Goal: Information Seeking & Learning: Learn about a topic

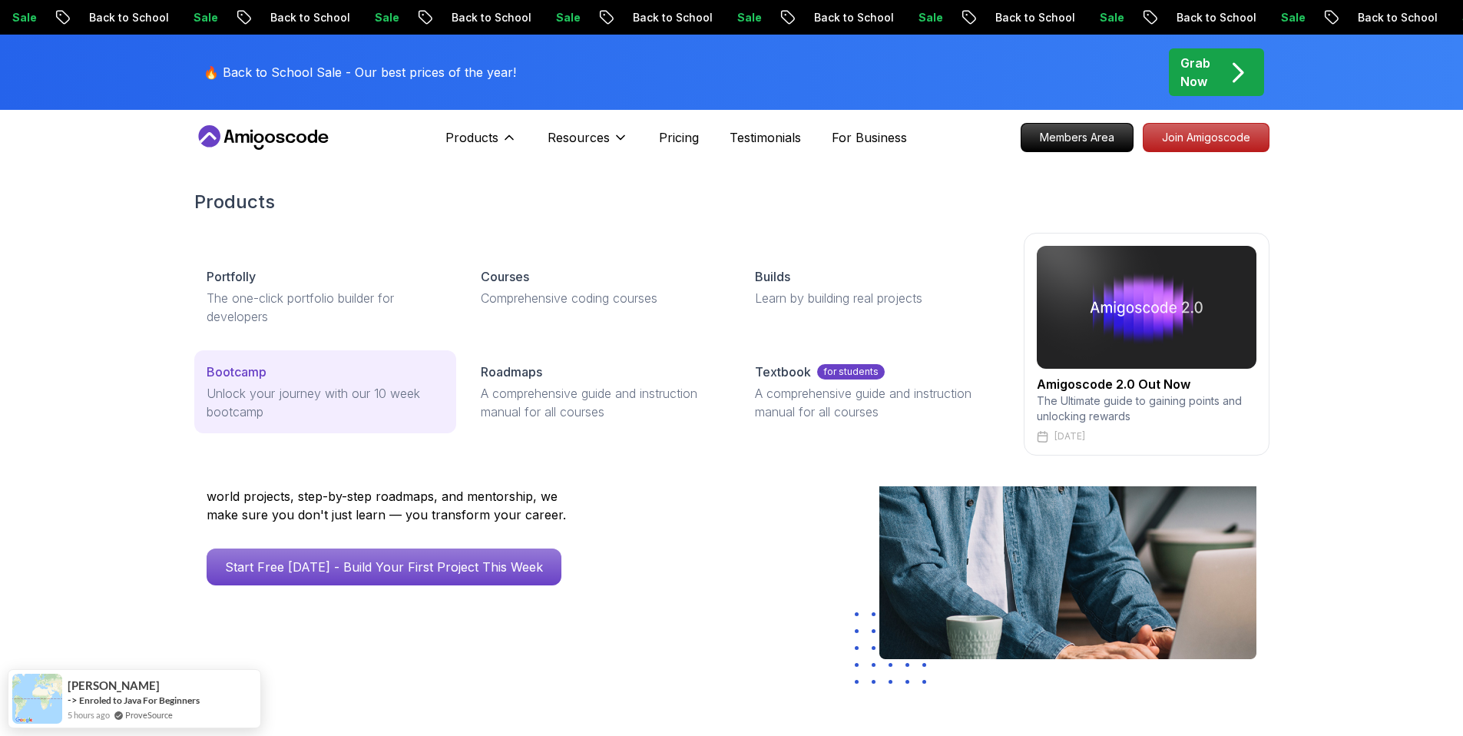
click at [266, 393] on p "Unlock your journey with our 10 week bootcamp" at bounding box center [325, 402] width 237 height 37
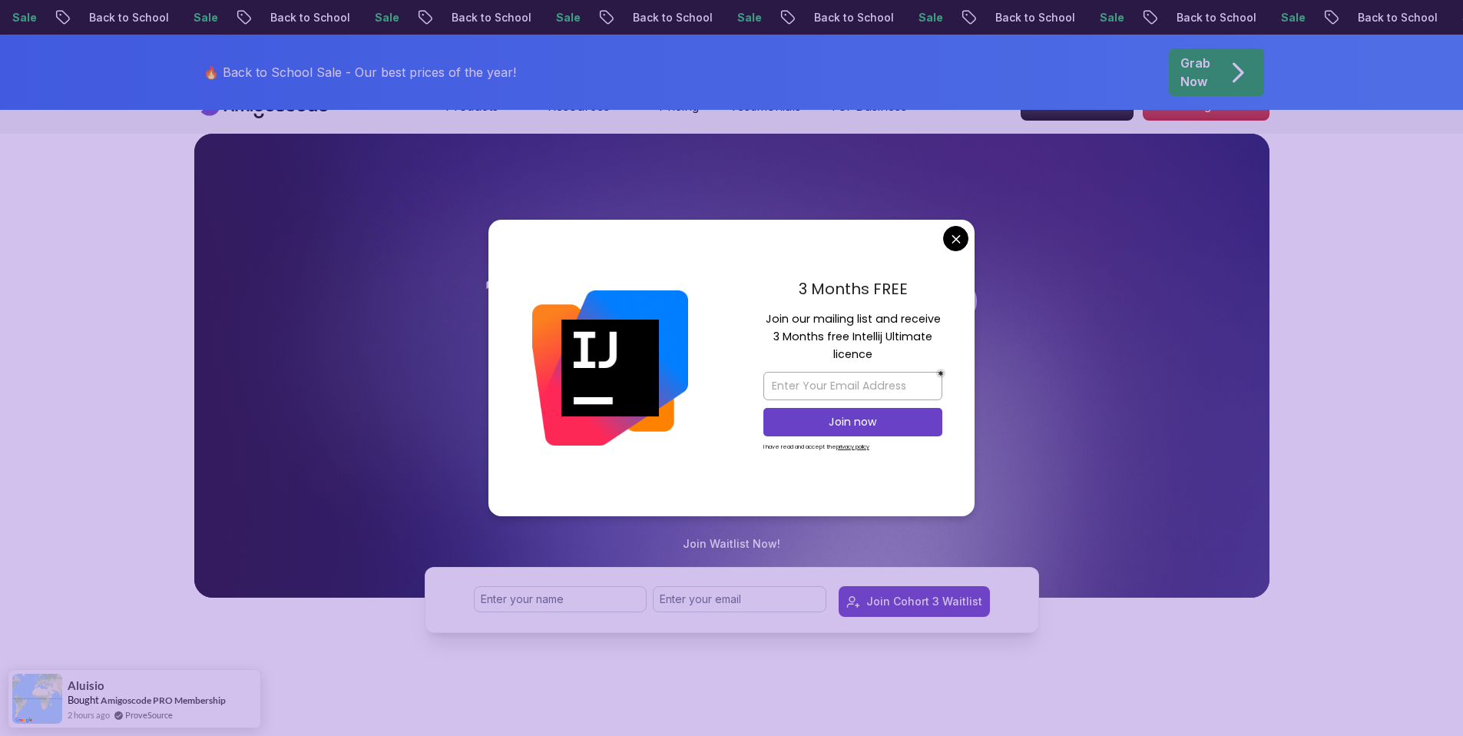
scroll to position [50, 0]
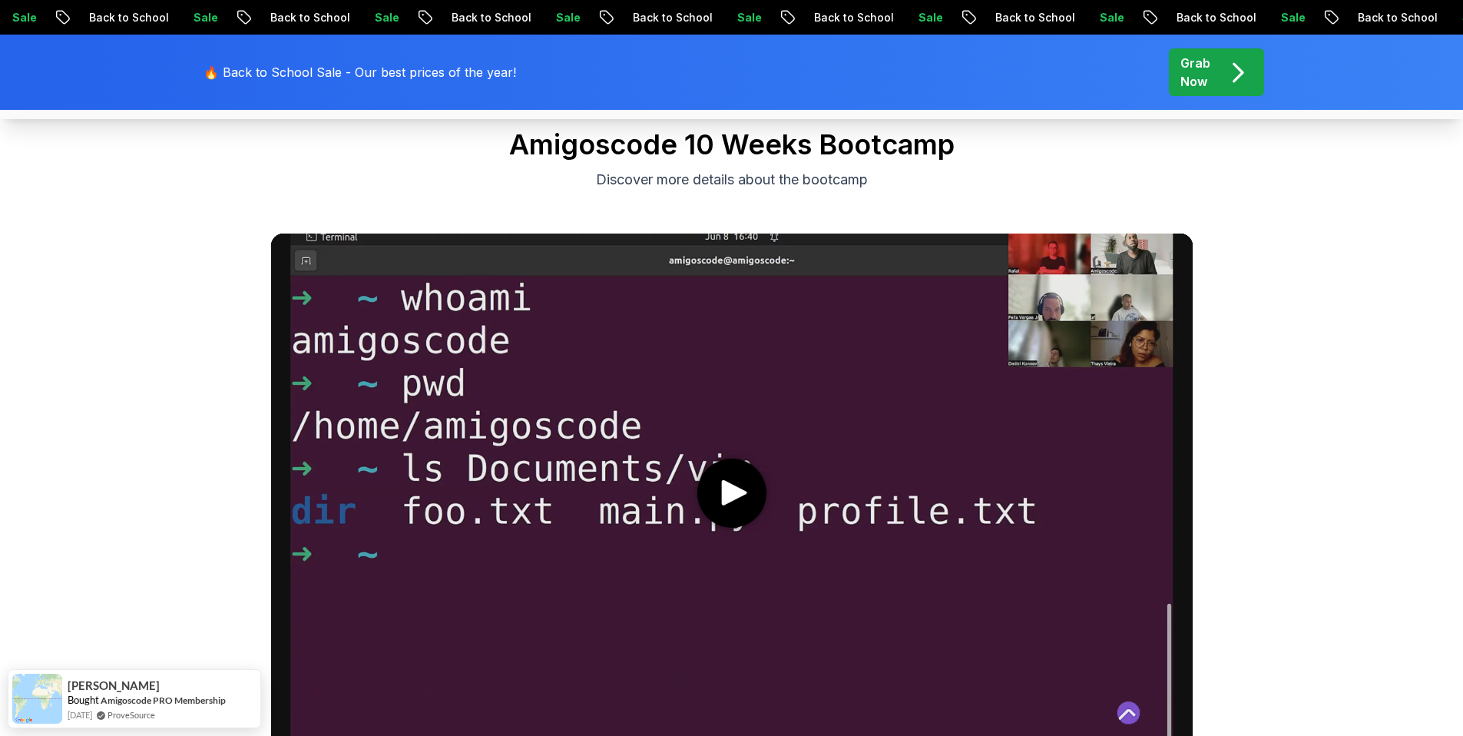
scroll to position [715, 0]
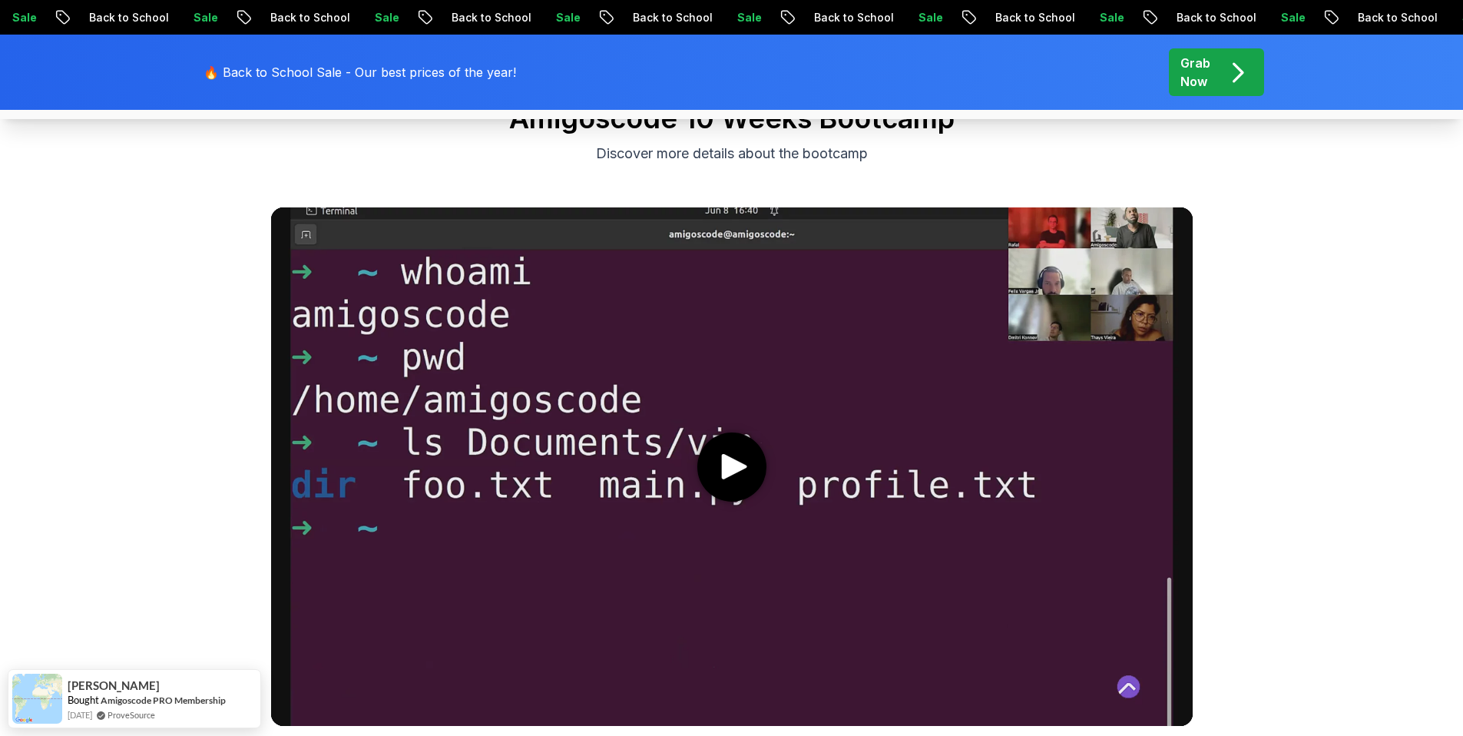
click at [742, 474] on icon "play" at bounding box center [734, 466] width 32 height 25
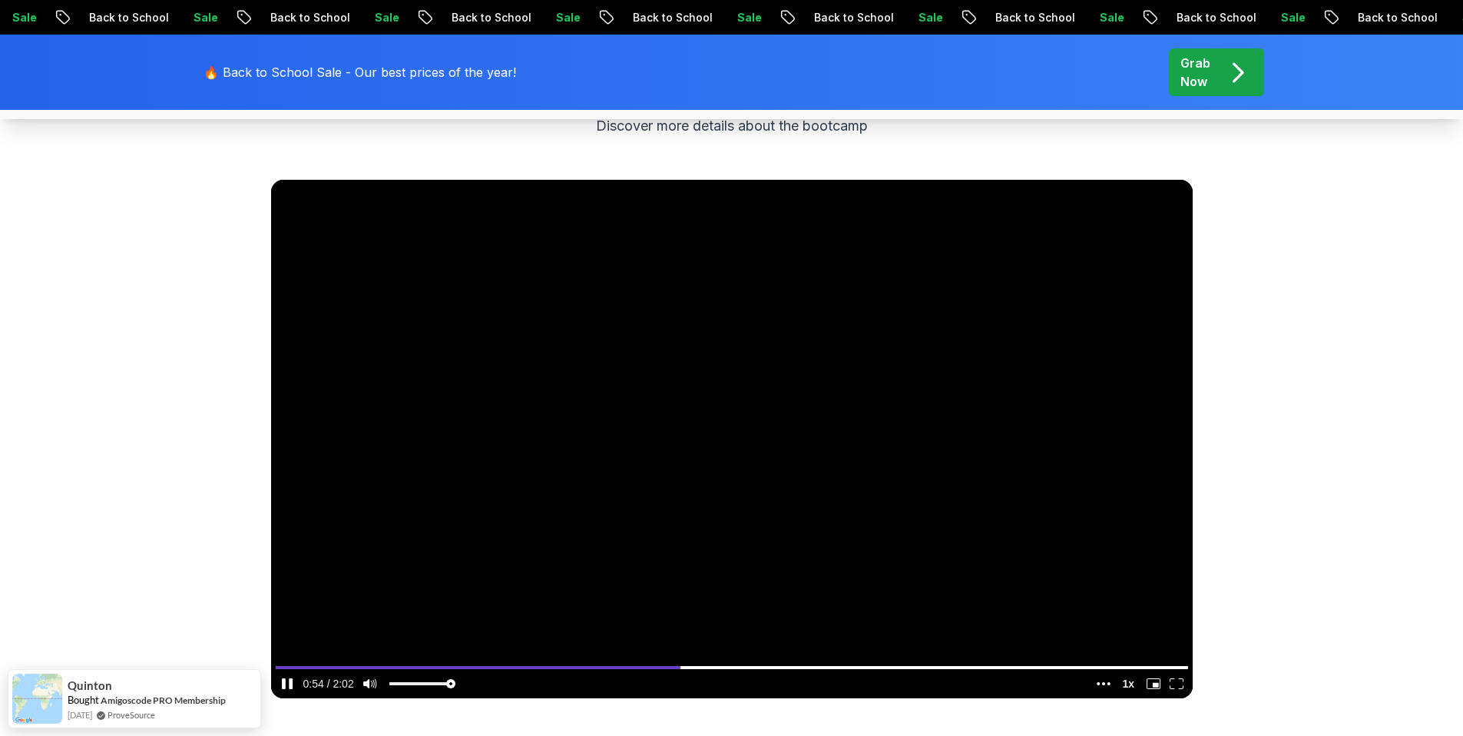
scroll to position [746, 0]
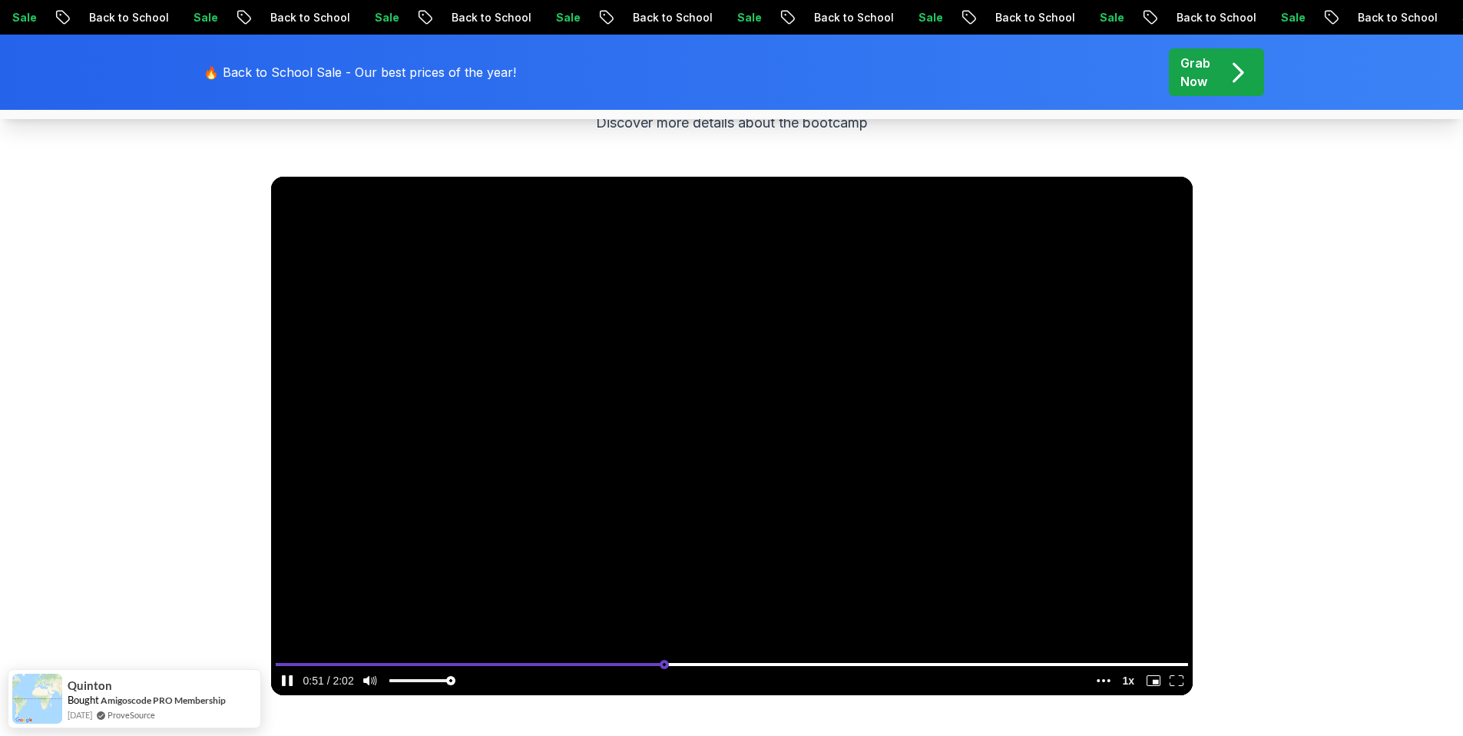
click at [663, 660] on input "seek" at bounding box center [732, 663] width 912 height 19
type input "0.393378581011759"
click at [633, 660] on input "seek" at bounding box center [732, 663] width 912 height 19
click at [283, 677] on icon "pause" at bounding box center [284, 680] width 4 height 11
click at [282, 677] on icon "play" at bounding box center [284, 680] width 4 height 11
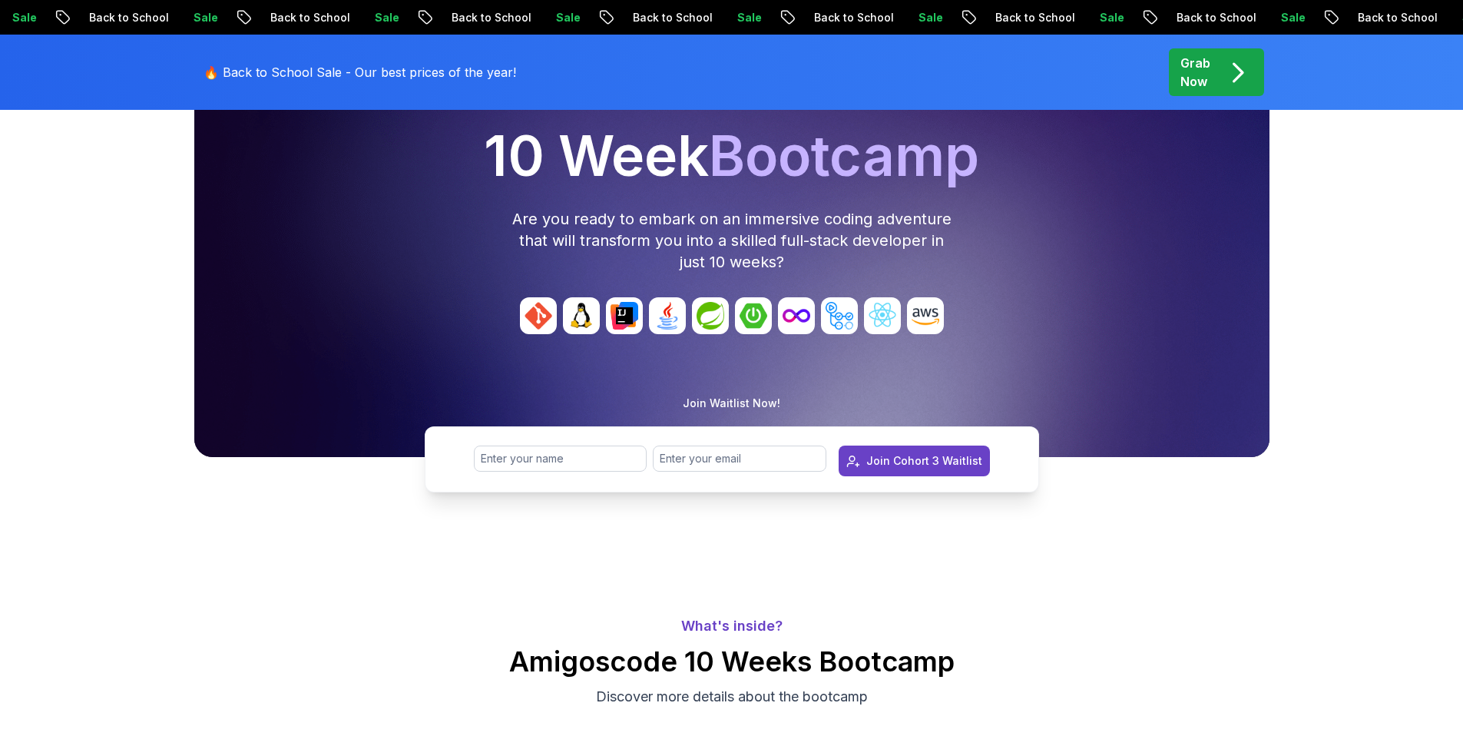
scroll to position [0, 0]
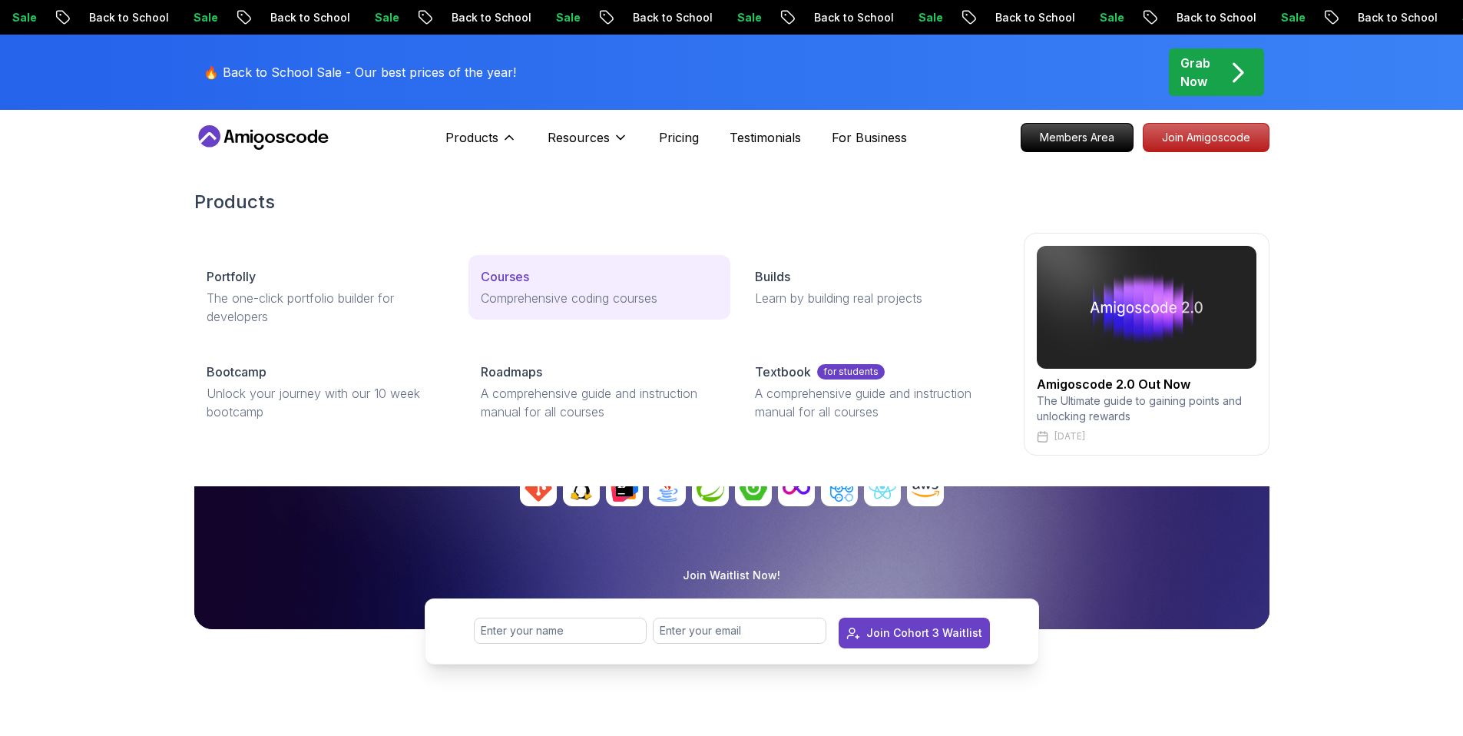
click at [508, 283] on p "Courses" at bounding box center [505, 276] width 48 height 18
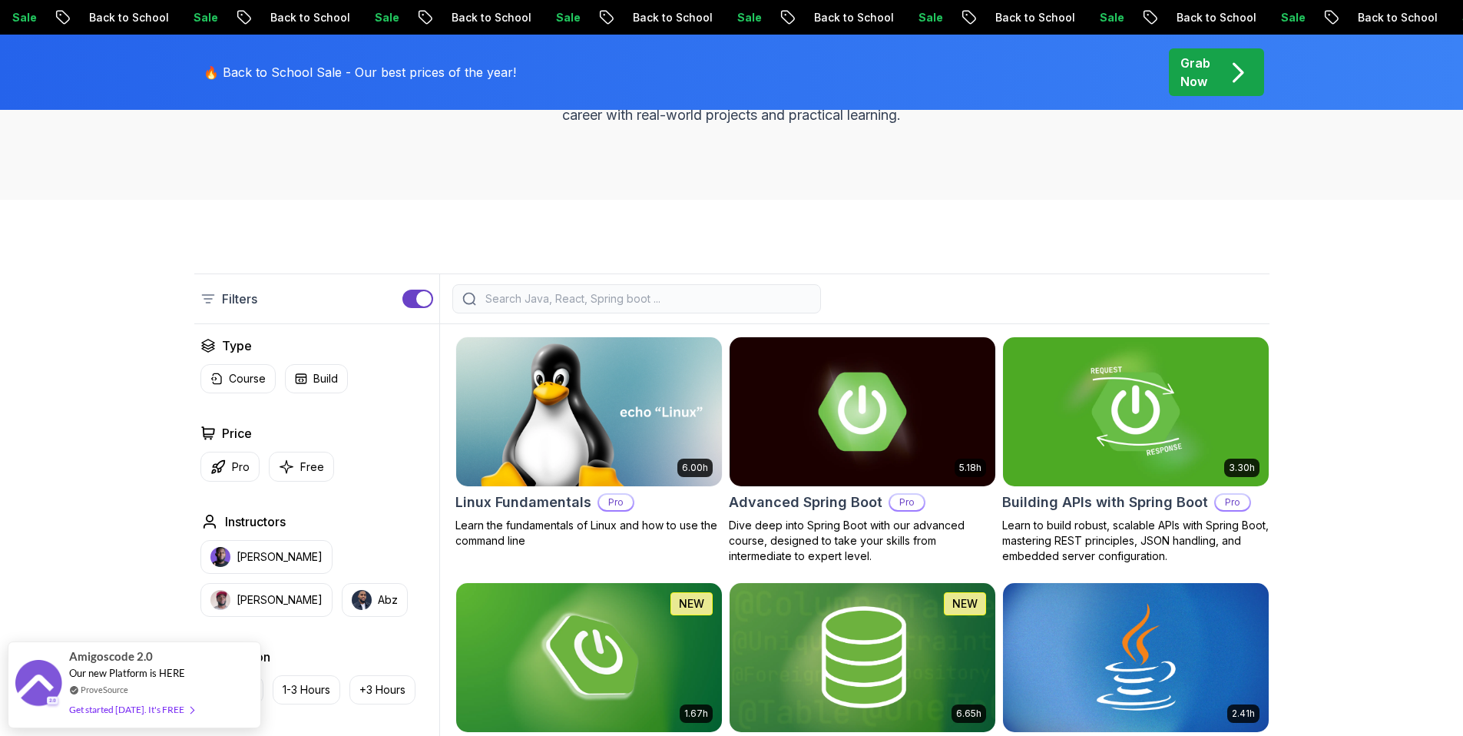
scroll to position [436, 0]
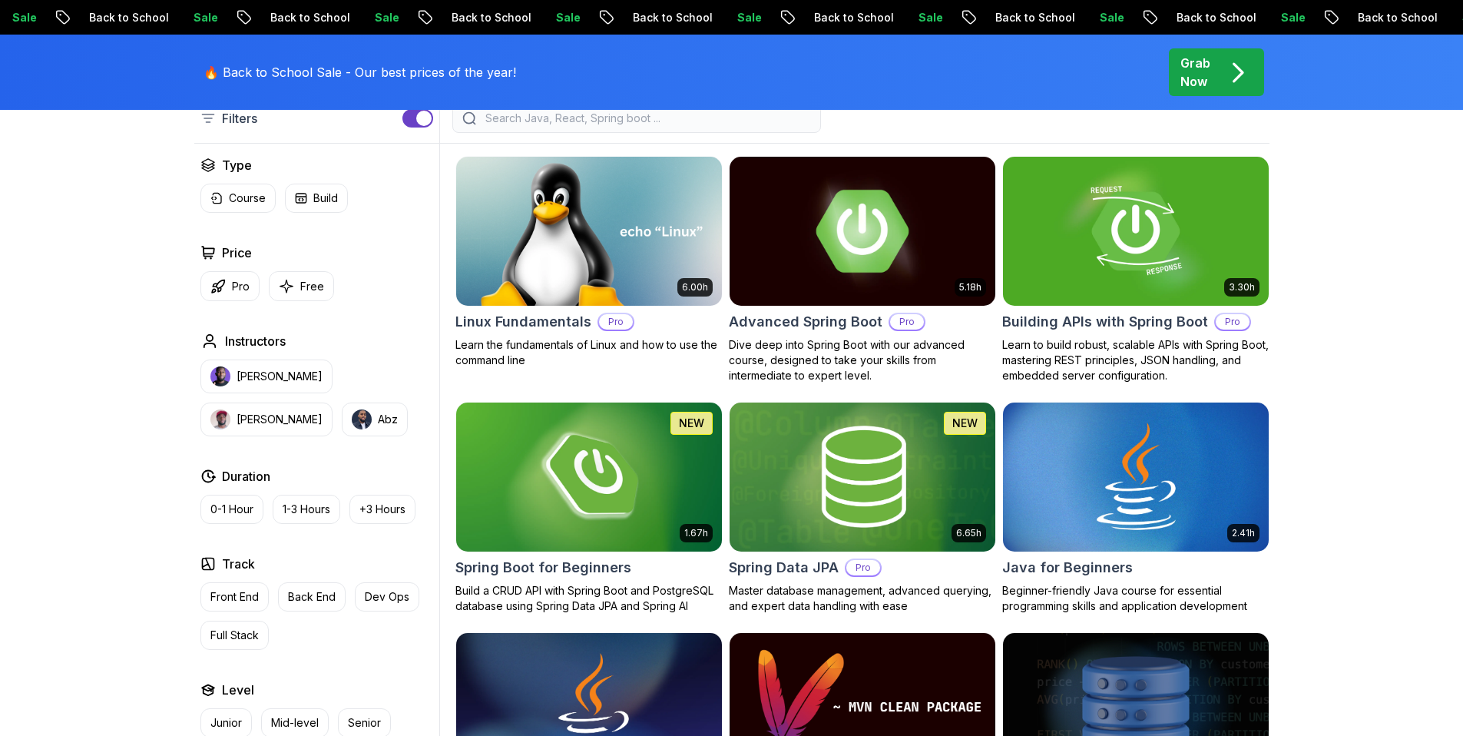
click at [802, 311] on h2 "Advanced Spring Boot" at bounding box center [806, 322] width 154 height 22
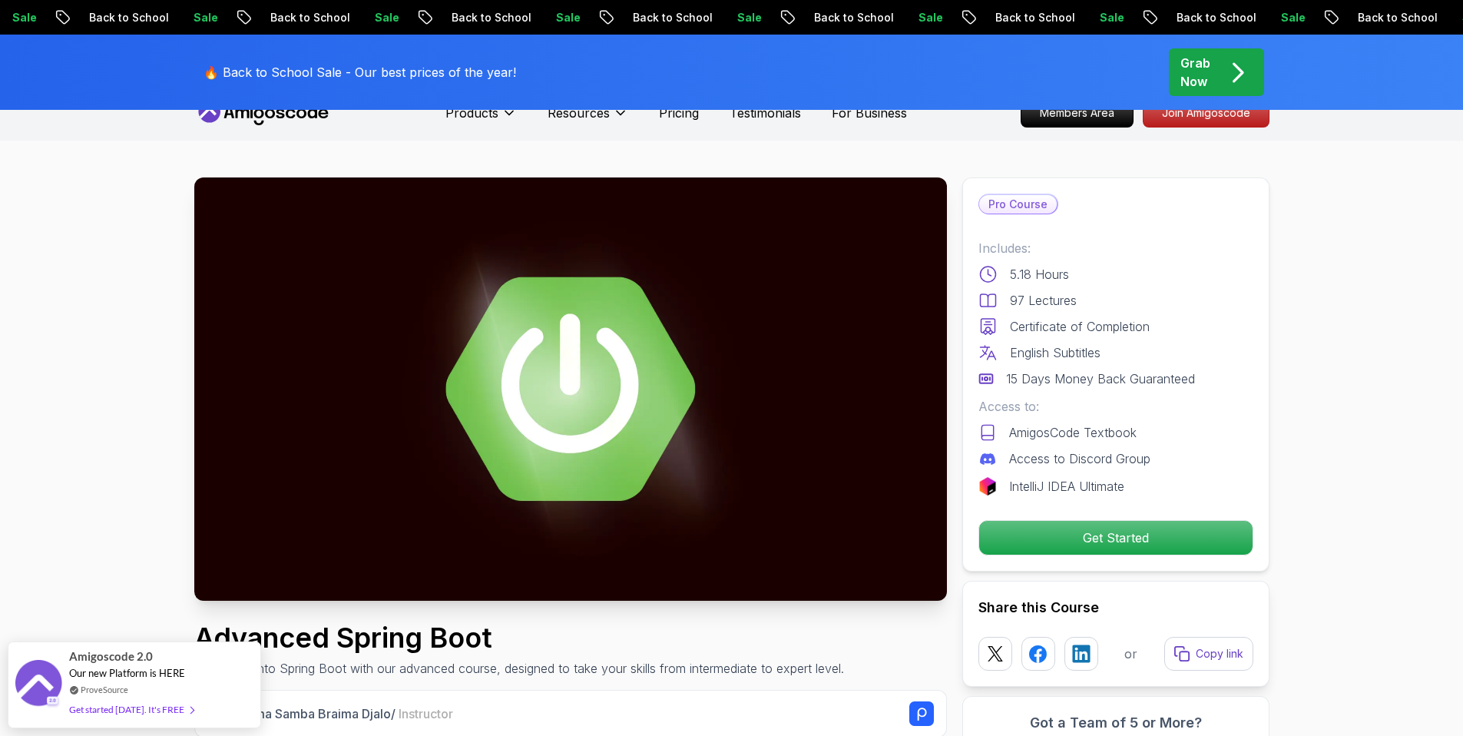
scroll to position [34, 0]
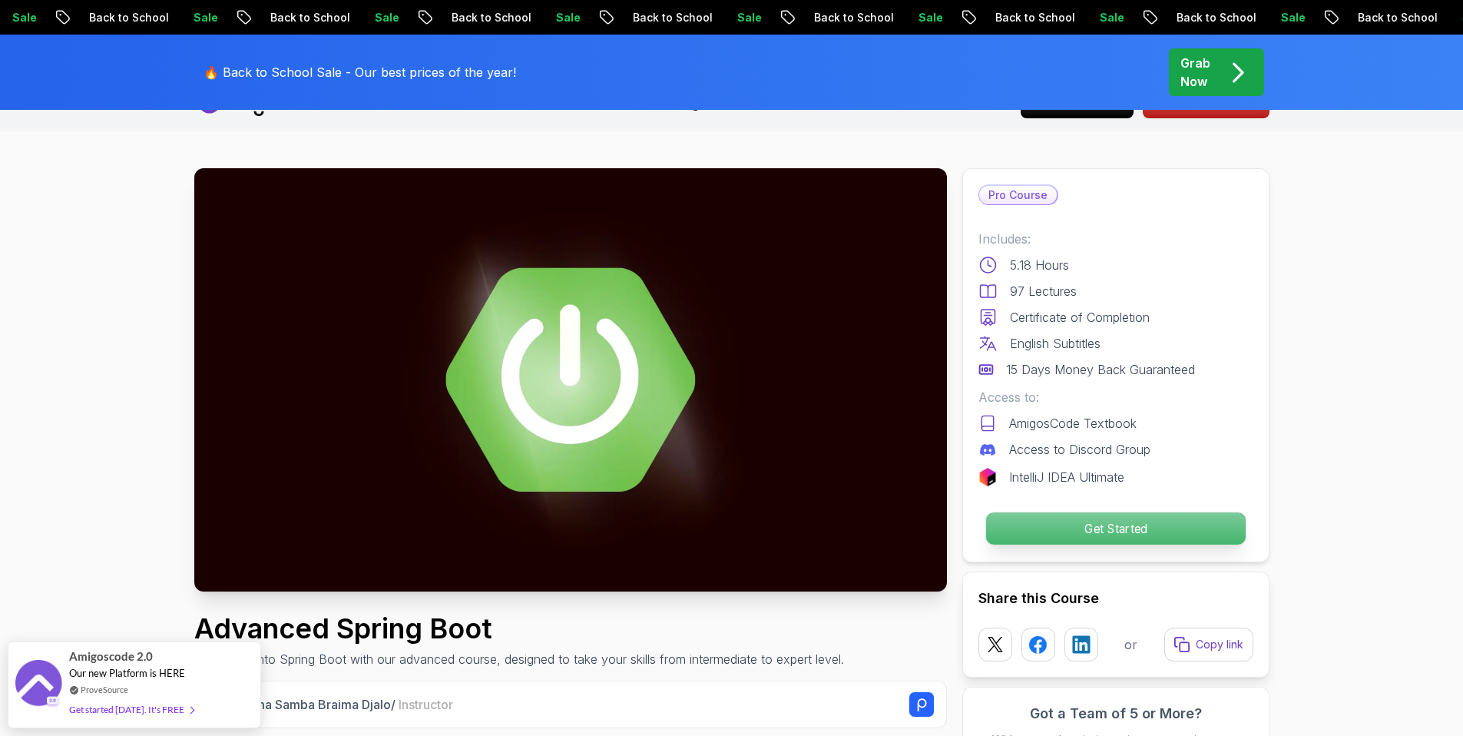
click at [1054, 531] on p "Get Started" at bounding box center [1115, 528] width 260 height 32
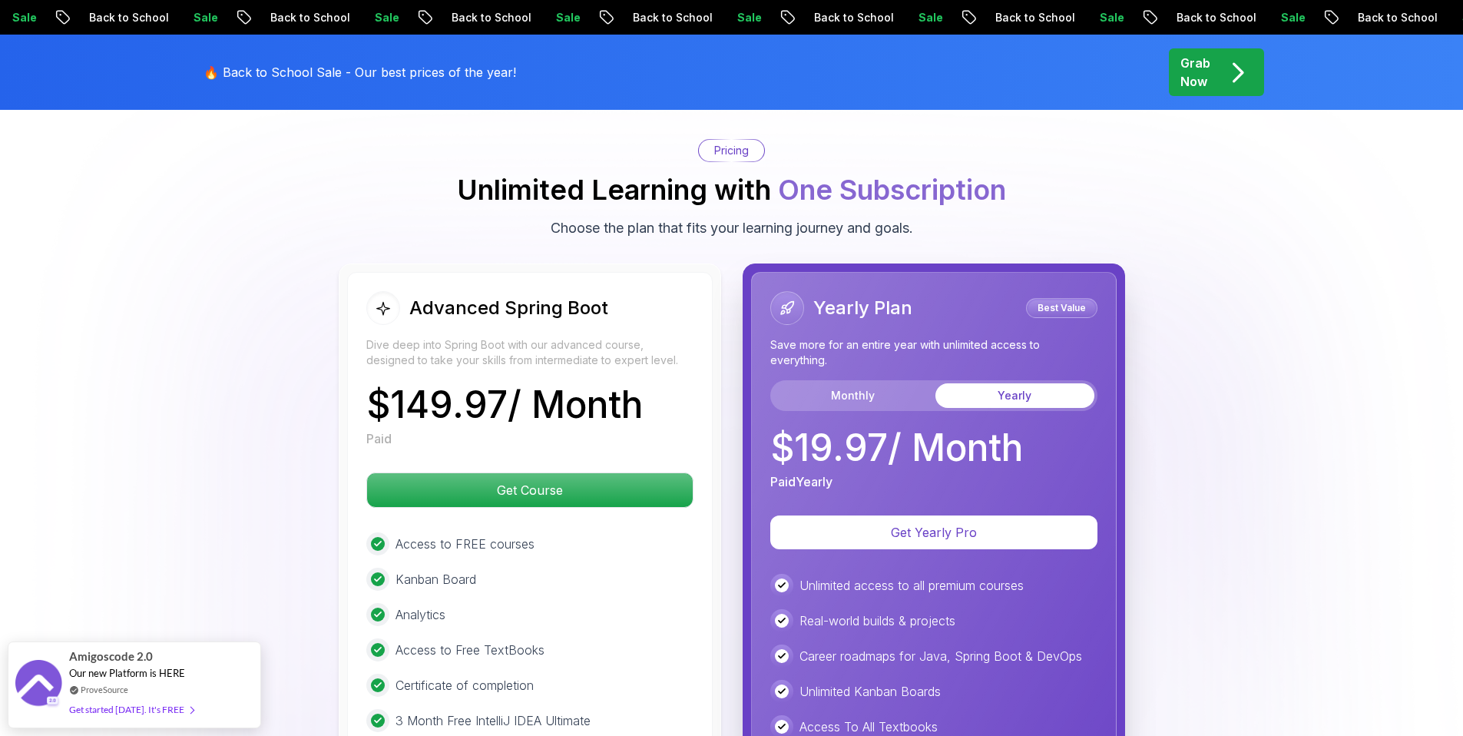
scroll to position [3351, 0]
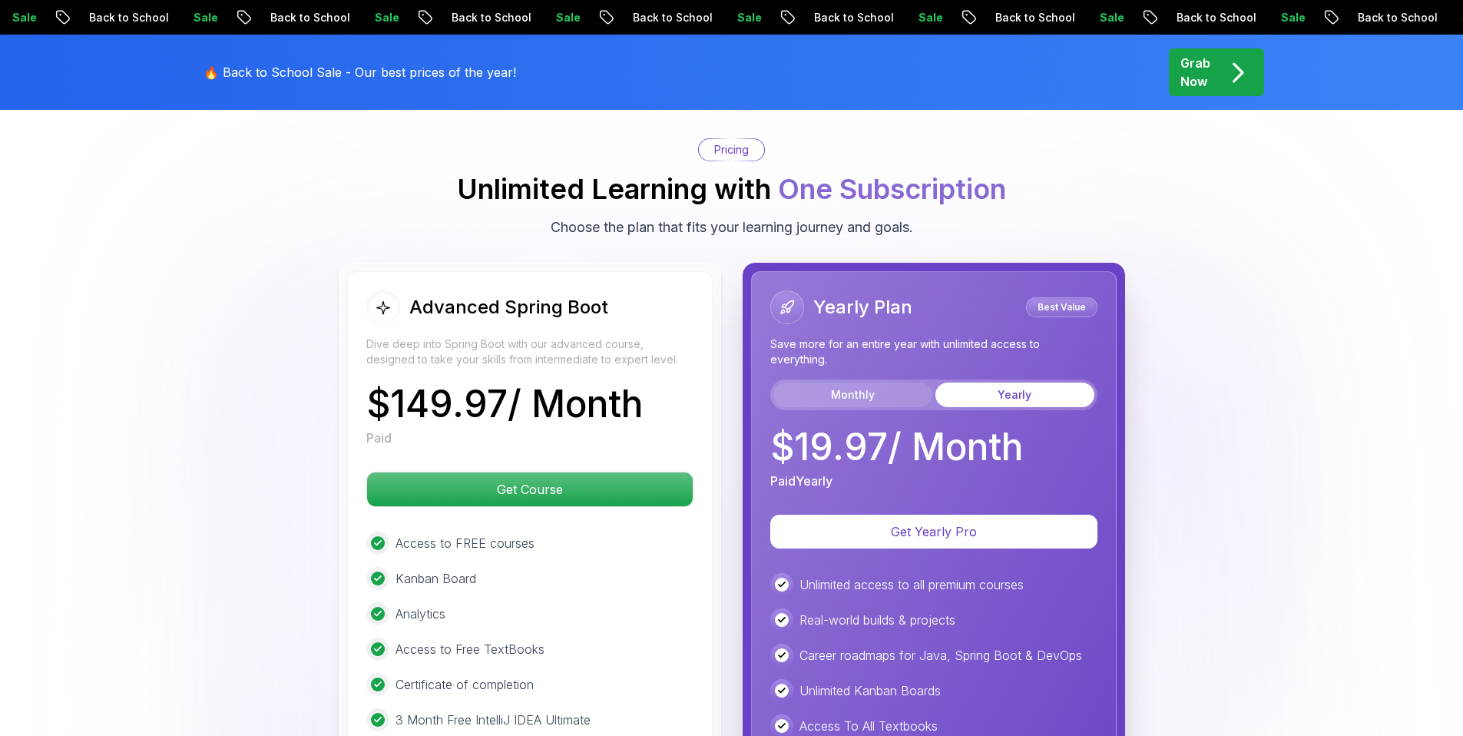
click at [882, 382] on button "Monthly" at bounding box center [852, 394] width 159 height 25
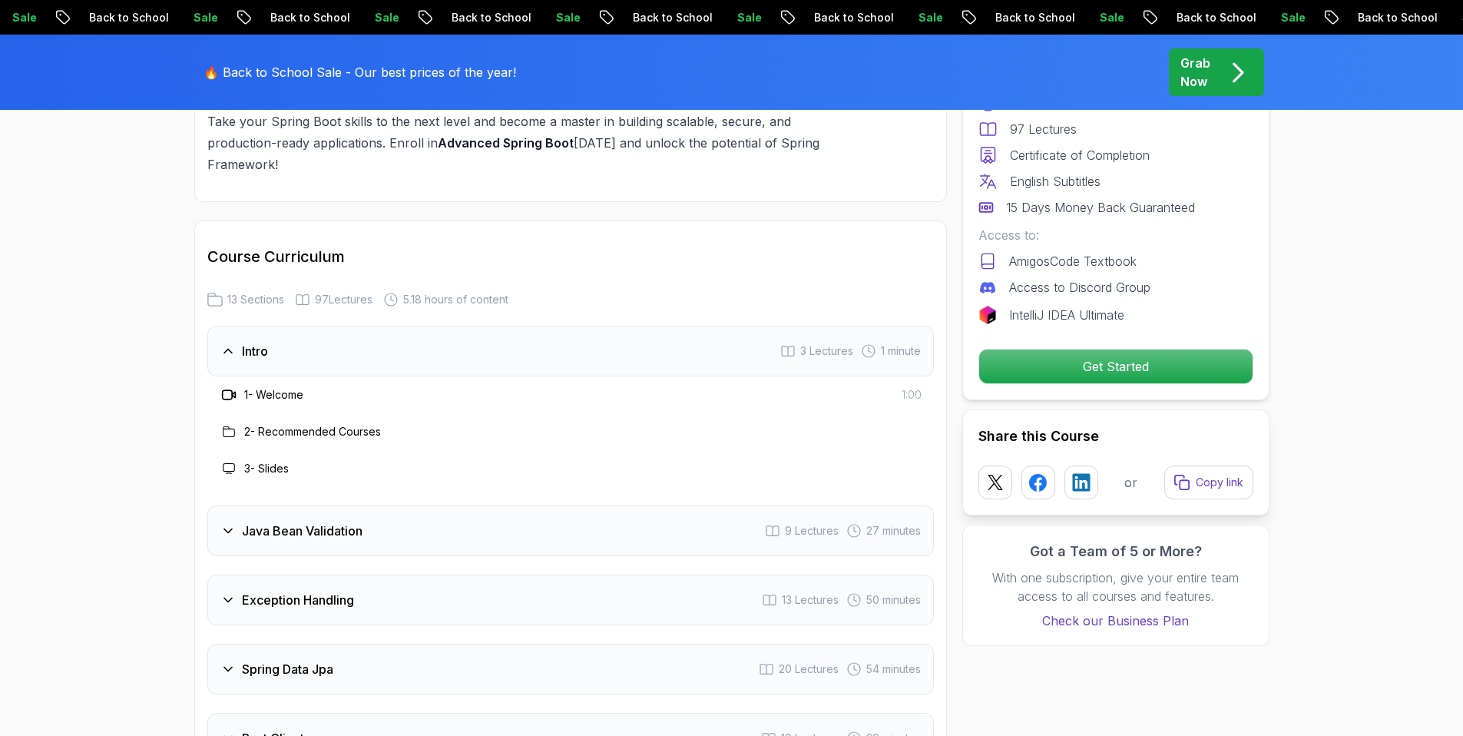
scroll to position [1950, 0]
click at [288, 523] on h3 "Java Bean Validation" at bounding box center [302, 532] width 121 height 18
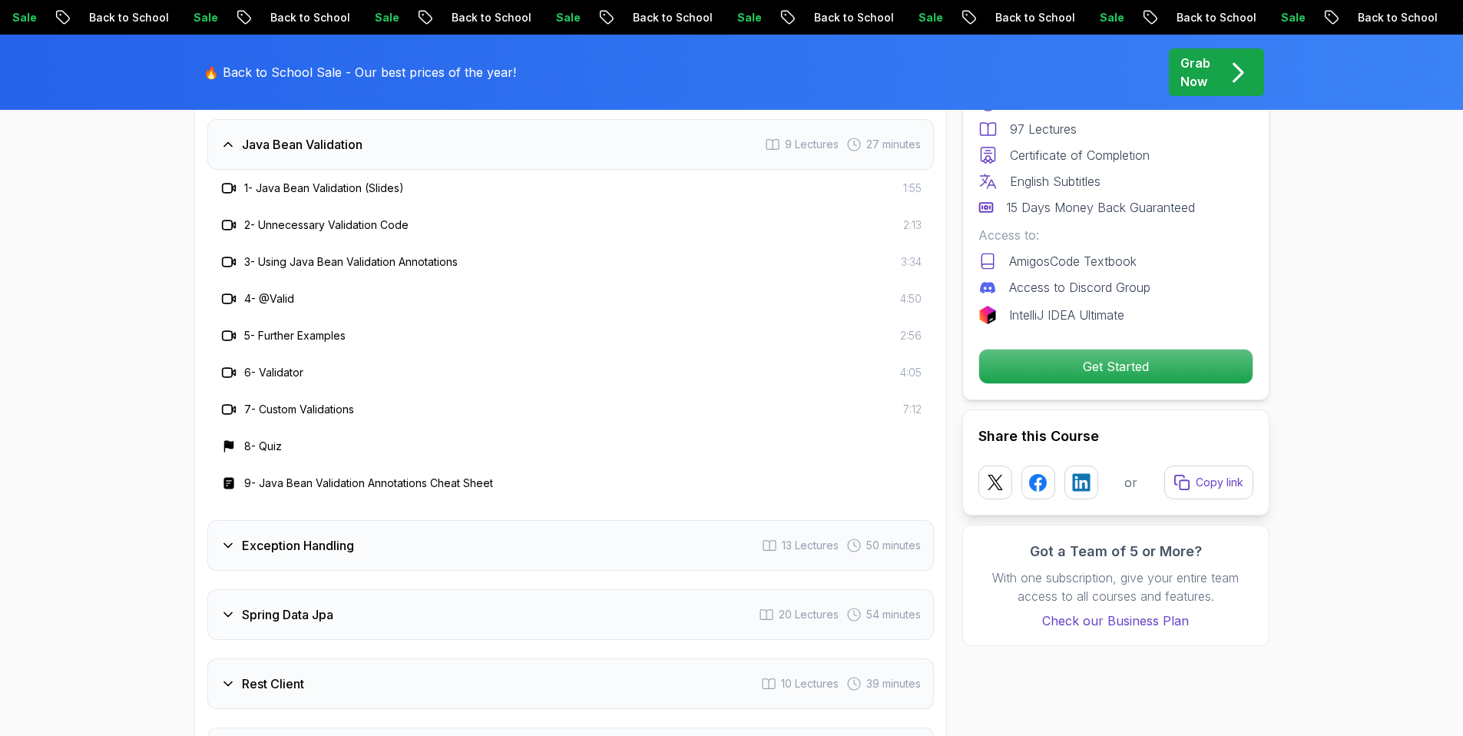
scroll to position [2238, 0]
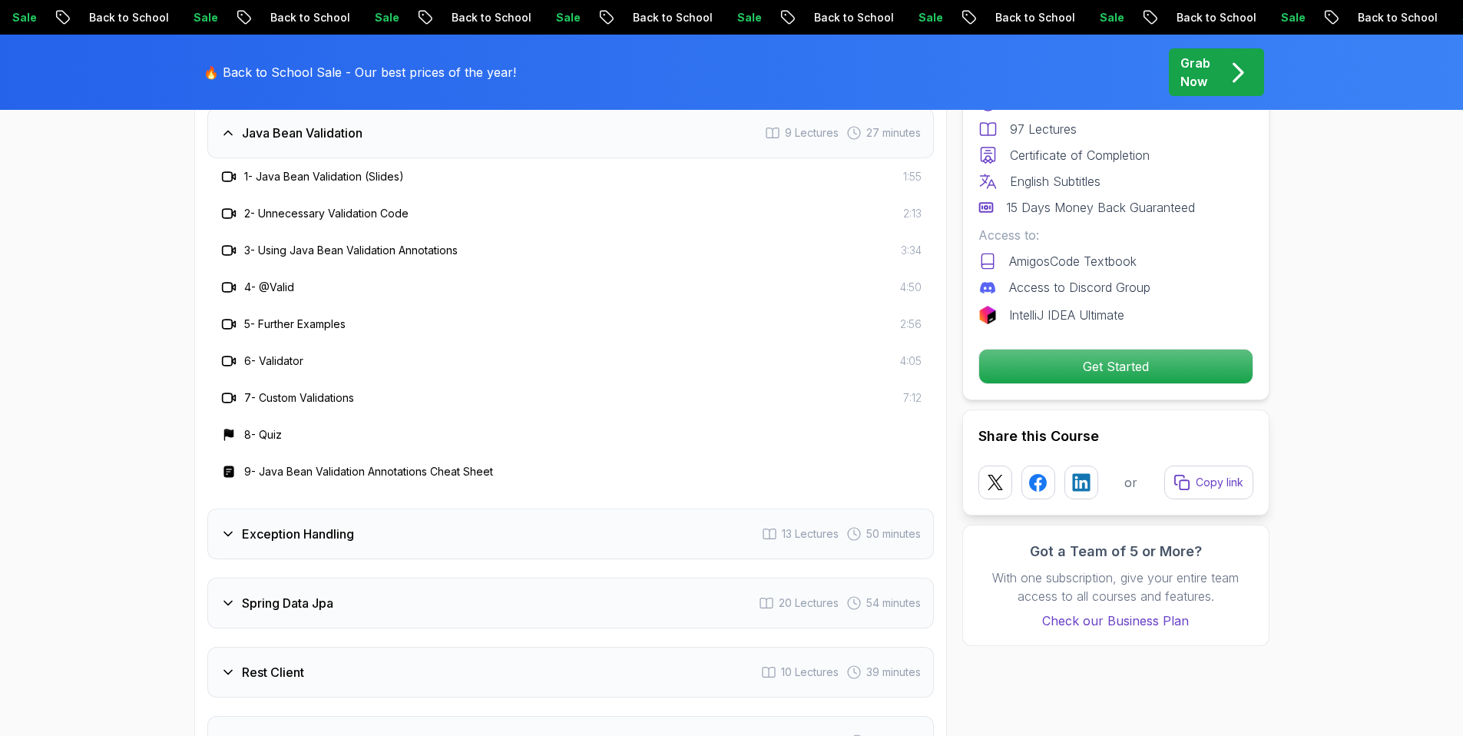
click at [362, 508] on div "Exception Handling 13 Lectures 50 minutes" at bounding box center [570, 533] width 726 height 51
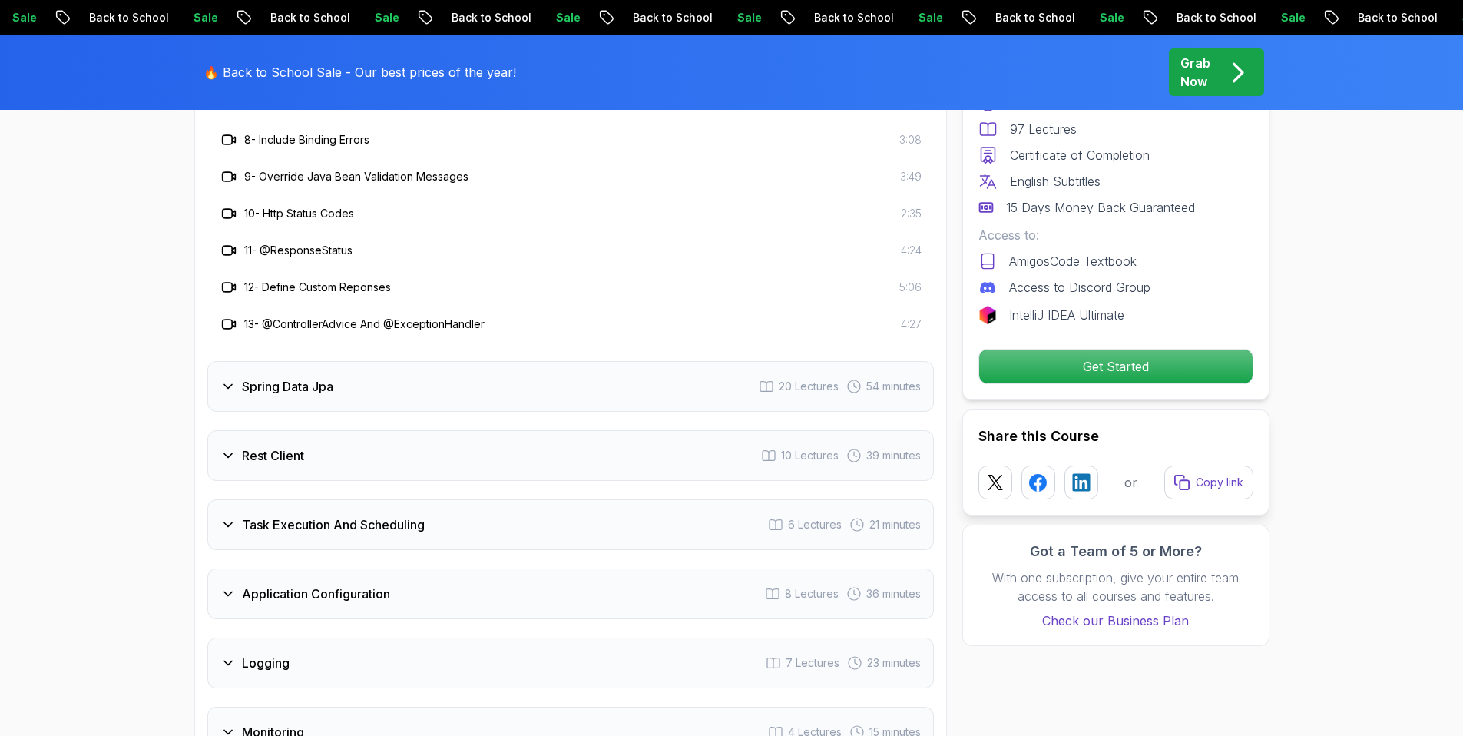
scroll to position [2569, 0]
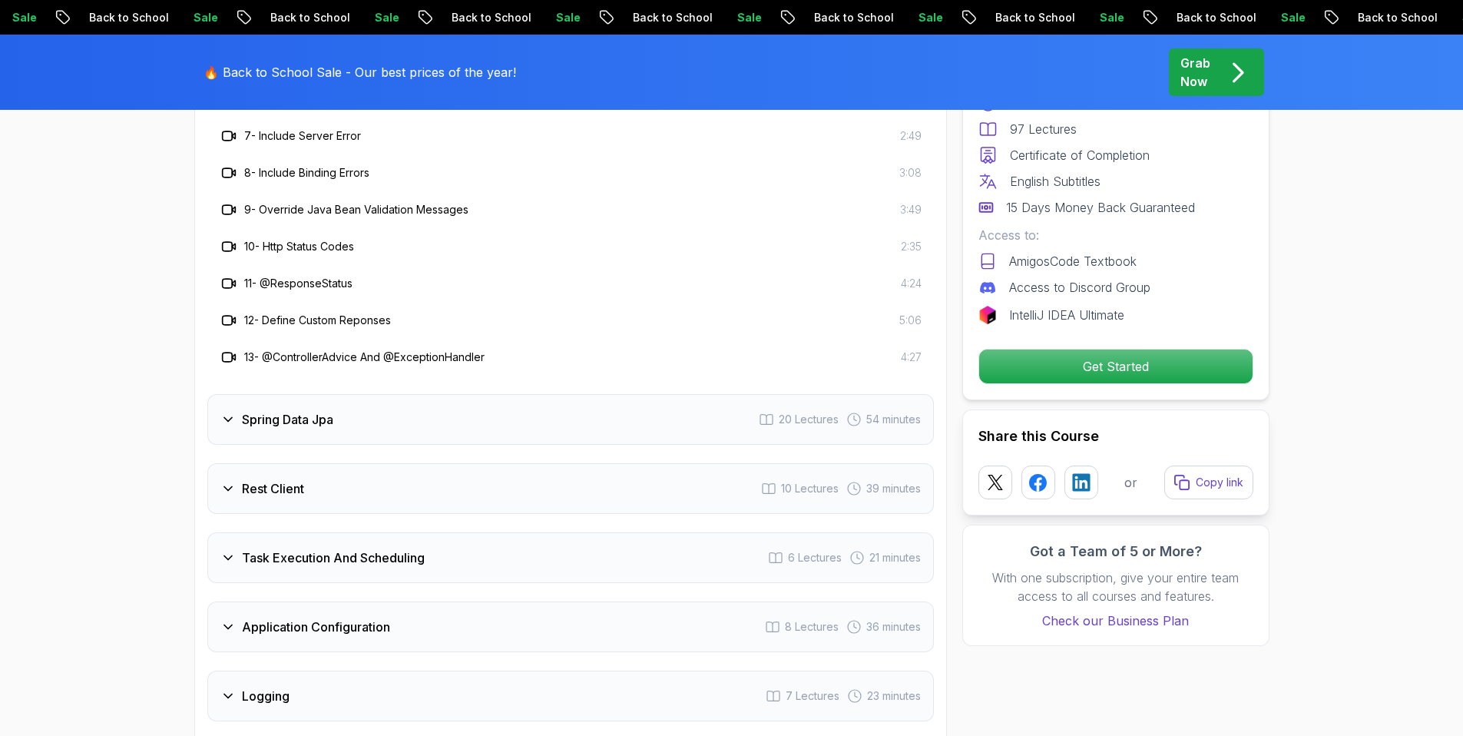
click at [293, 410] on h3 "Spring Data Jpa" at bounding box center [287, 419] width 91 height 18
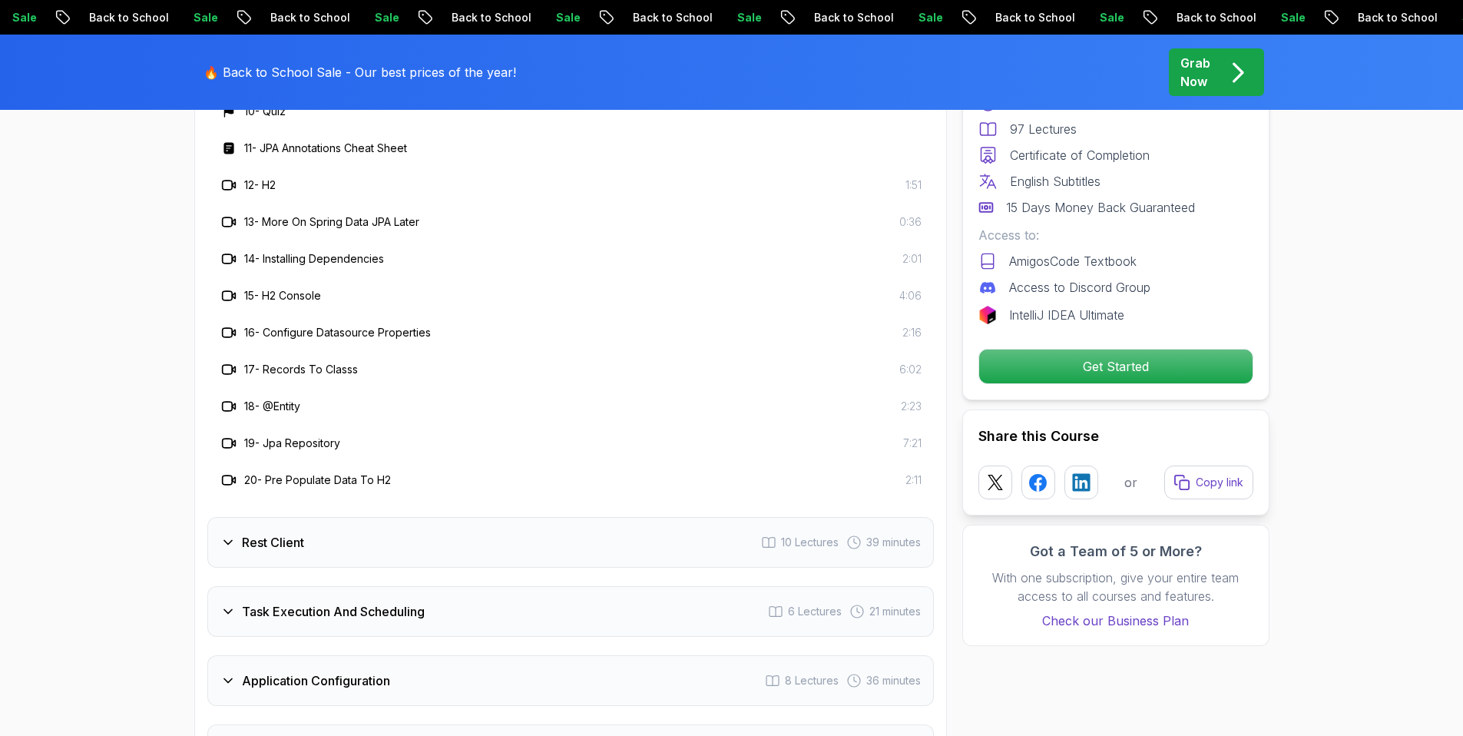
scroll to position [2780, 0]
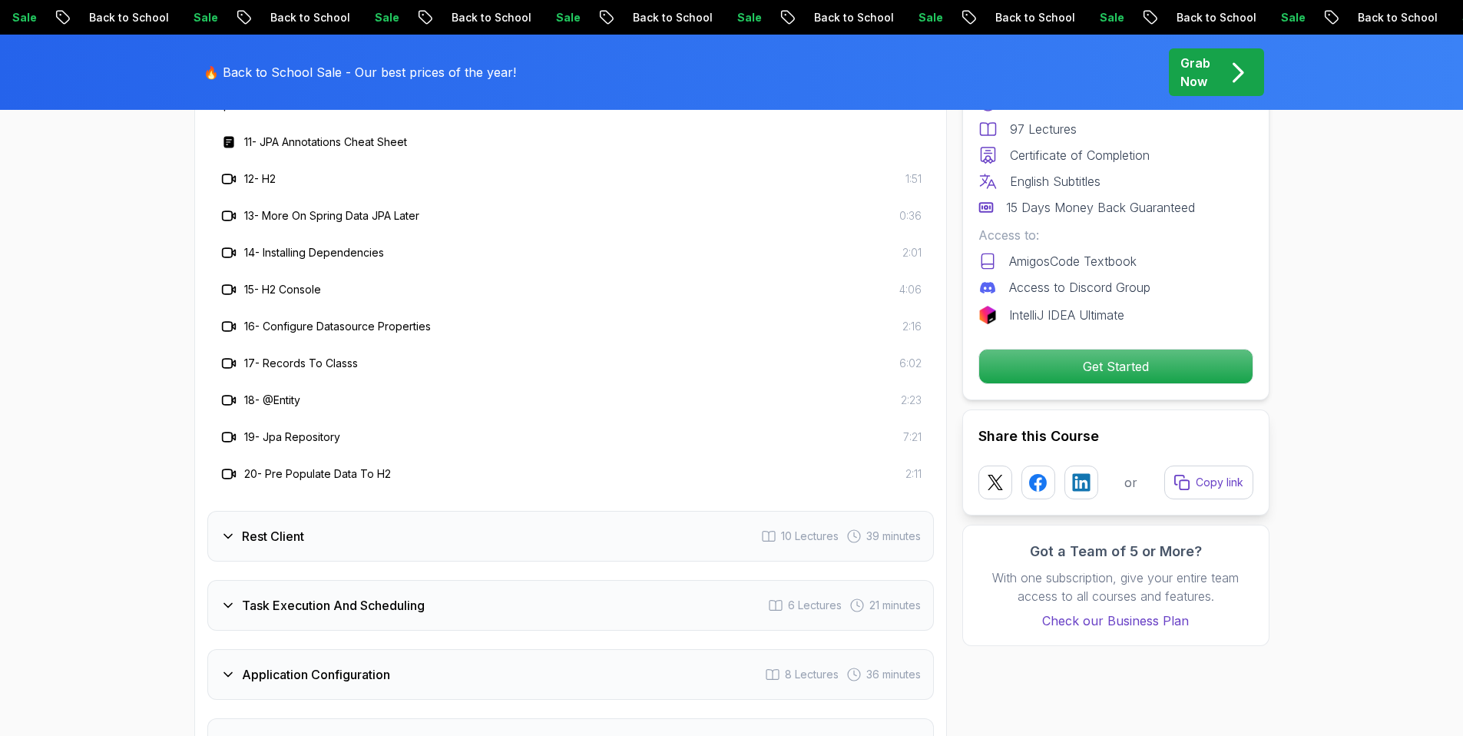
click at [323, 511] on div "Rest Client 10 Lectures 39 minutes" at bounding box center [570, 536] width 726 height 51
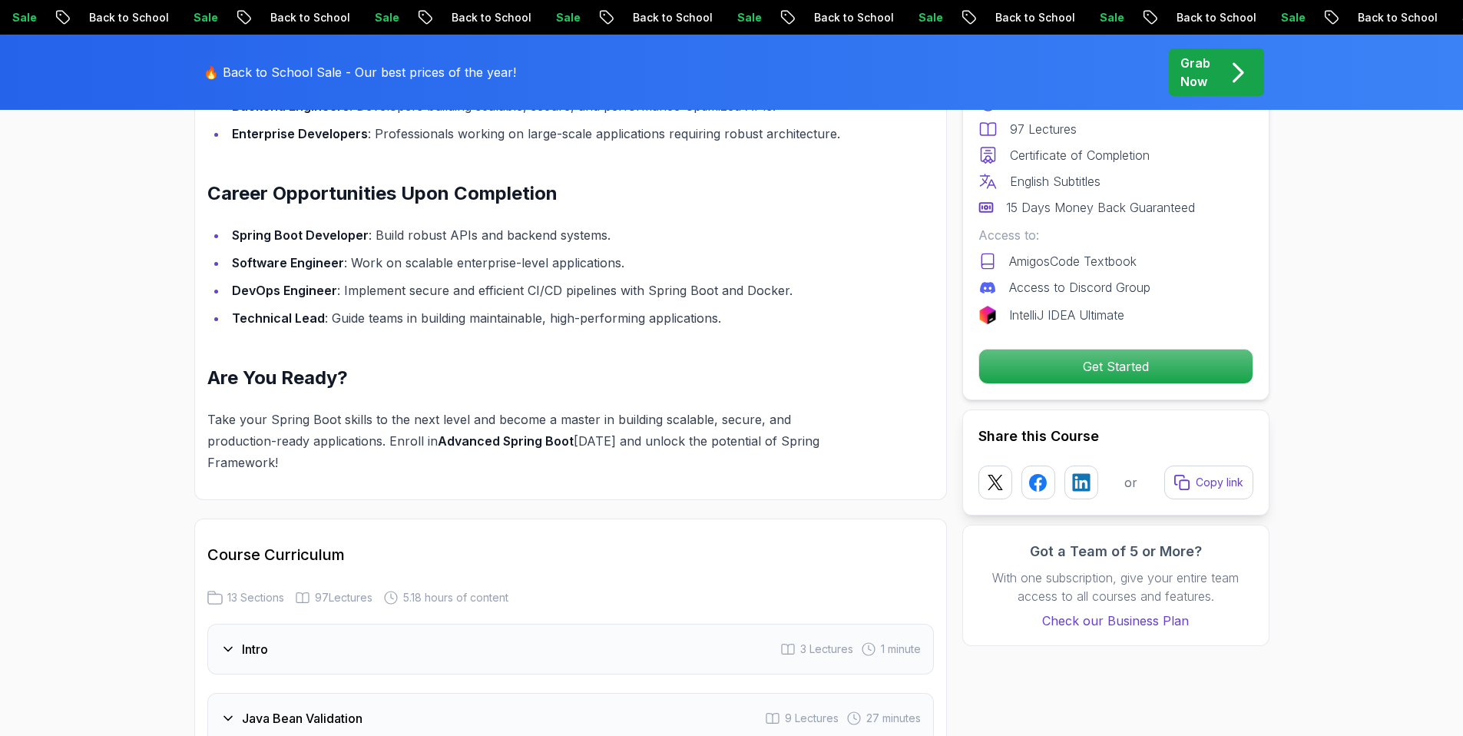
scroll to position [1608, 0]
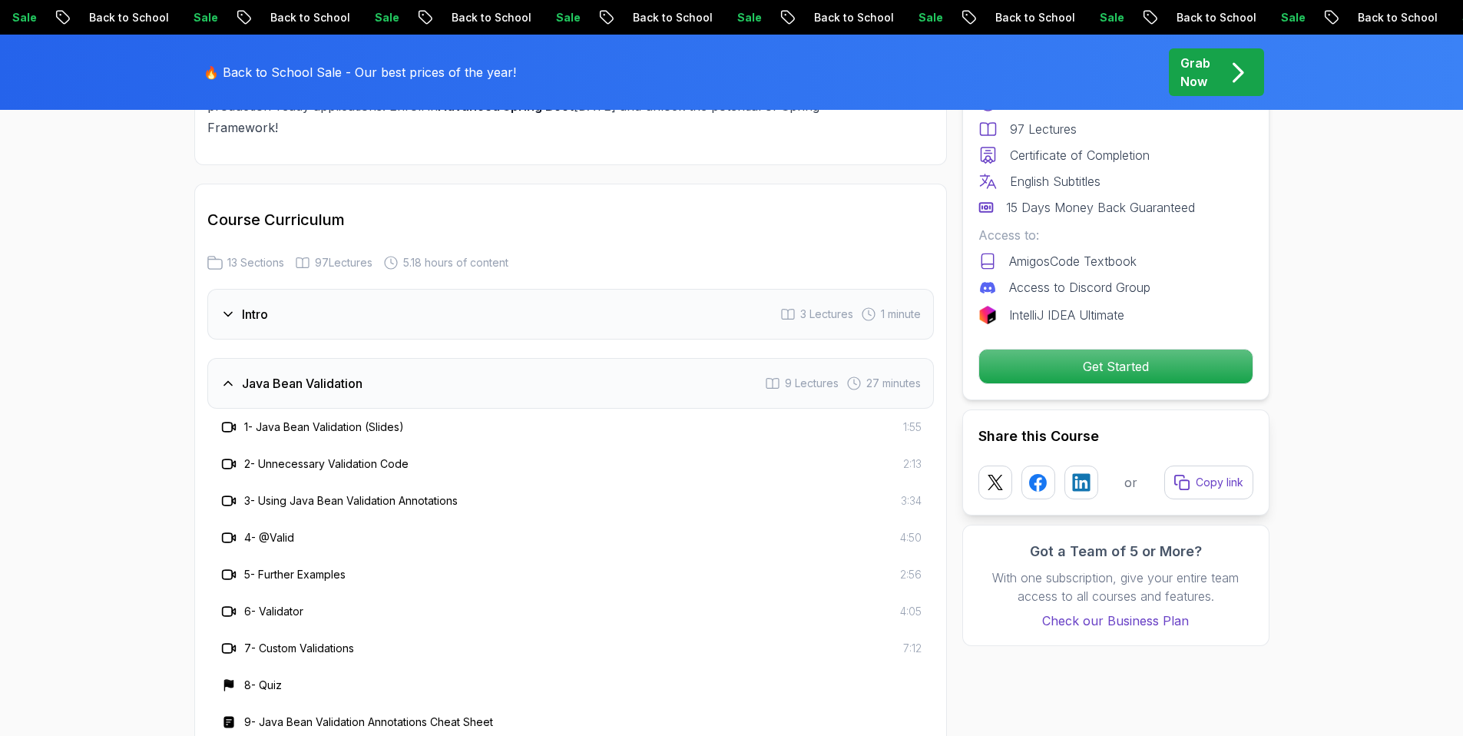
scroll to position [1996, 0]
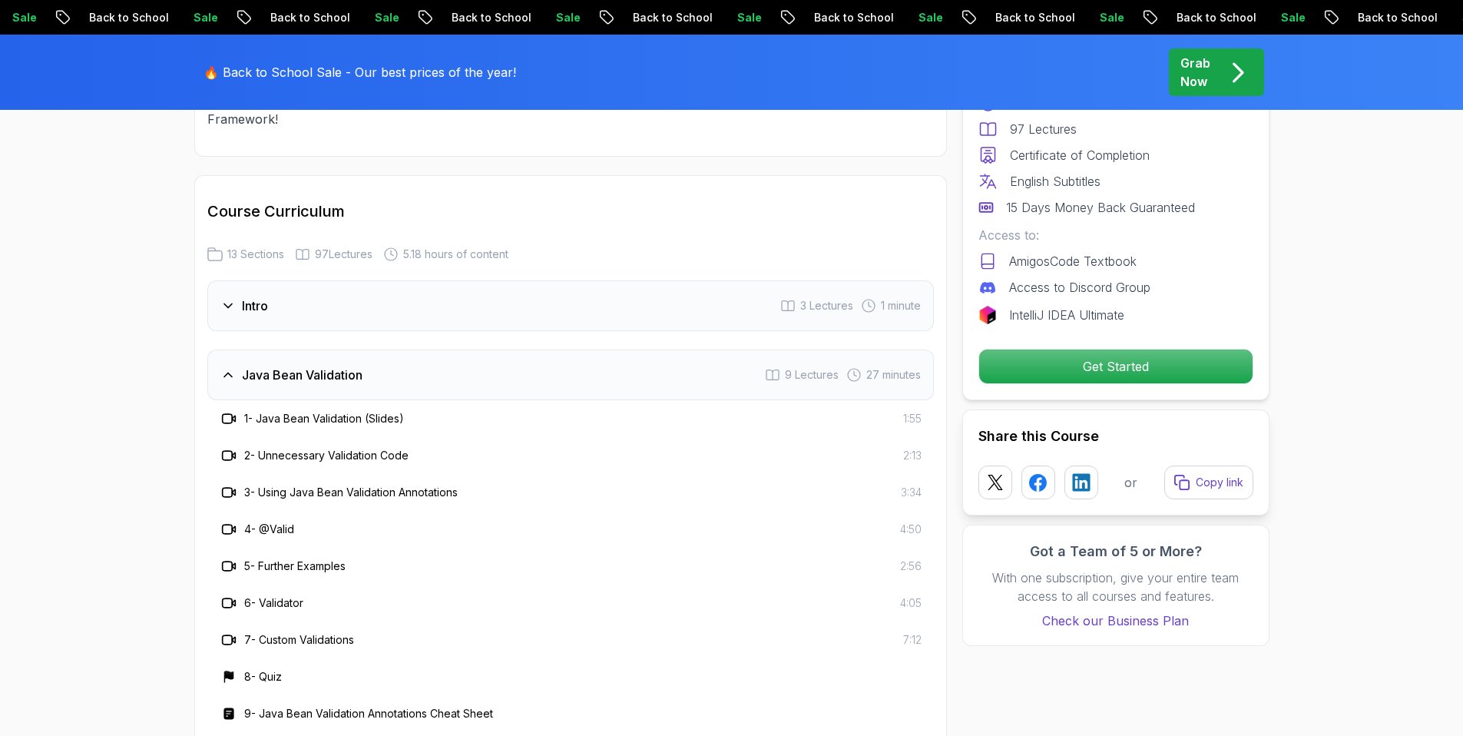
click at [233, 367] on icon at bounding box center [227, 374] width 15 height 15
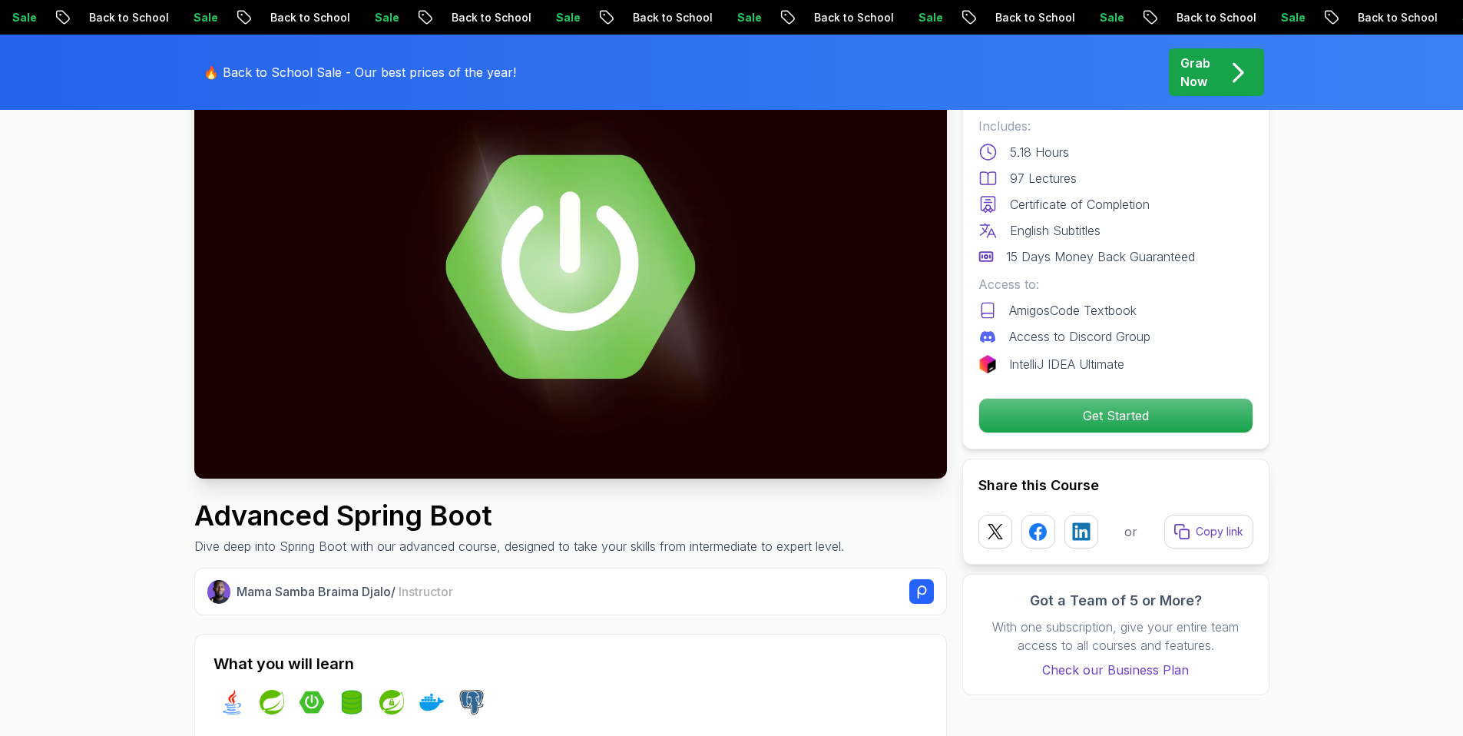
scroll to position [0, 0]
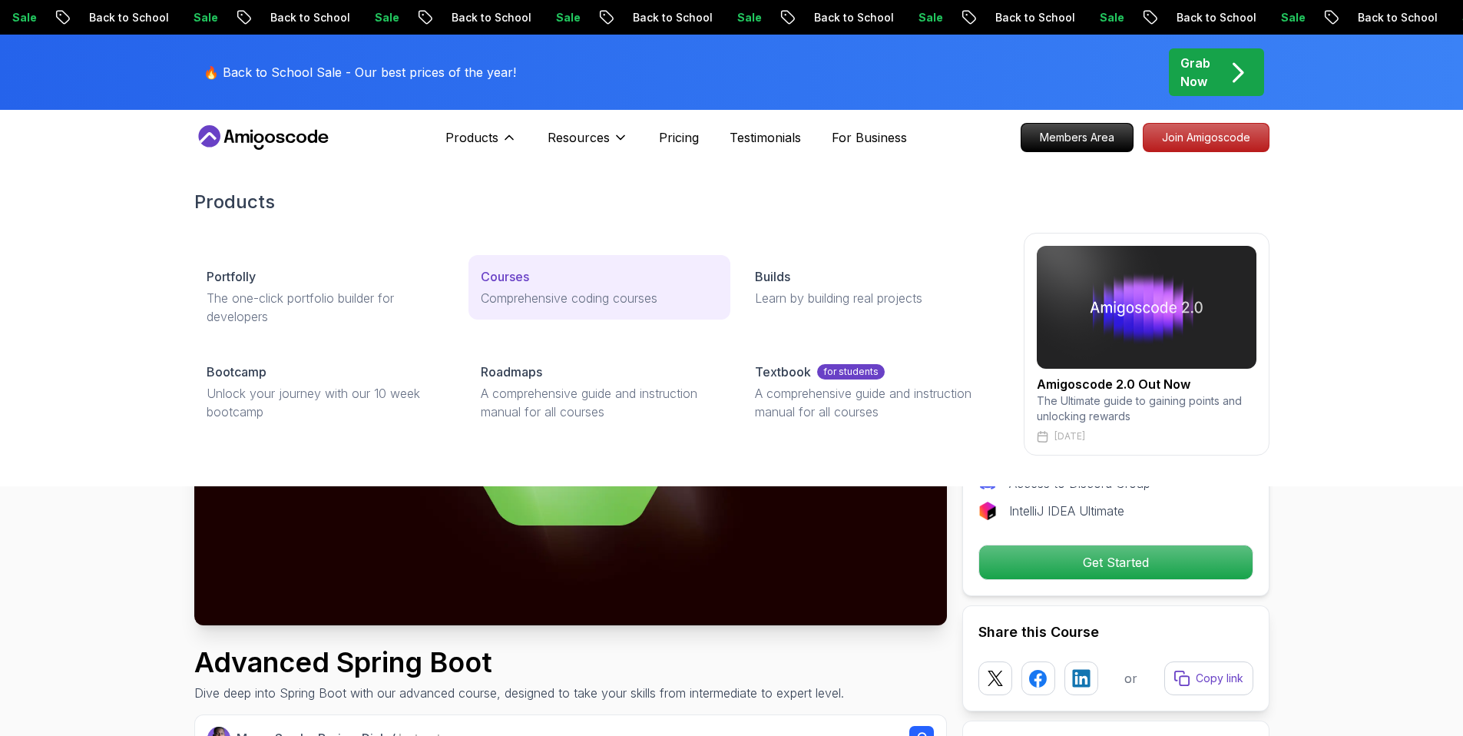
click at [521, 281] on p "Courses" at bounding box center [505, 276] width 48 height 18
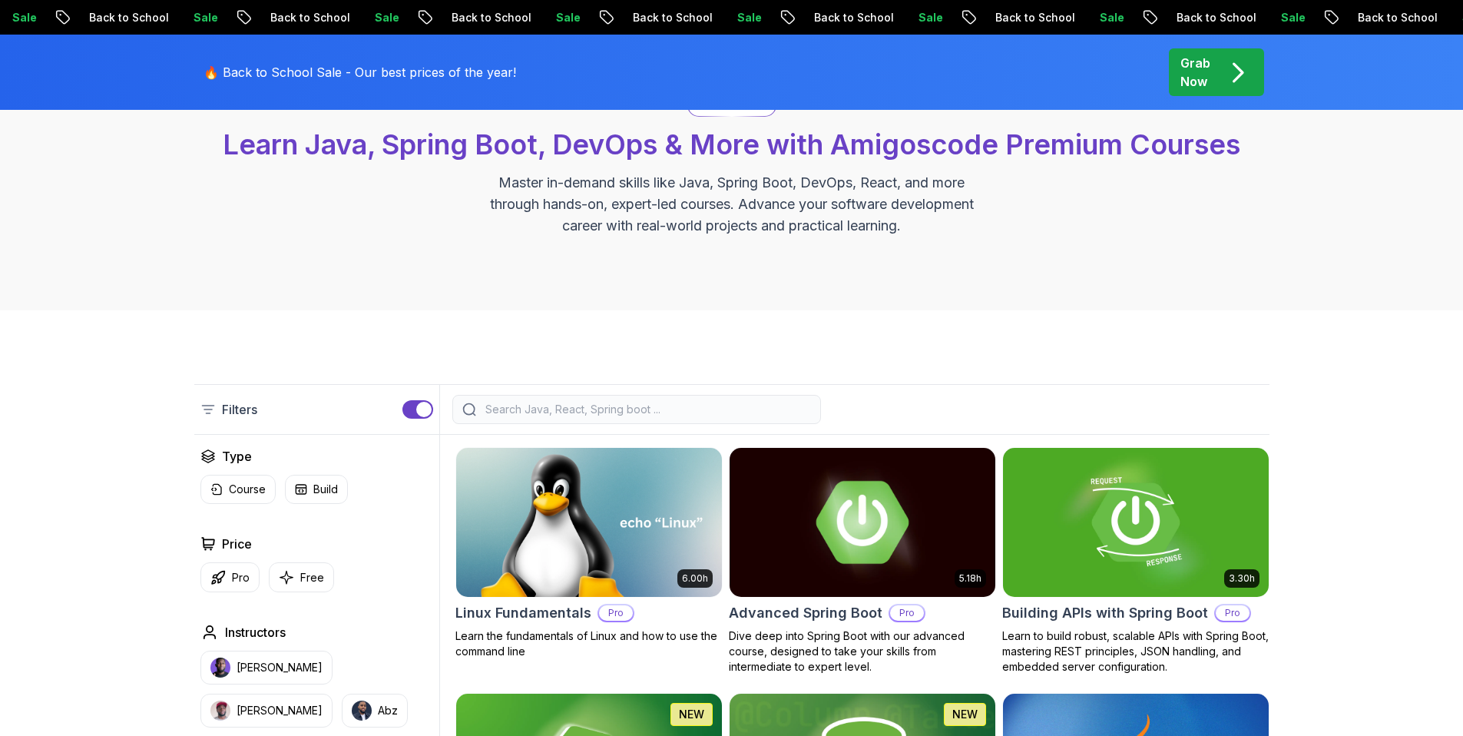
scroll to position [318, 0]
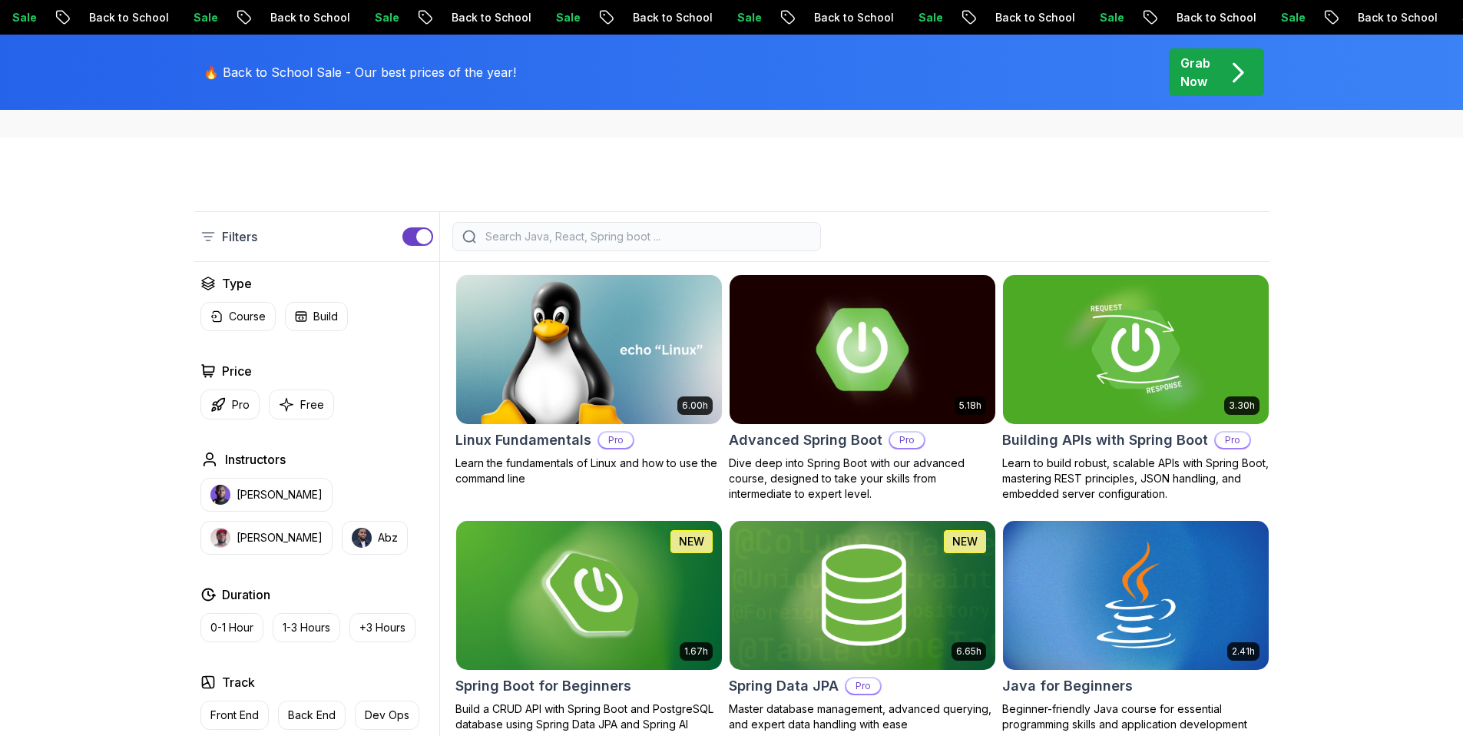
click at [846, 387] on img at bounding box center [862, 349] width 279 height 156
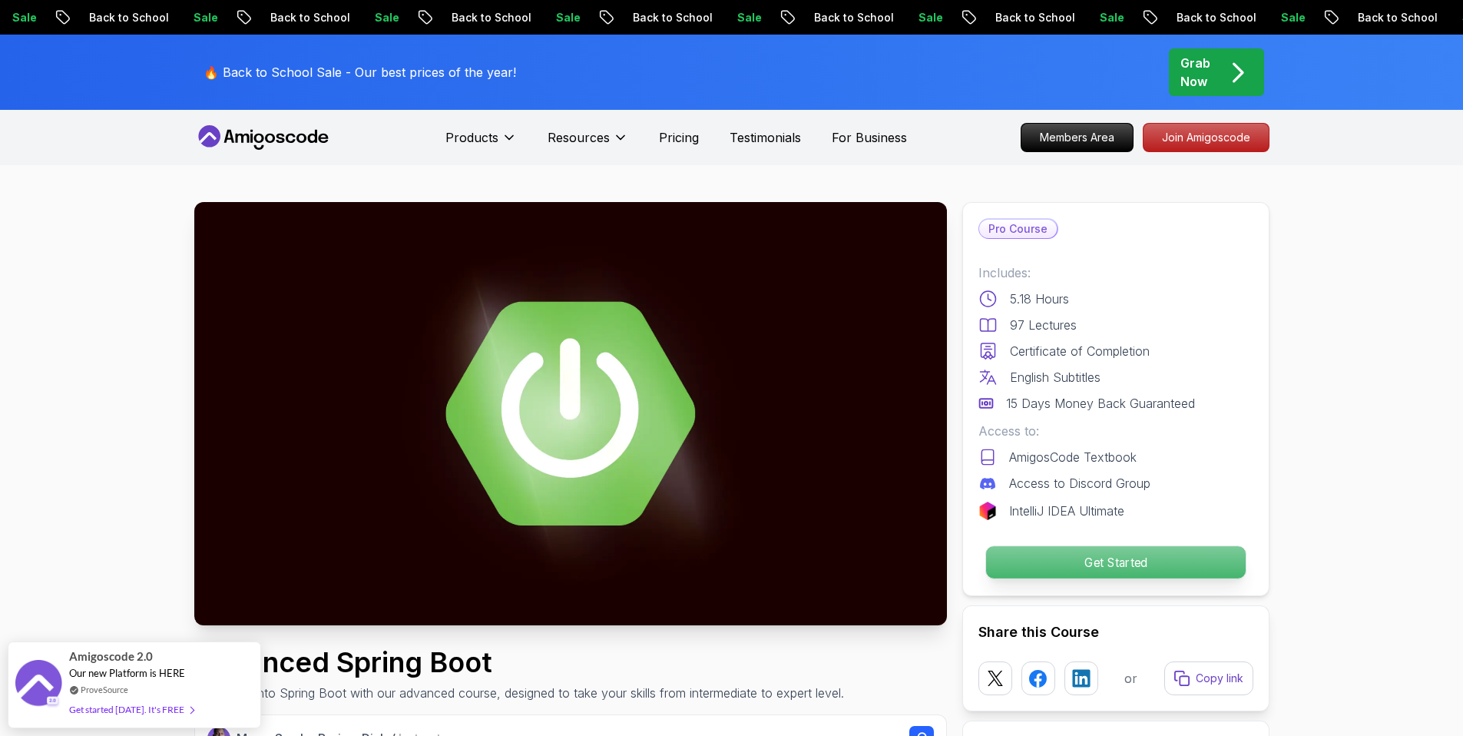
click at [1052, 564] on p "Get Started" at bounding box center [1115, 562] width 260 height 32
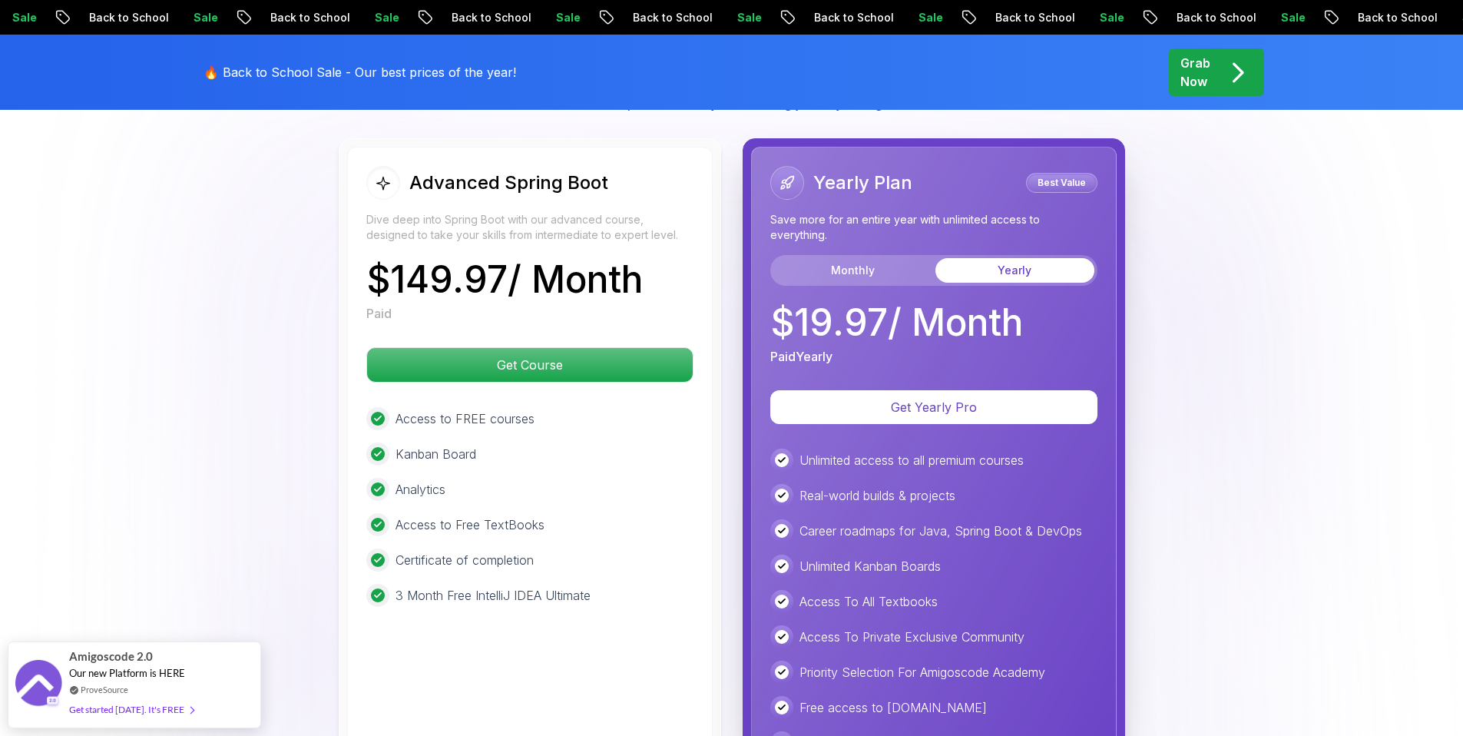
scroll to position [3296, 0]
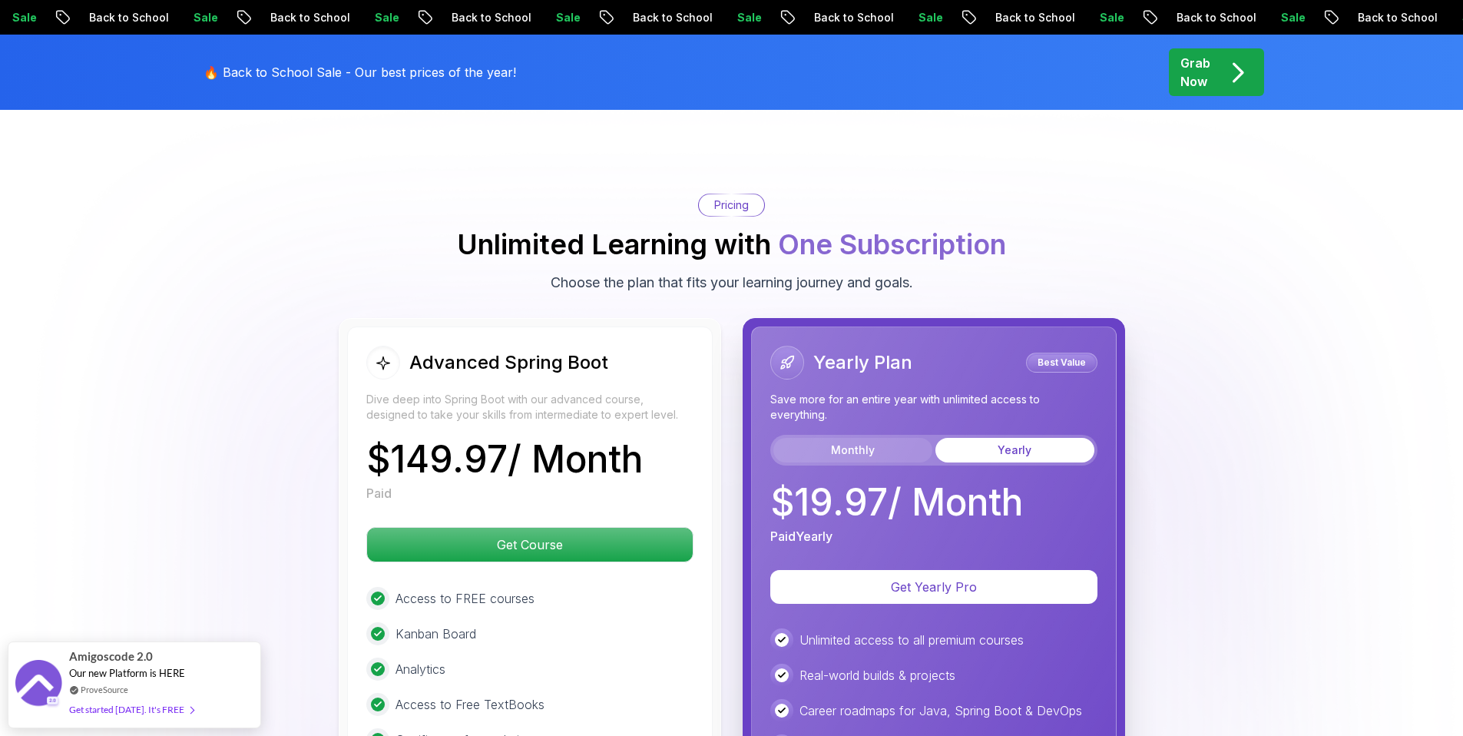
click at [849, 438] on button "Monthly" at bounding box center [852, 450] width 159 height 25
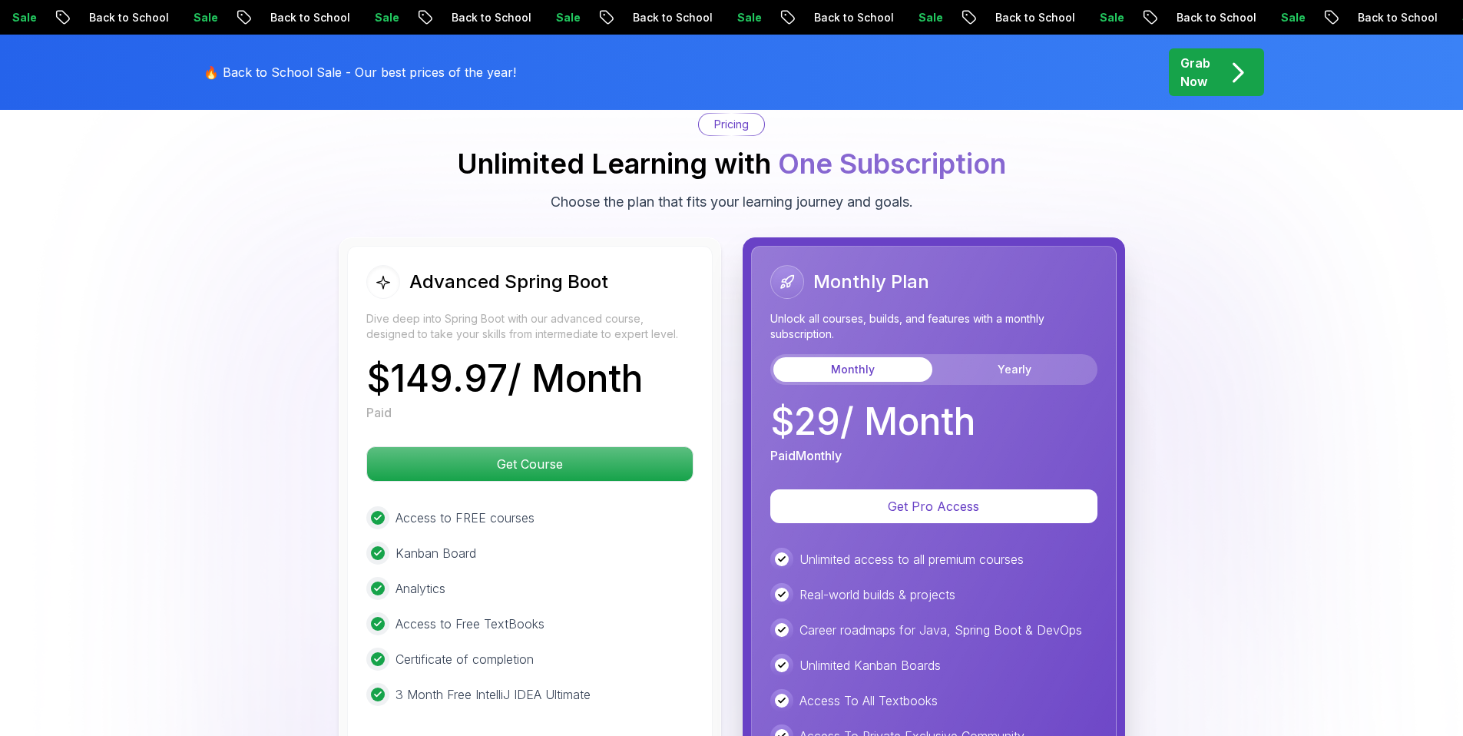
scroll to position [3277, 0]
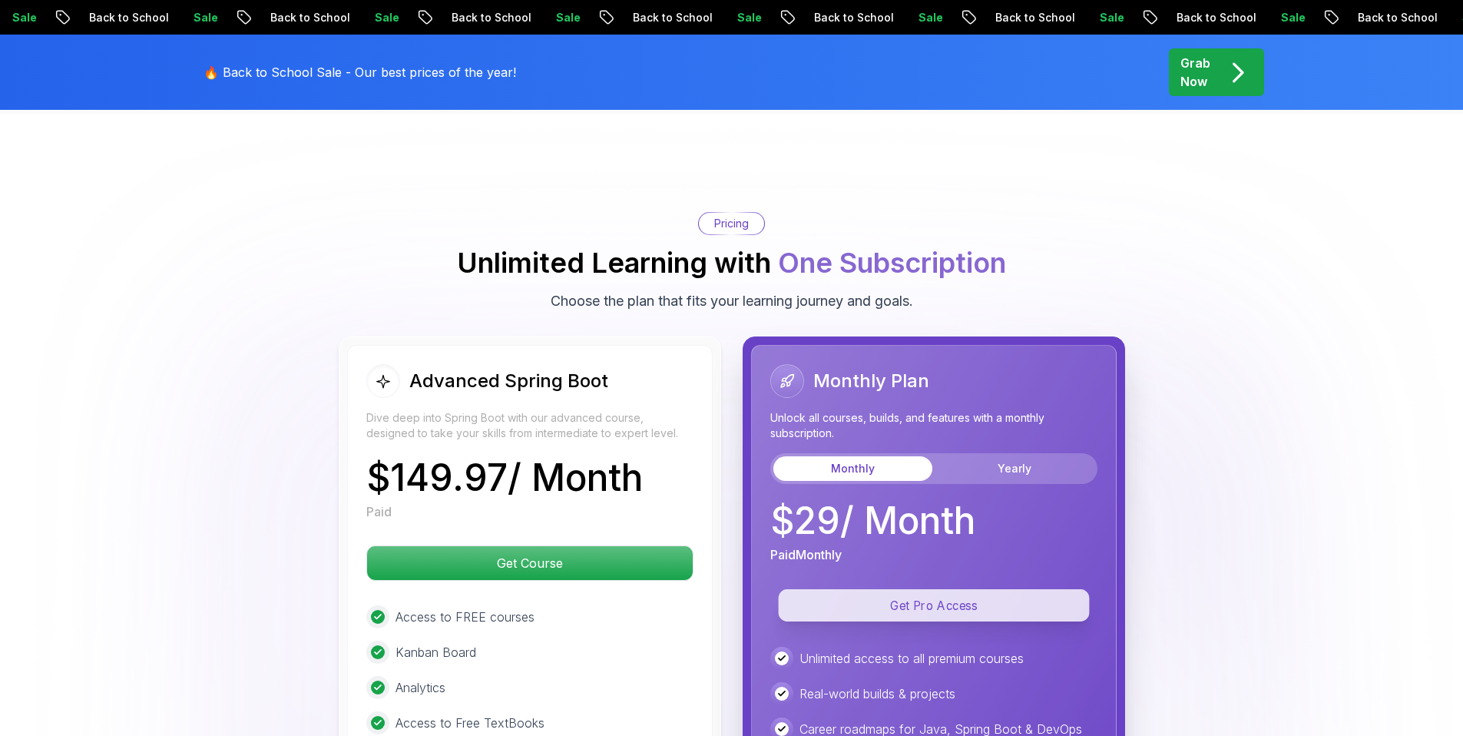
click at [865, 589] on p "Get Pro Access" at bounding box center [933, 605] width 311 height 32
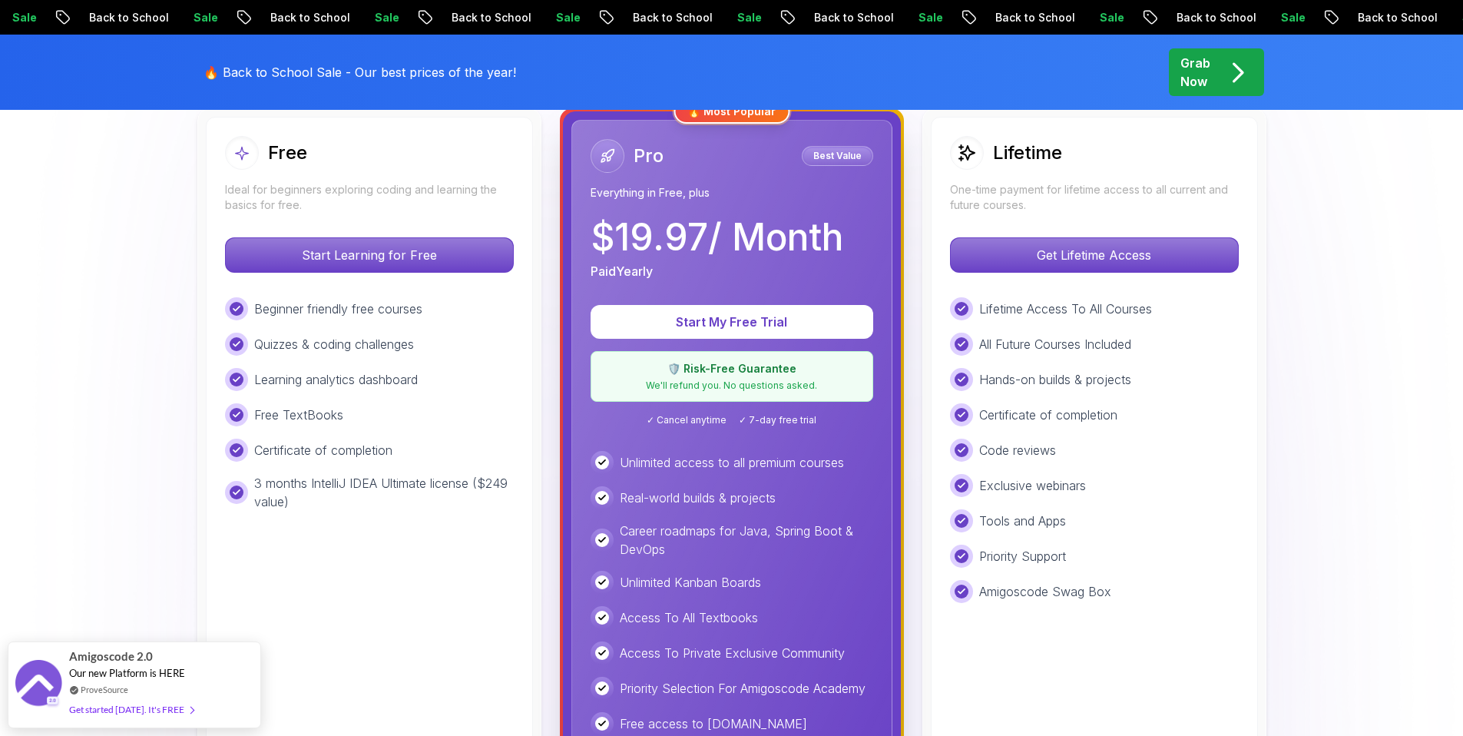
scroll to position [454, 0]
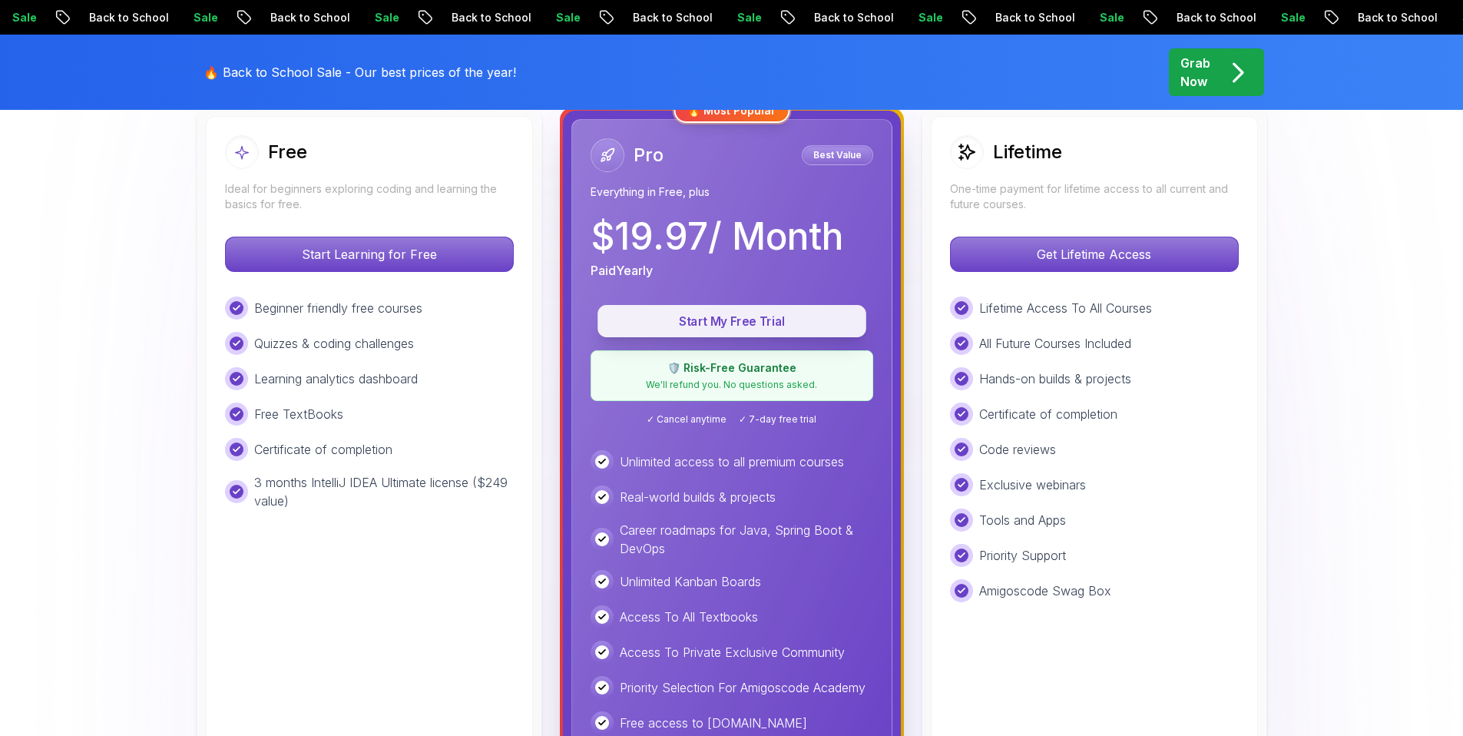
click at [667, 315] on p "Start My Free Trial" at bounding box center [731, 322] width 233 height 18
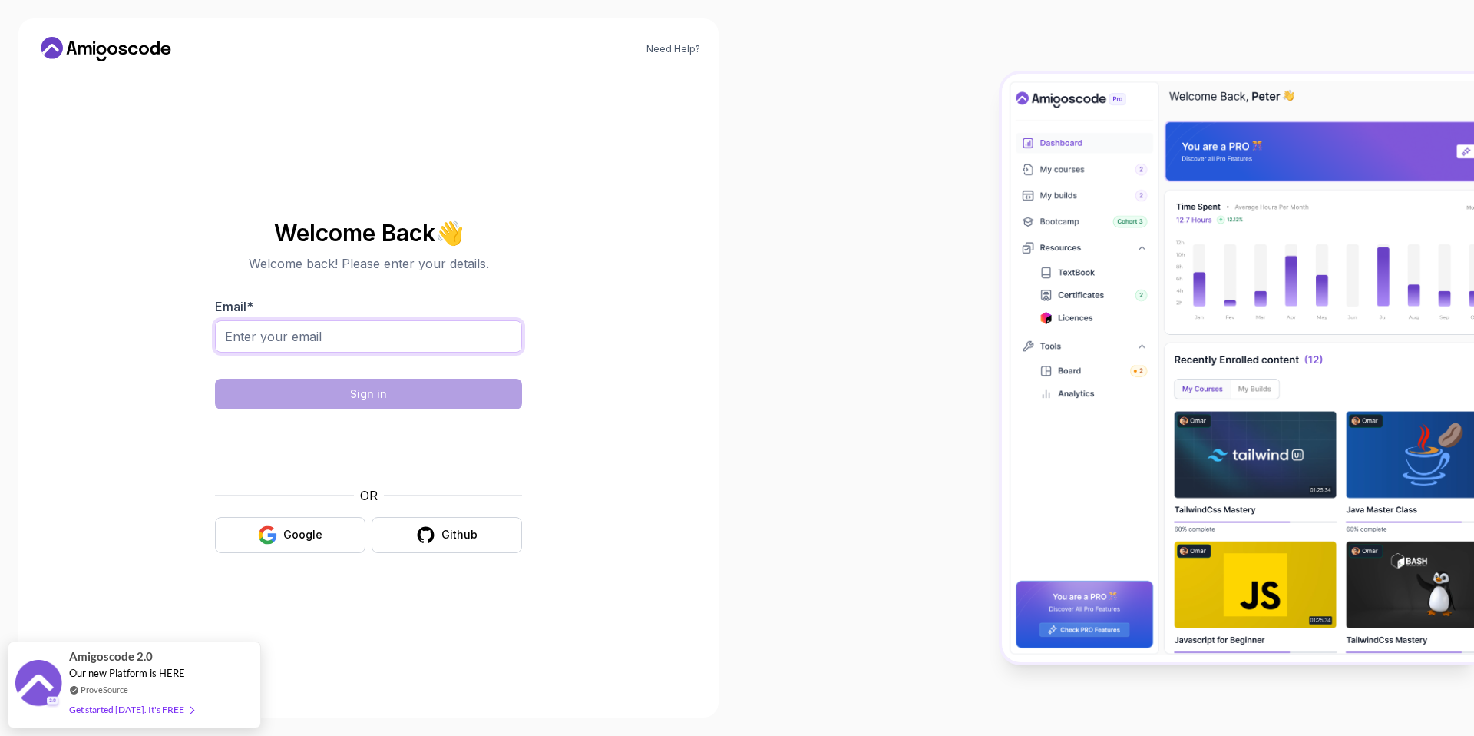
click at [276, 334] on input "Email *" at bounding box center [368, 336] width 307 height 32
type input "[EMAIL_ADDRESS][DOMAIN_NAME]"
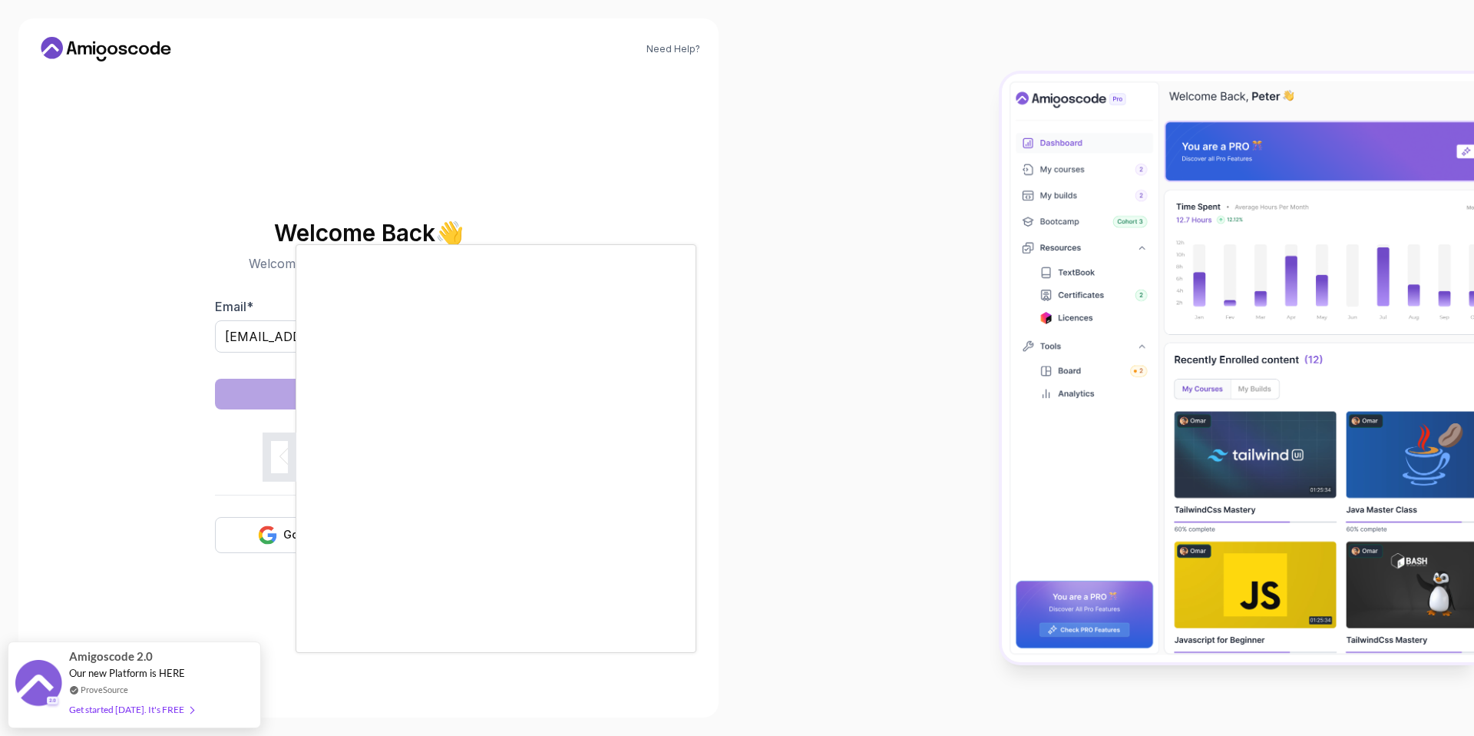
click at [138, 549] on div at bounding box center [737, 368] width 1474 height 736
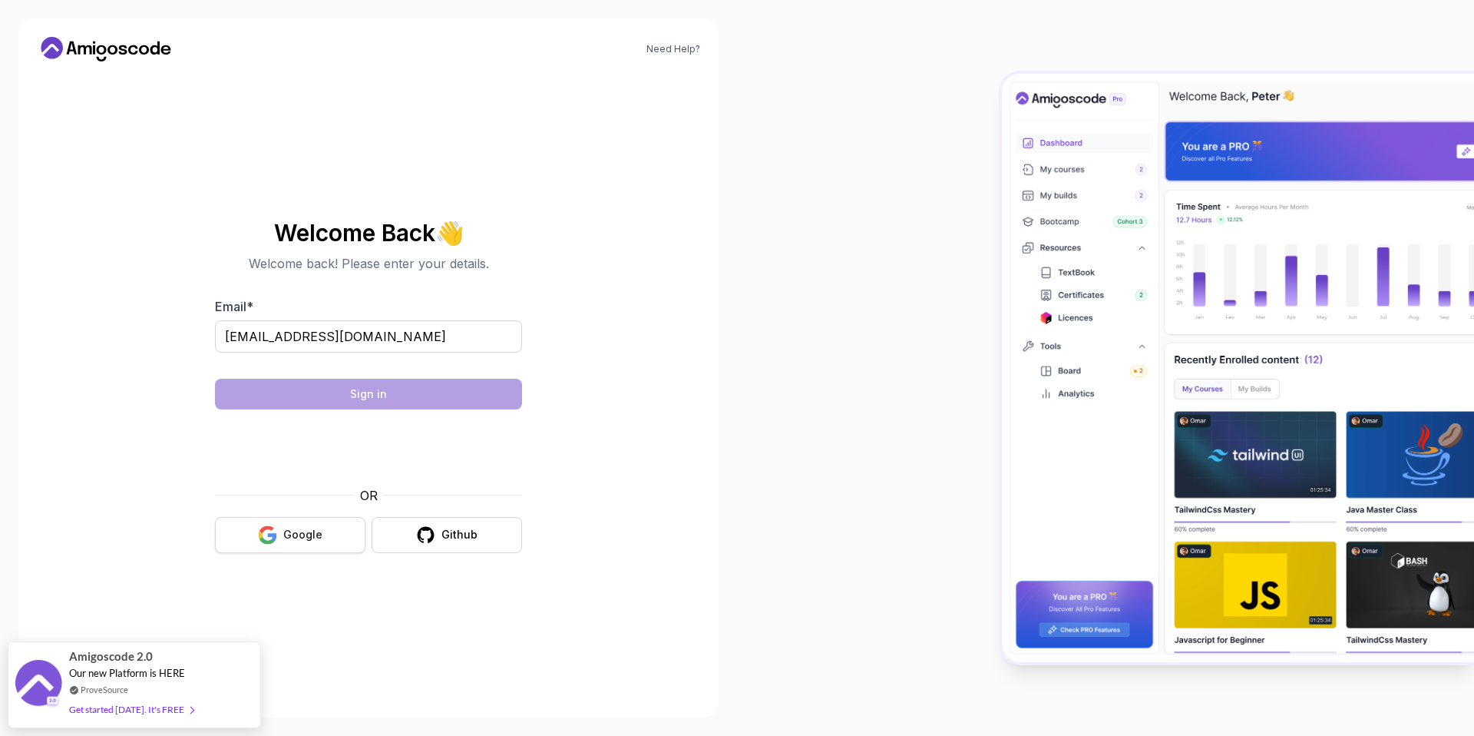
click at [287, 528] on div "Google" at bounding box center [302, 534] width 39 height 15
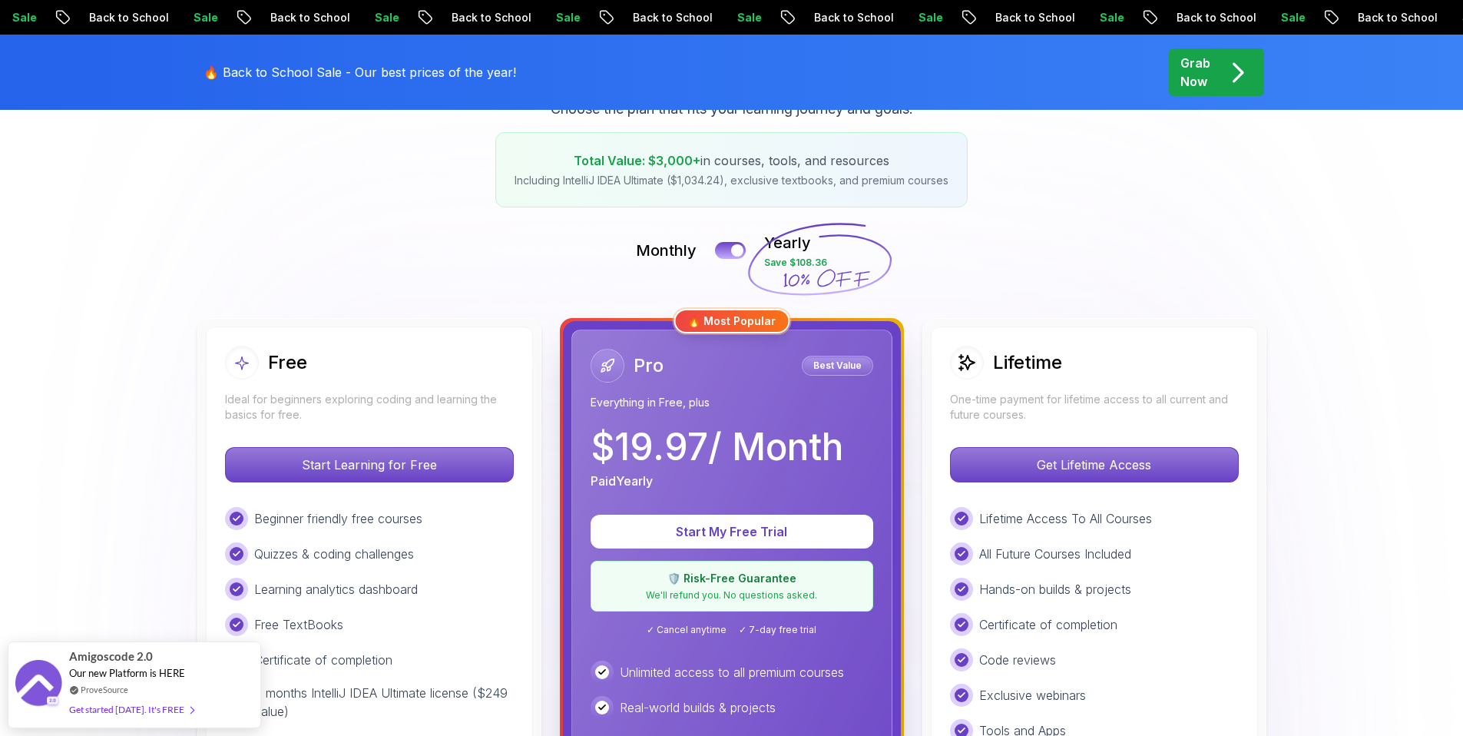
scroll to position [243, 0]
click at [725, 255] on button at bounding box center [730, 251] width 32 height 18
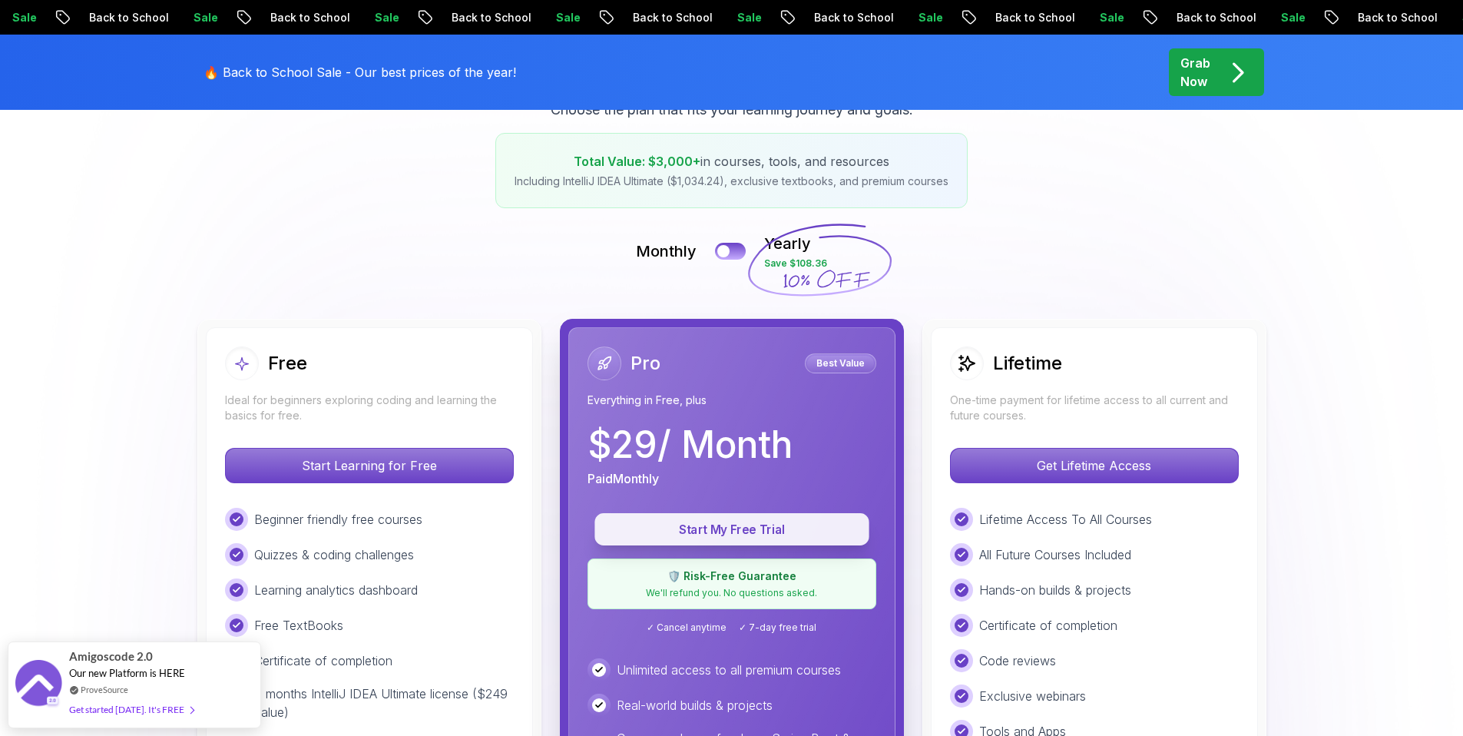
click at [693, 534] on p "Start My Free Trial" at bounding box center [732, 530] width 240 height 18
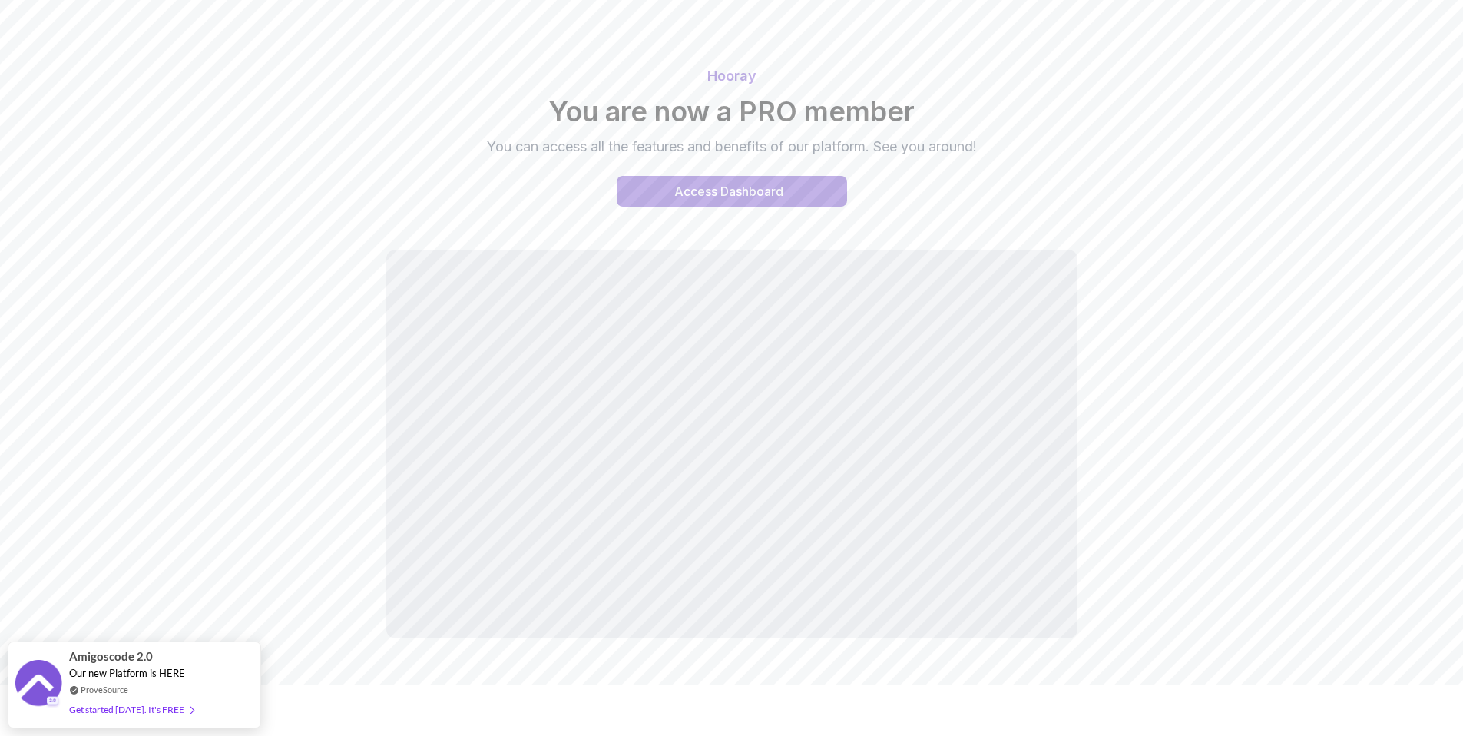
scroll to position [52, 0]
click at [720, 193] on div "Access Dashboard" at bounding box center [728, 190] width 109 height 18
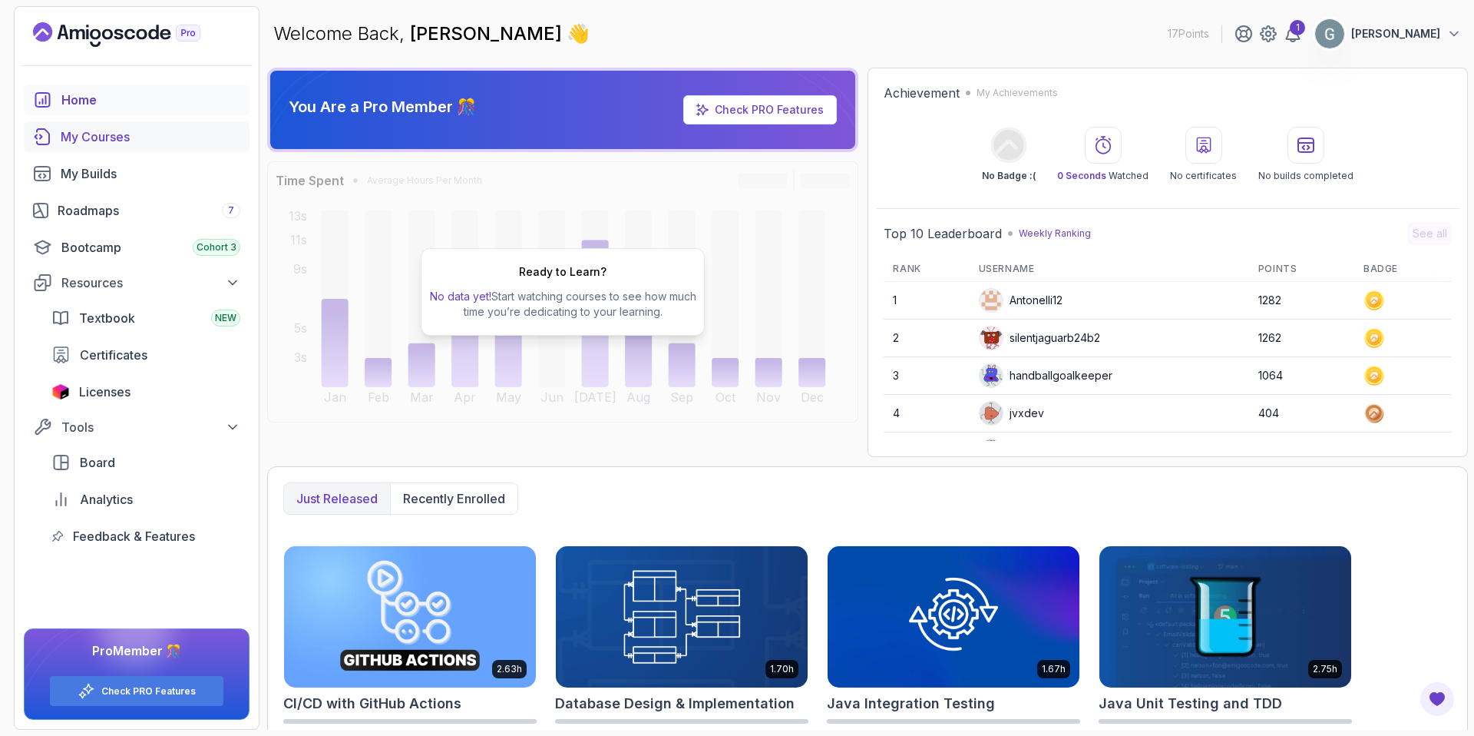
click at [113, 133] on div "My Courses" at bounding box center [151, 136] width 180 height 18
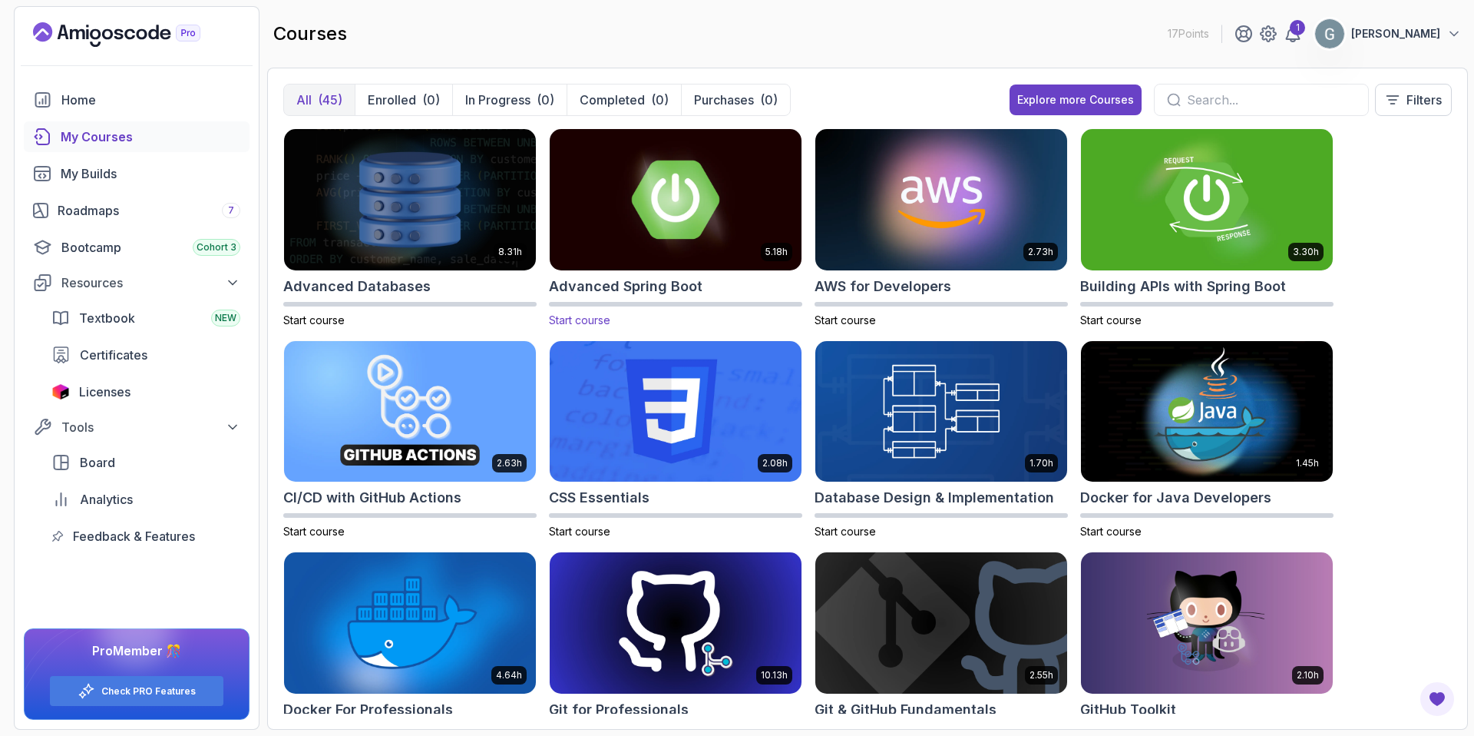
click at [663, 223] on img at bounding box center [676, 199] width 264 height 148
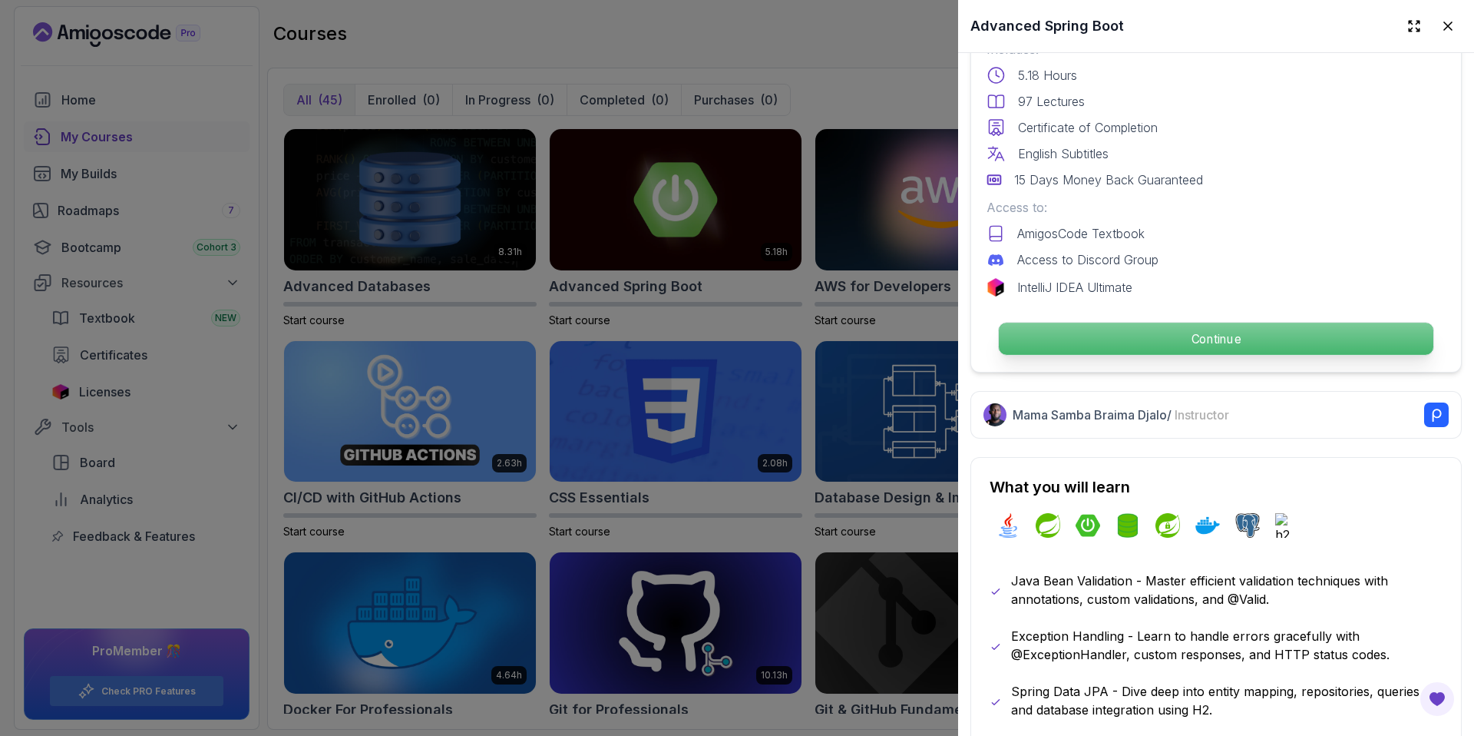
scroll to position [436, 0]
click at [1134, 329] on p "Continue" at bounding box center [1216, 339] width 435 height 32
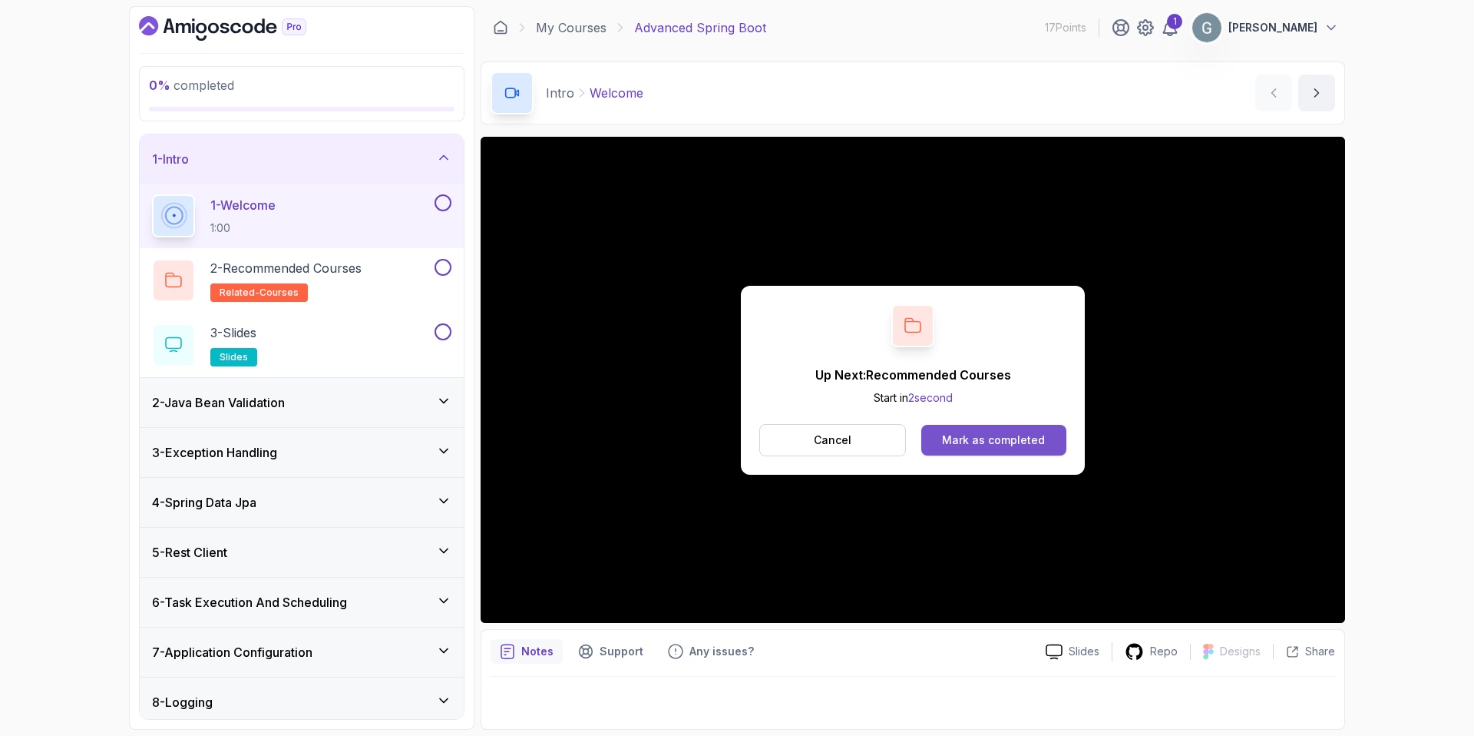
click at [968, 438] on div "Mark as completed" at bounding box center [993, 439] width 103 height 15
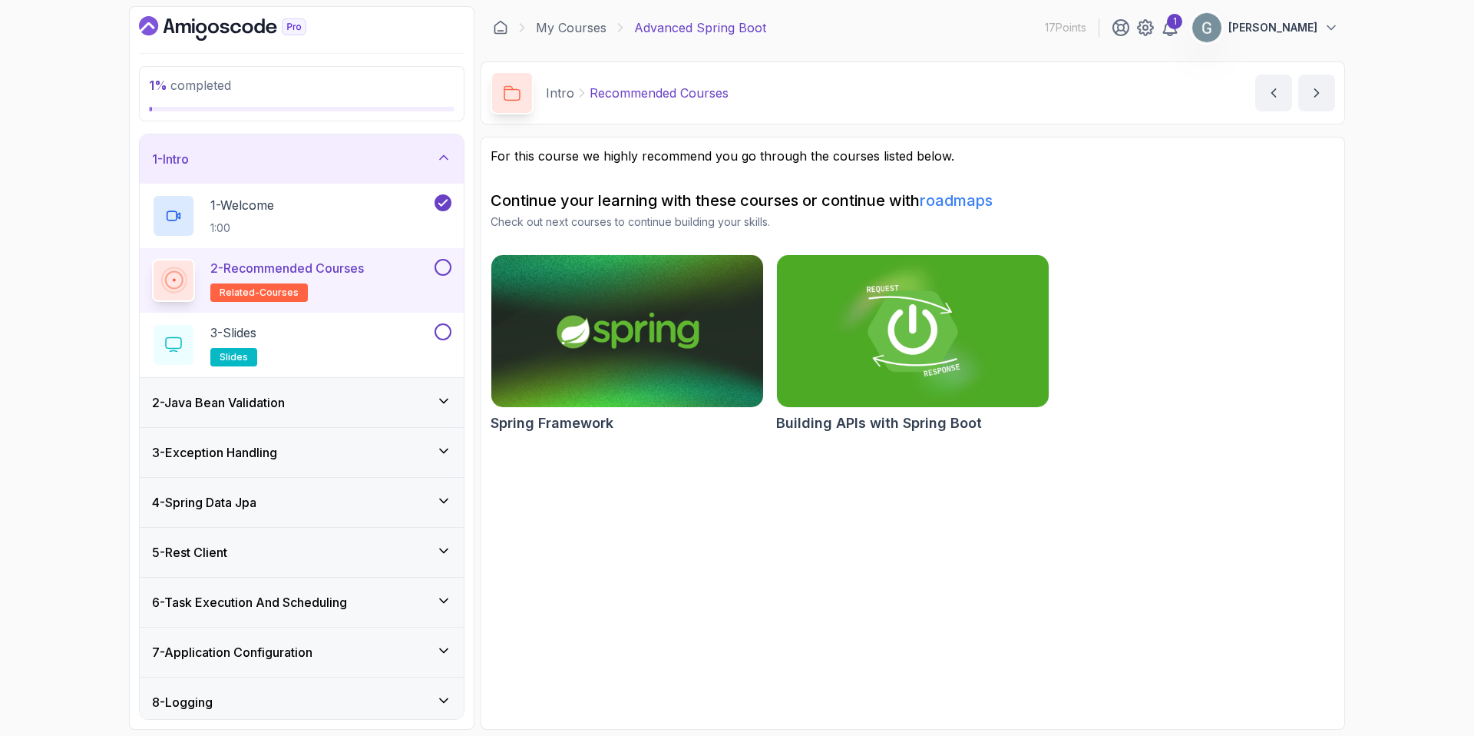
click at [258, 411] on h3 "2 - Java Bean Validation" at bounding box center [218, 402] width 133 height 18
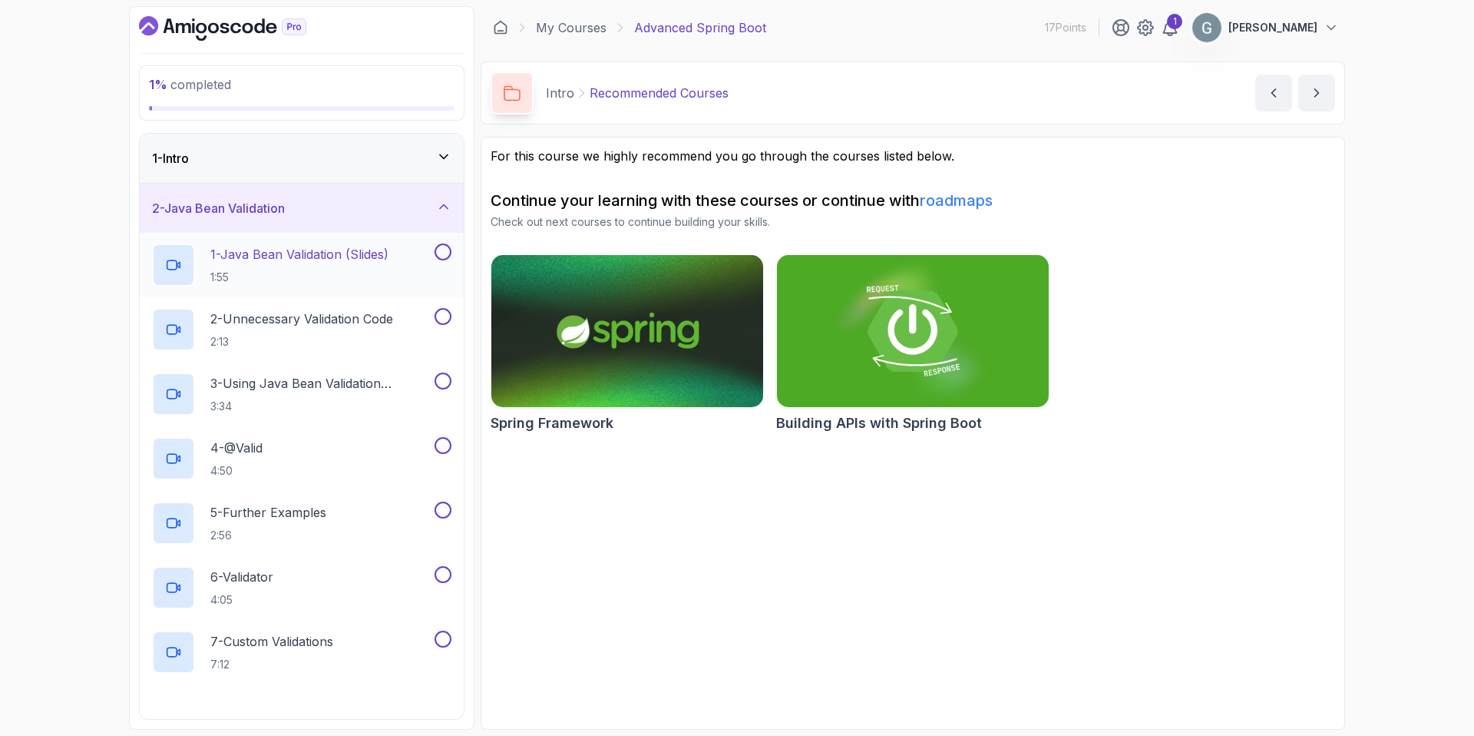
click at [326, 258] on p "1 - Java Bean Validation (Slides)" at bounding box center [299, 254] width 178 height 18
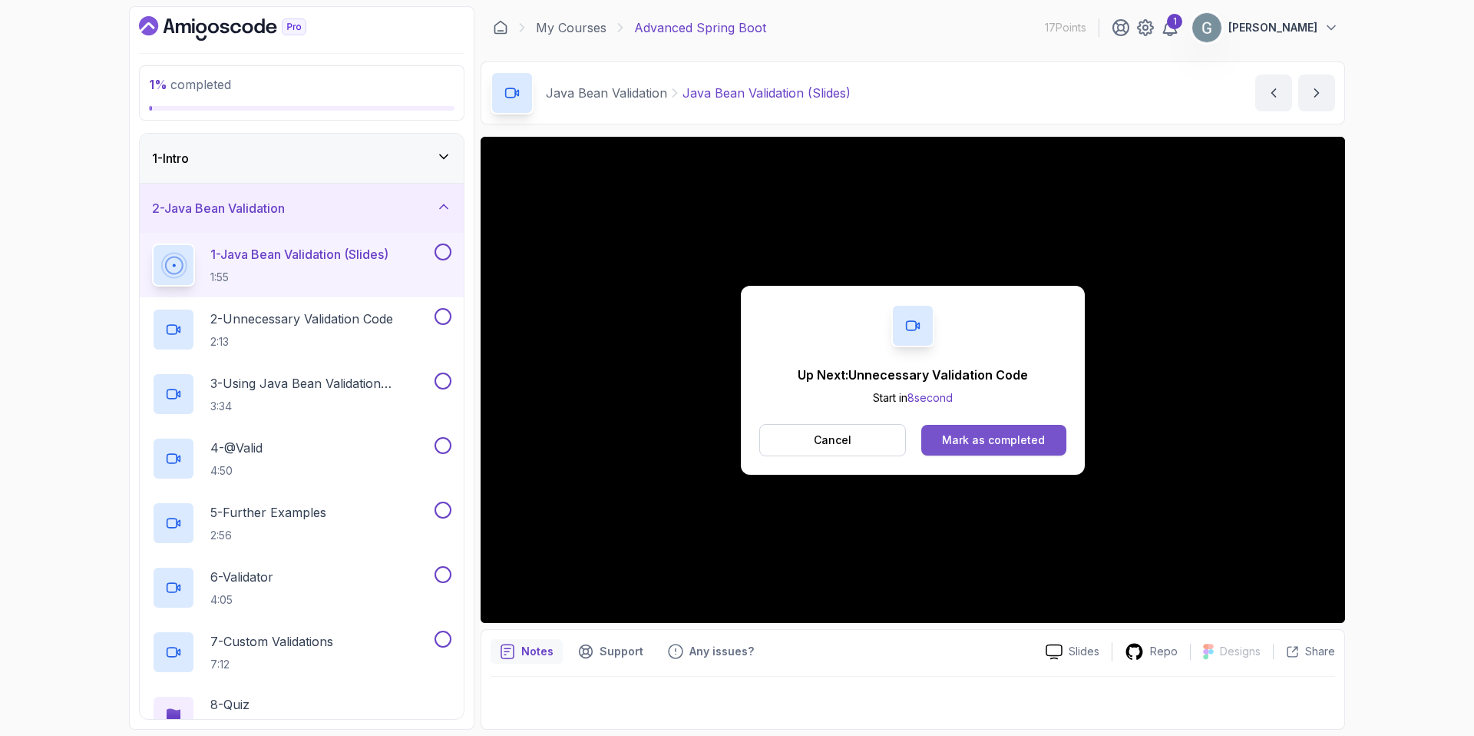
click at [966, 438] on div "Mark as completed" at bounding box center [993, 439] width 103 height 15
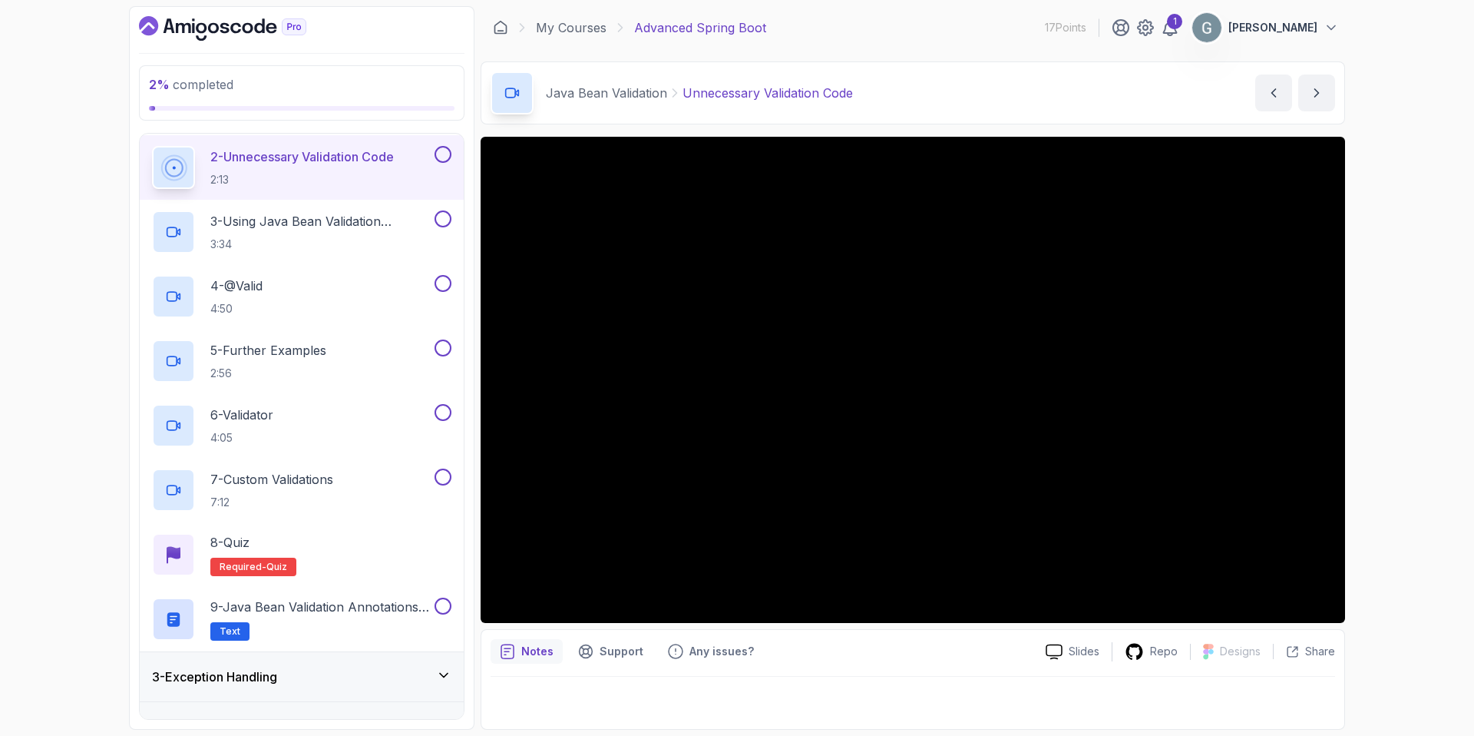
scroll to position [287, 0]
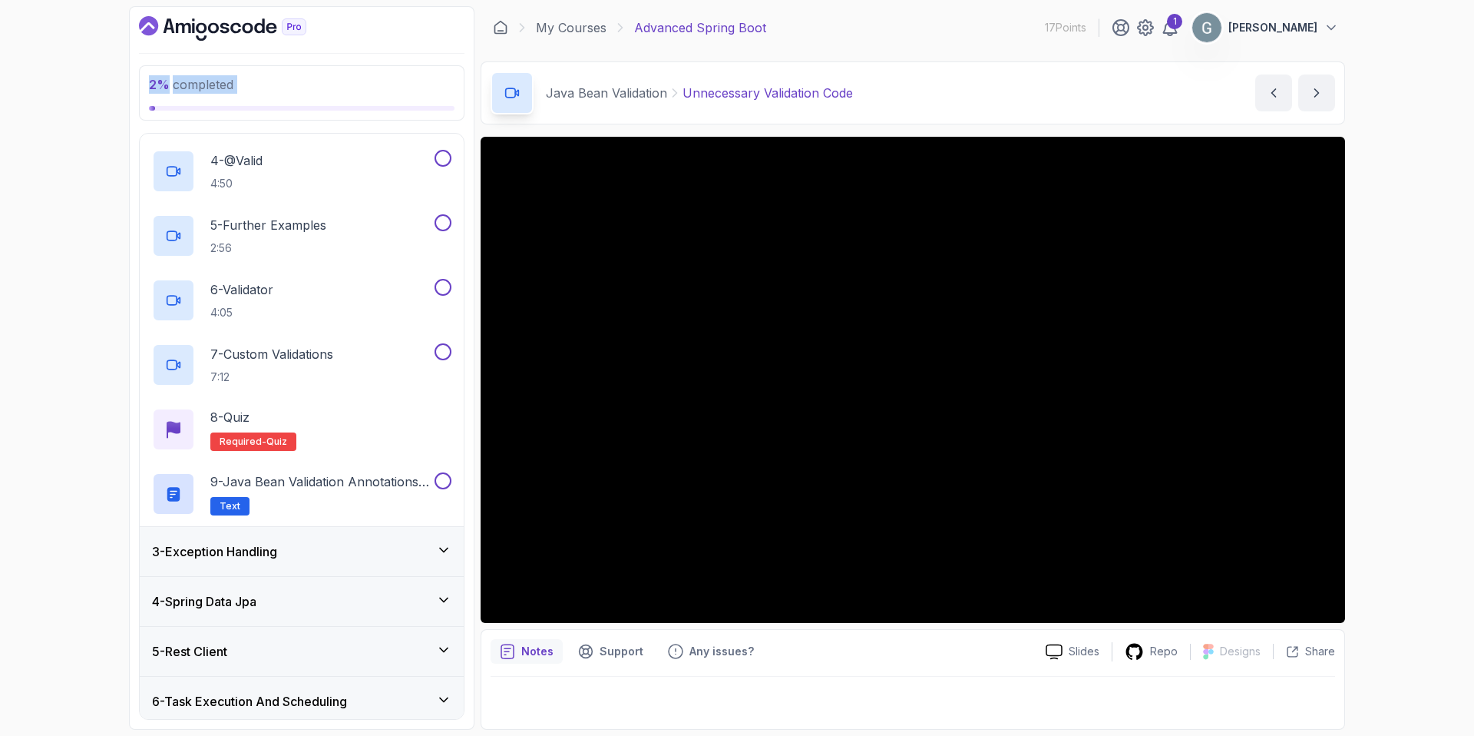
drag, startPoint x: 89, startPoint y: 177, endPoint x: 108, endPoint y: 4, distance: 173.8
click at [108, 5] on div "2 % completed 1 - Intro 2 - Java Bean Validation 1 - Java Bean Validation (Slid…" at bounding box center [737, 368] width 1474 height 736
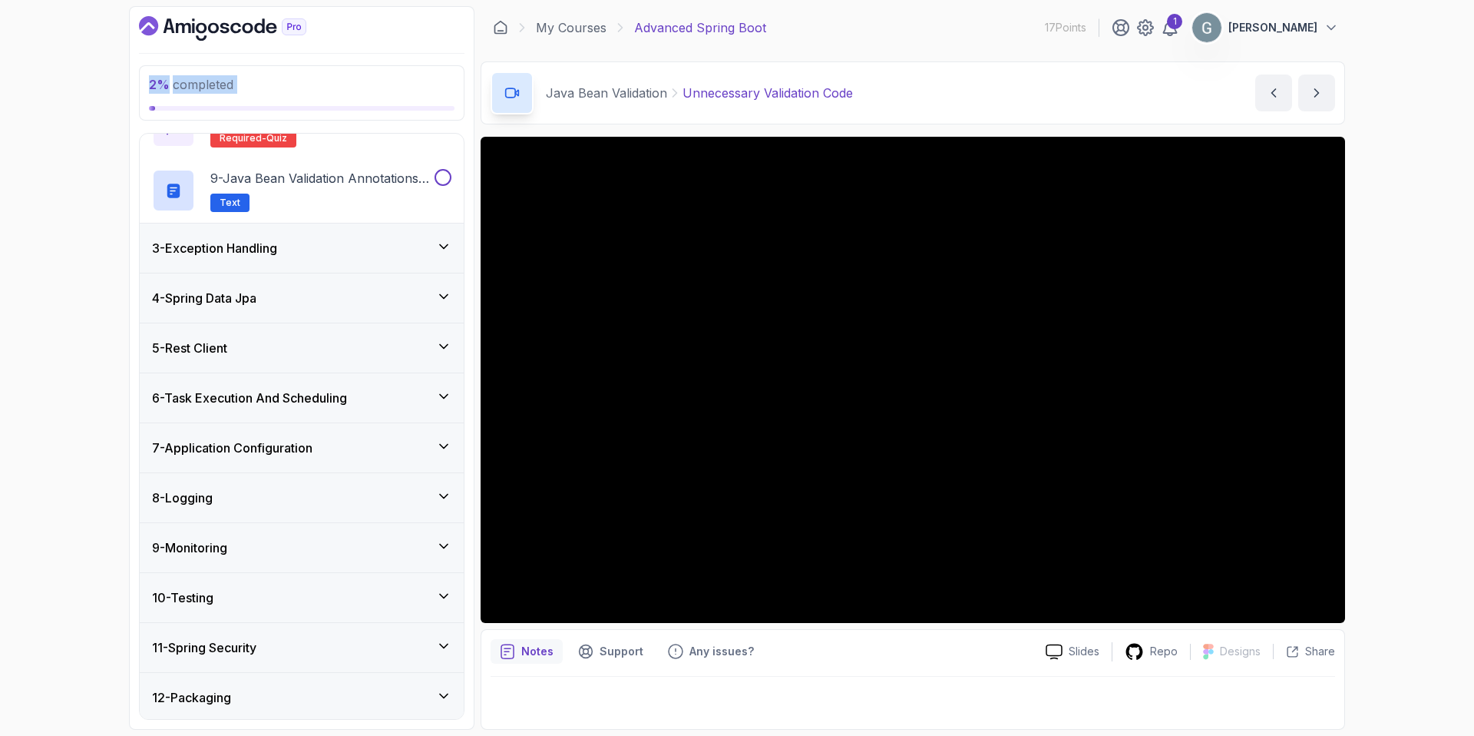
scroll to position [643, 0]
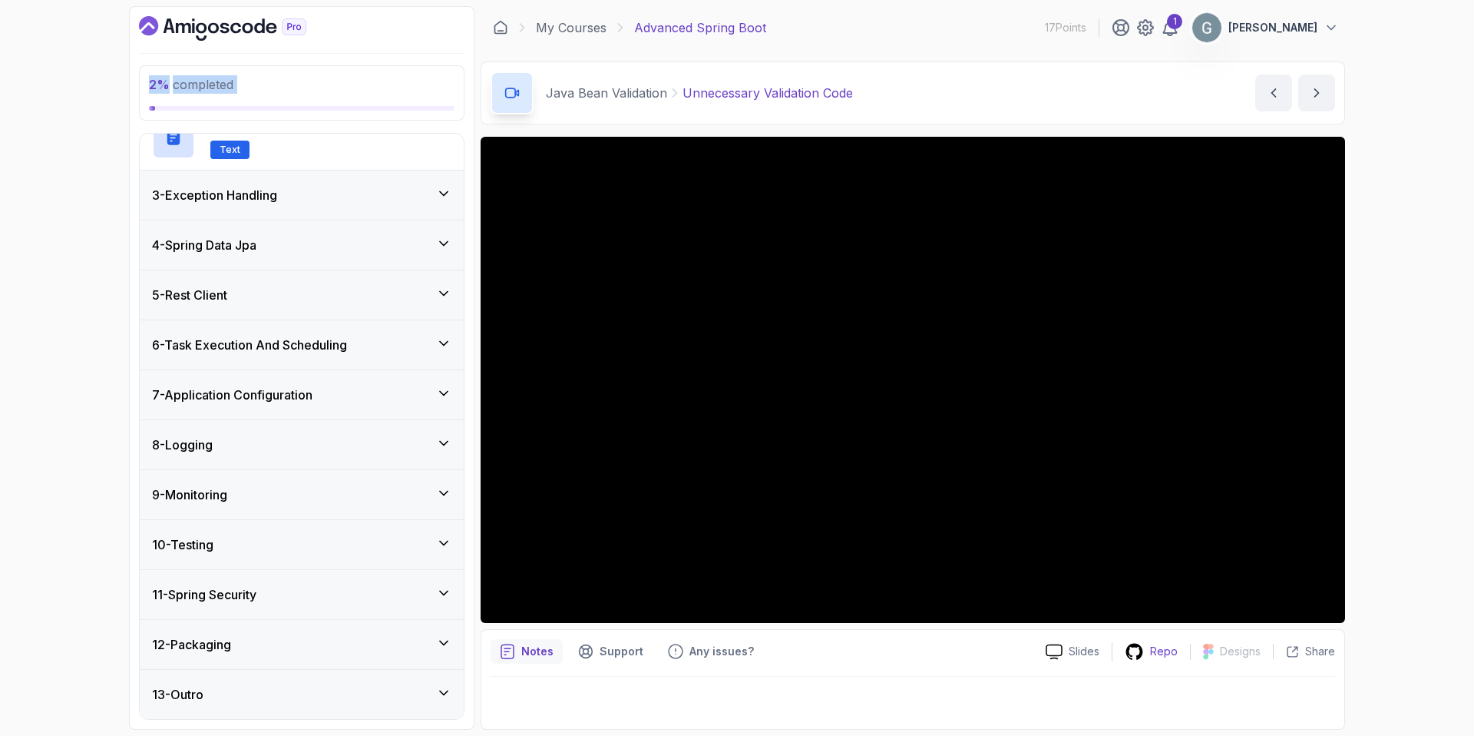
click at [1153, 650] on p "Repo" at bounding box center [1164, 650] width 28 height 15
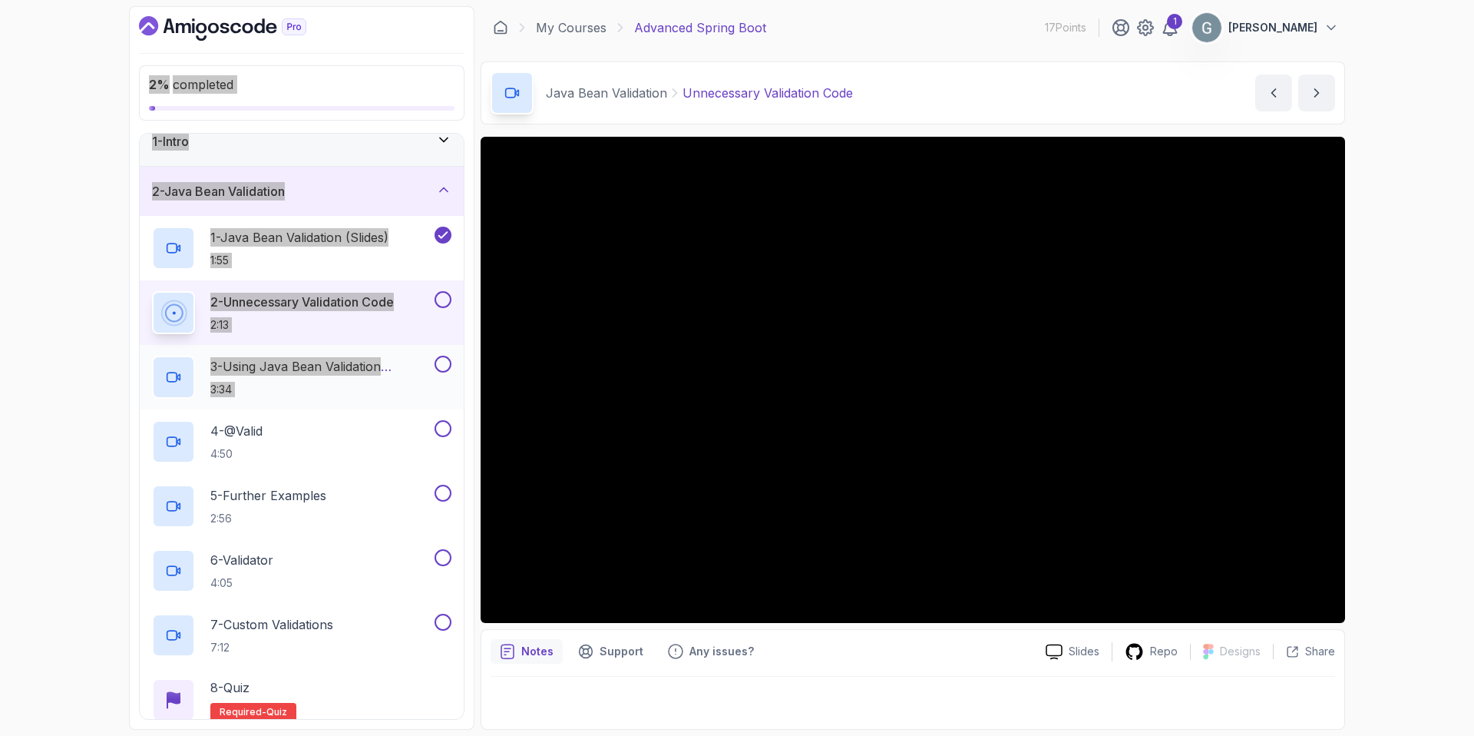
scroll to position [16, 0]
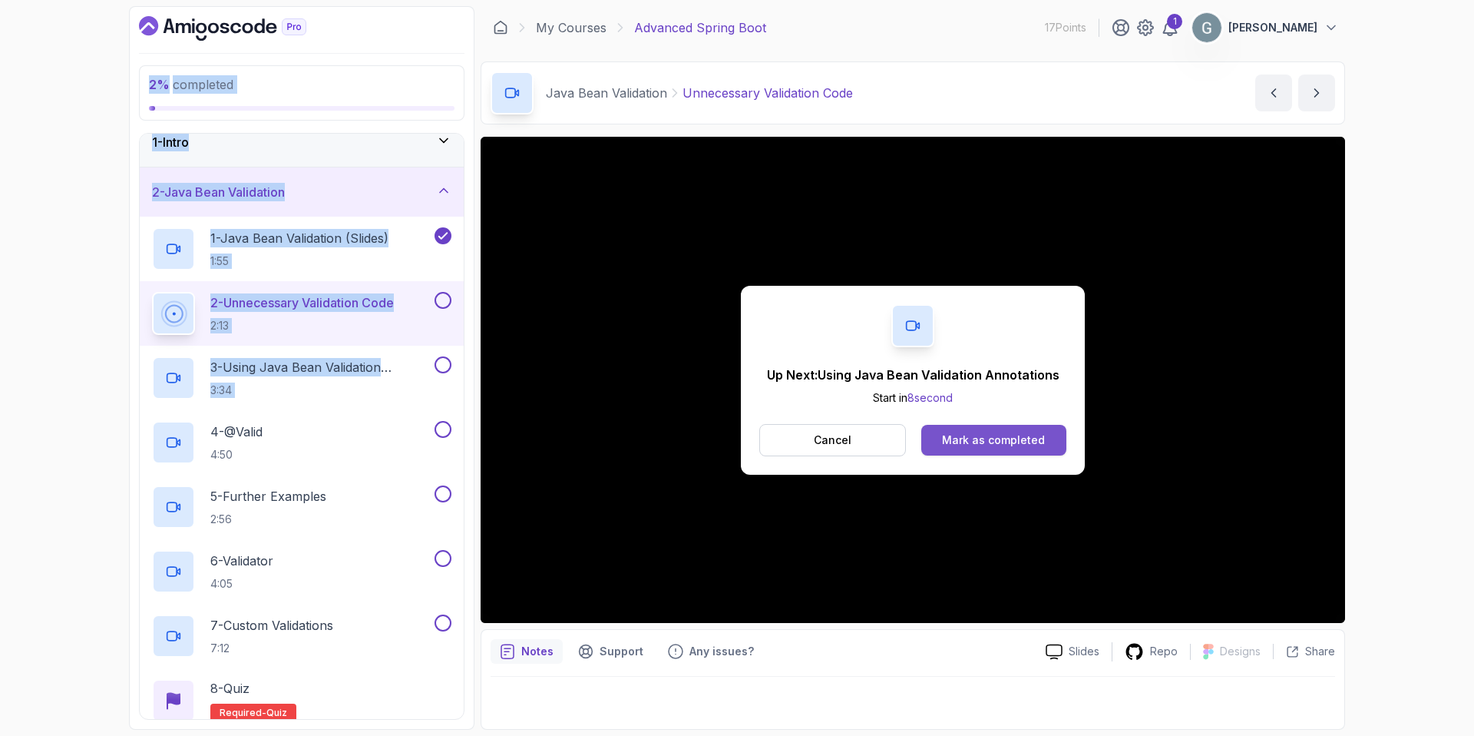
click at [1003, 438] on div "Mark as completed" at bounding box center [993, 439] width 103 height 15
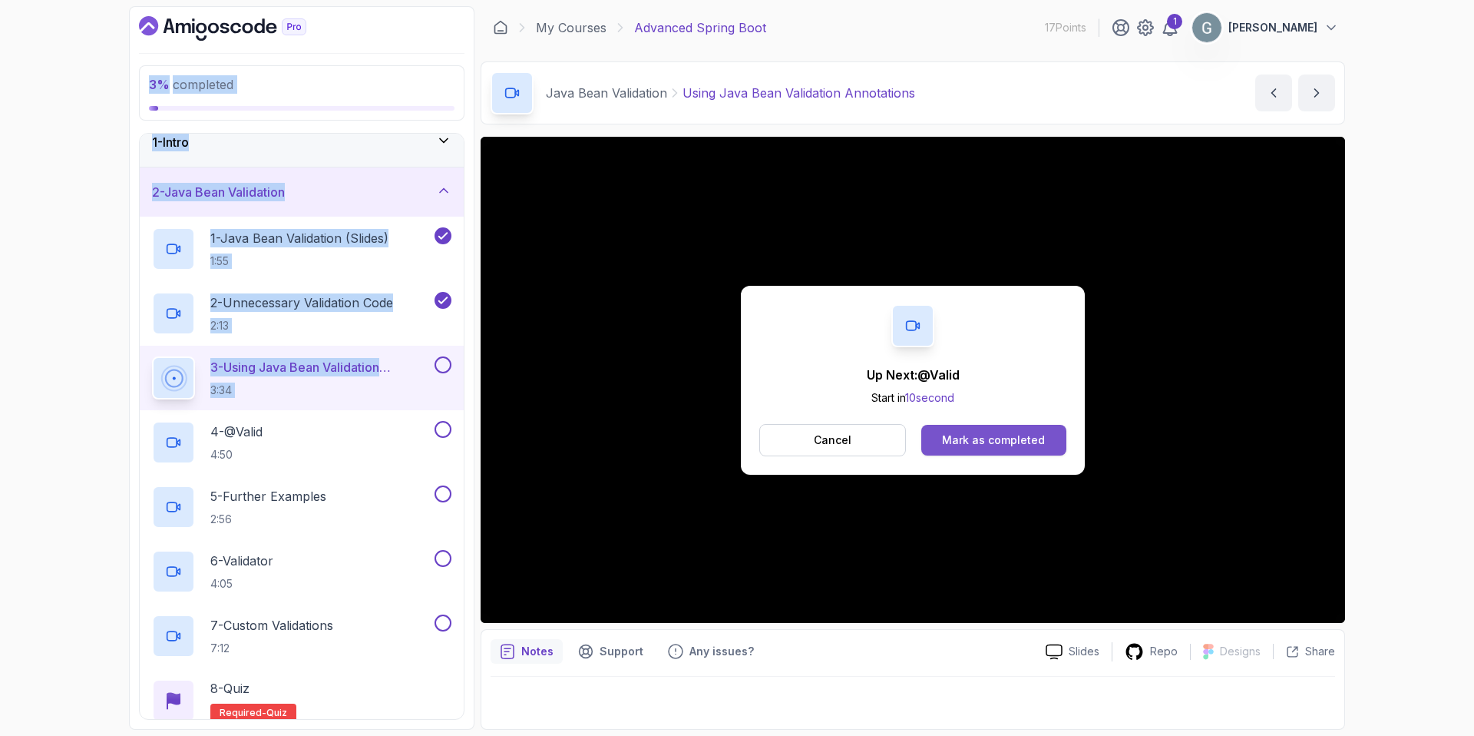
click at [969, 429] on button "Mark as completed" at bounding box center [993, 440] width 145 height 31
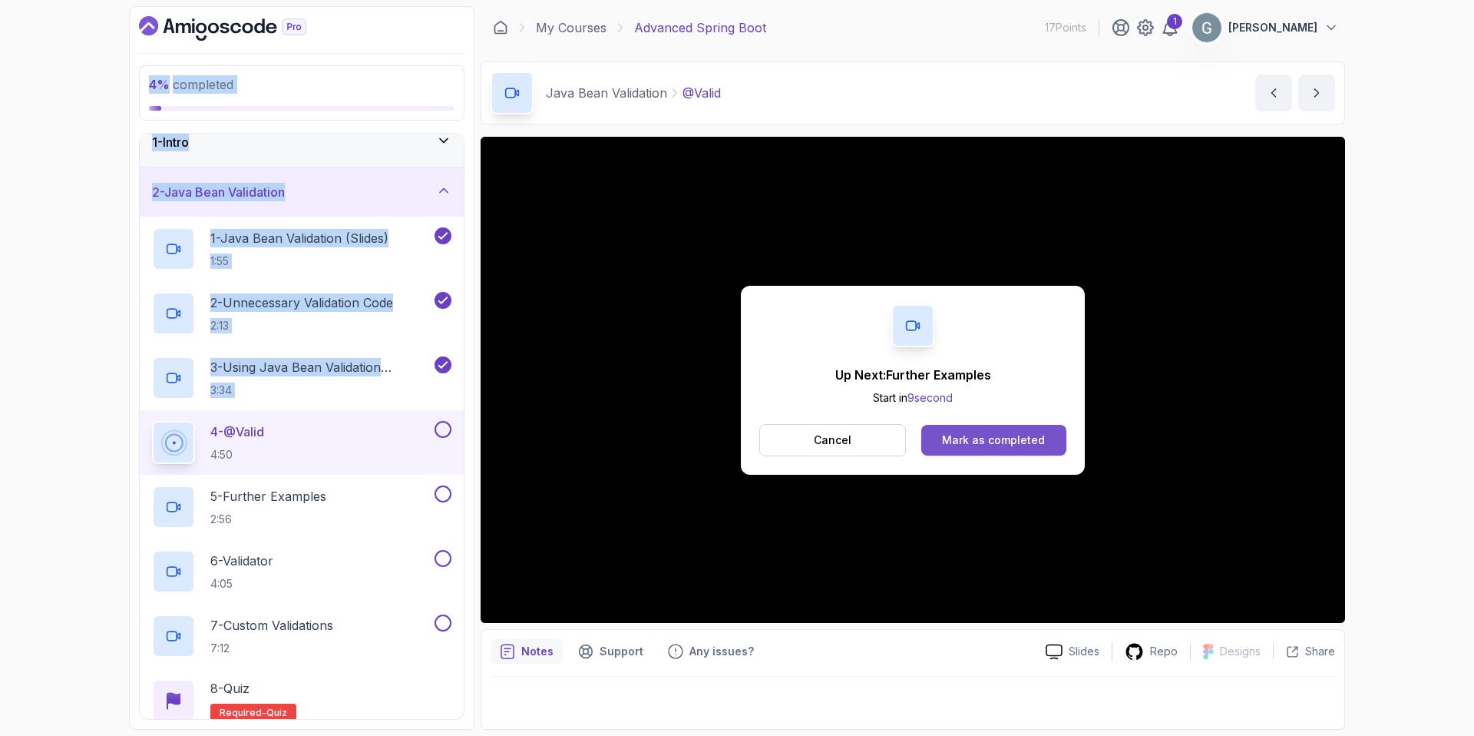
click at [982, 435] on div "Mark as completed" at bounding box center [993, 439] width 103 height 15
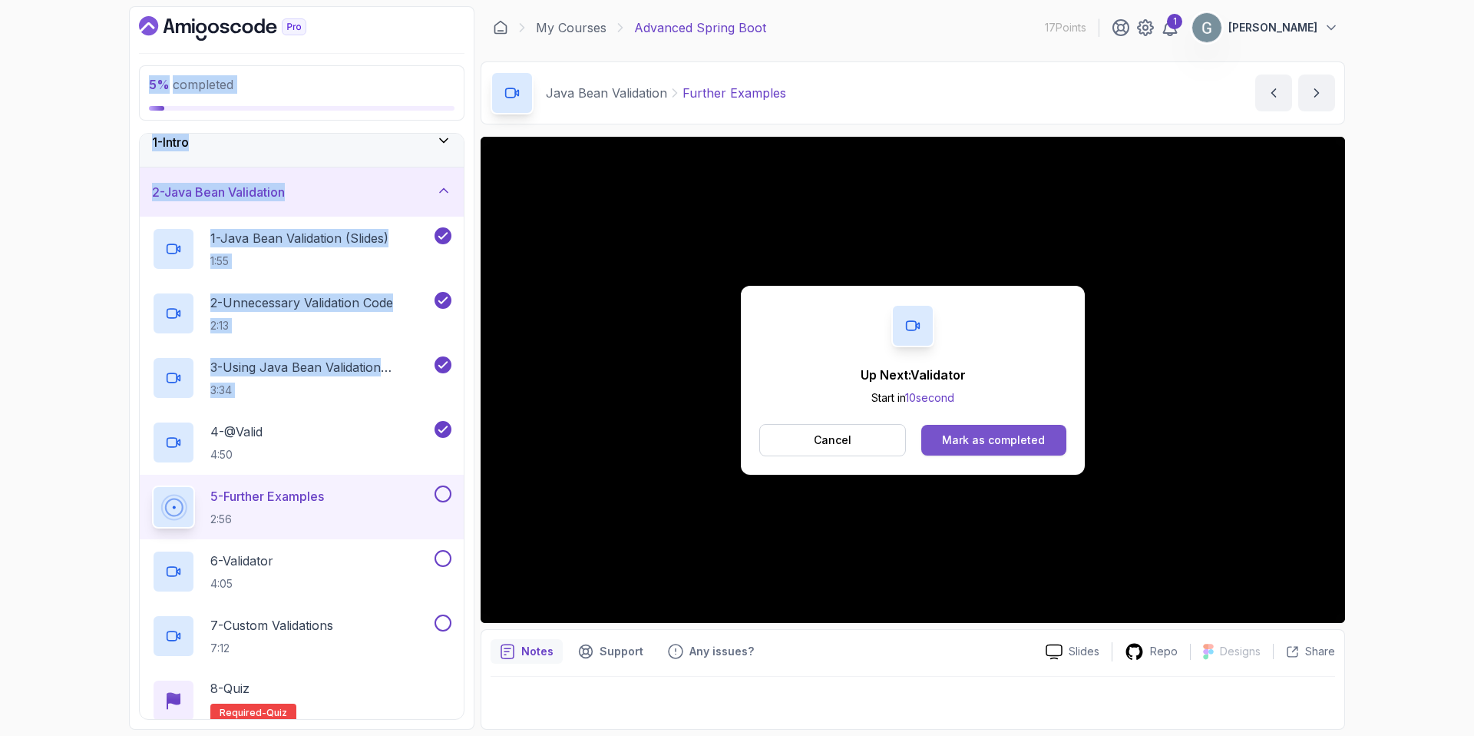
click at [974, 435] on div "Mark as completed" at bounding box center [993, 439] width 103 height 15
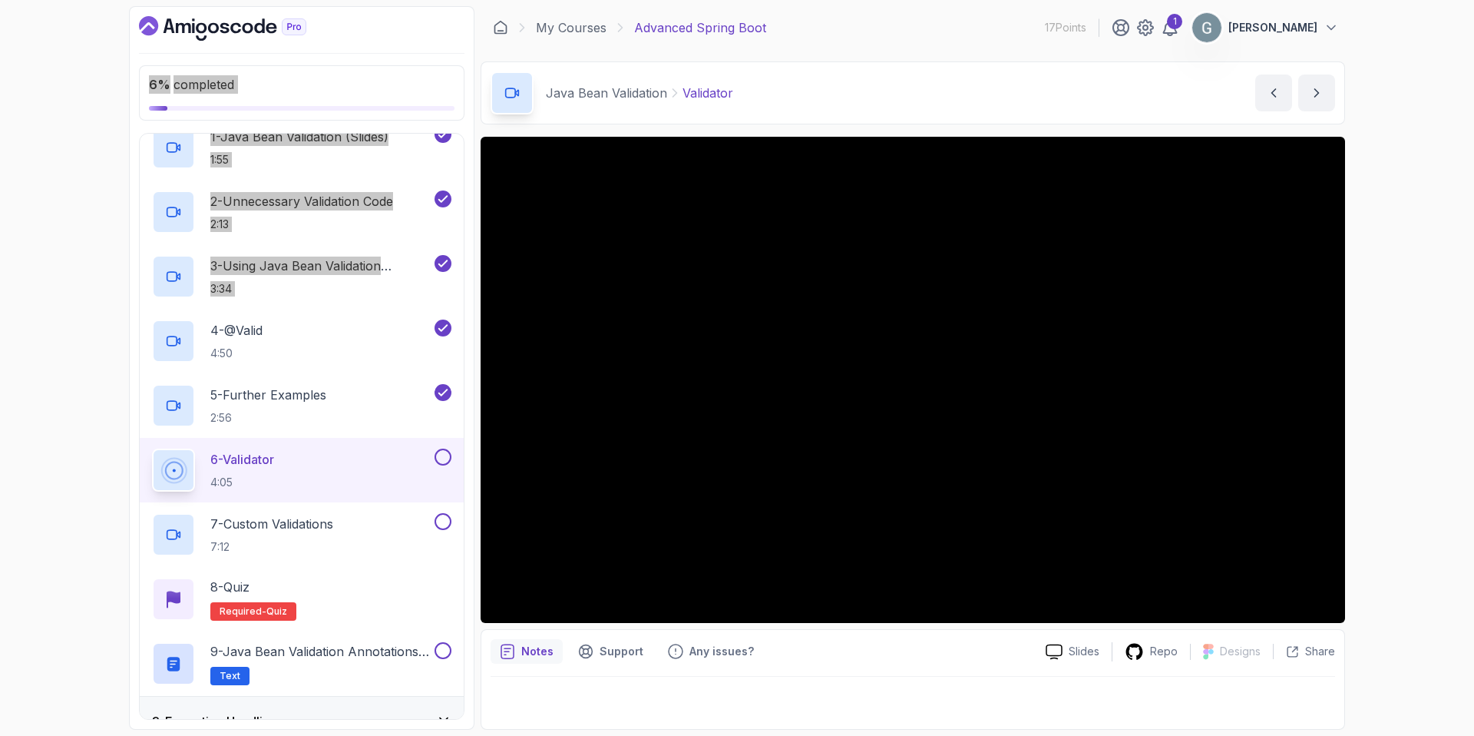
scroll to position [117, 0]
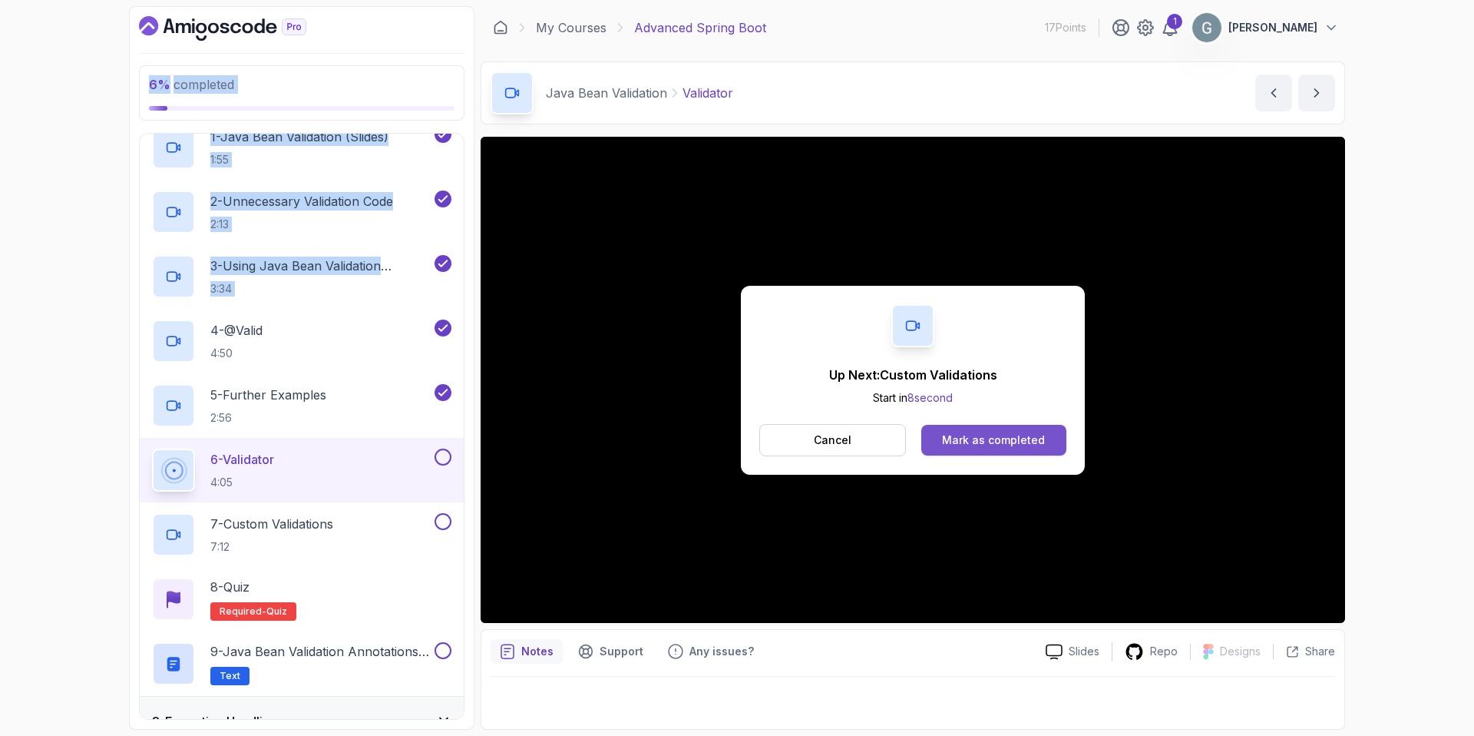
click at [997, 448] on button "Mark as completed" at bounding box center [993, 440] width 145 height 31
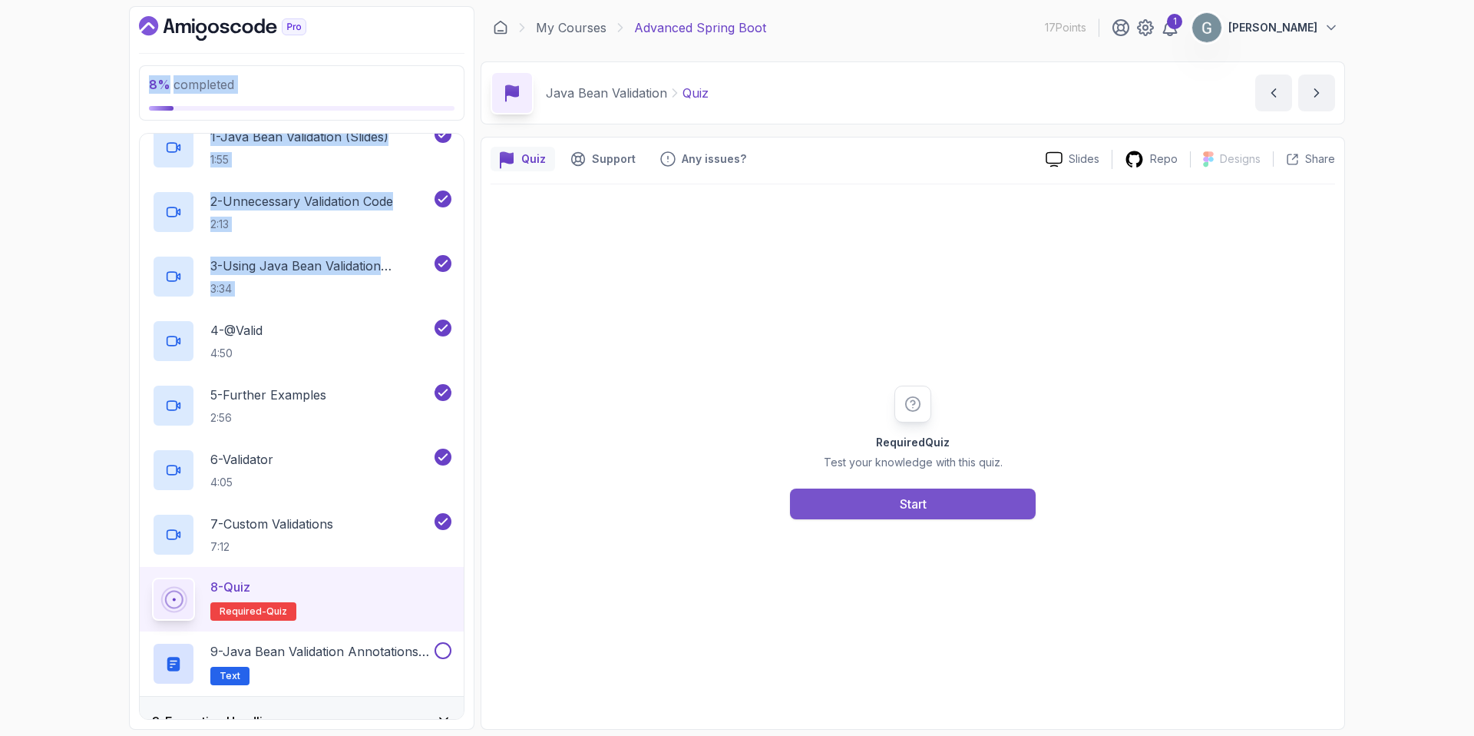
click at [878, 503] on button "Start" at bounding box center [913, 503] width 246 height 31
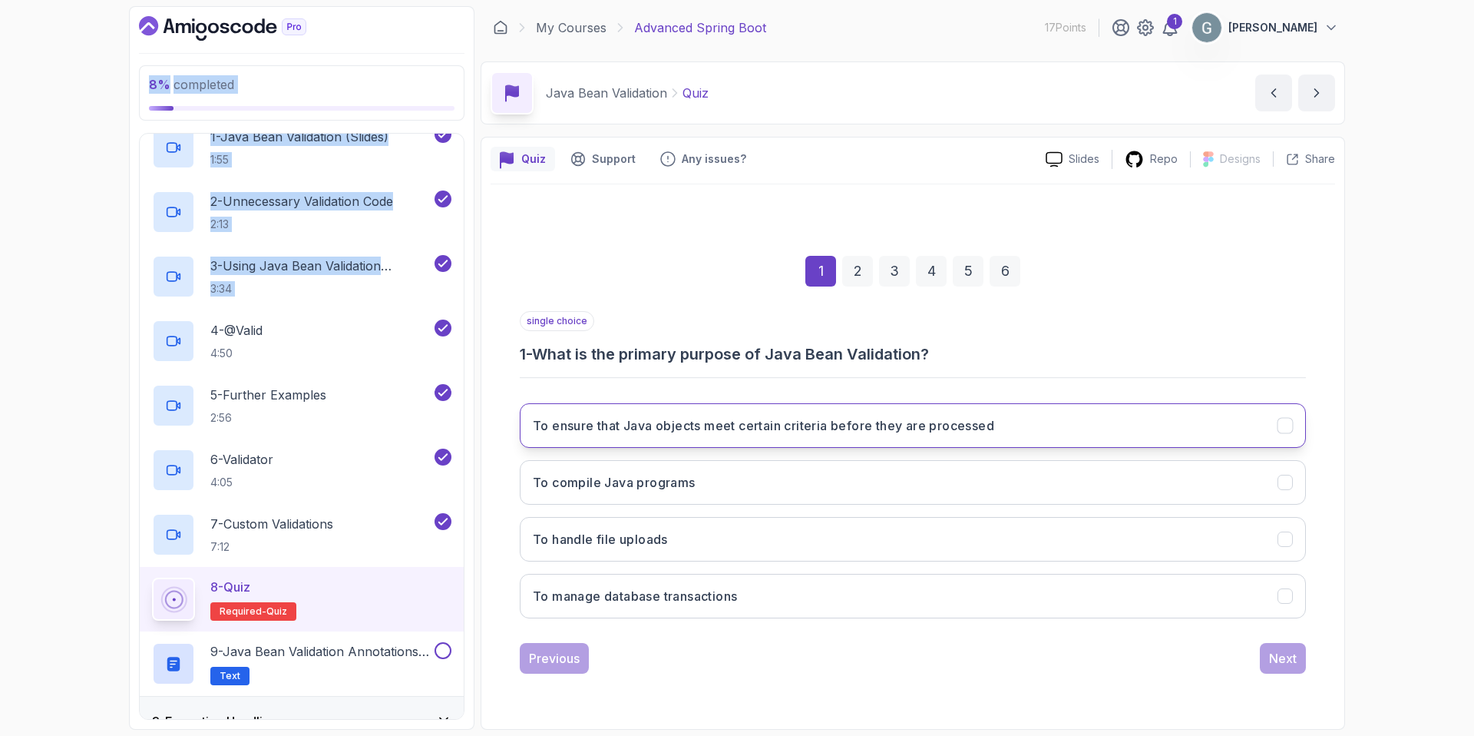
click at [1284, 434] on button "To ensure that Java objects meet certain criteria before they are processed" at bounding box center [913, 425] width 786 height 45
click at [1302, 666] on button "Next" at bounding box center [1283, 658] width 46 height 31
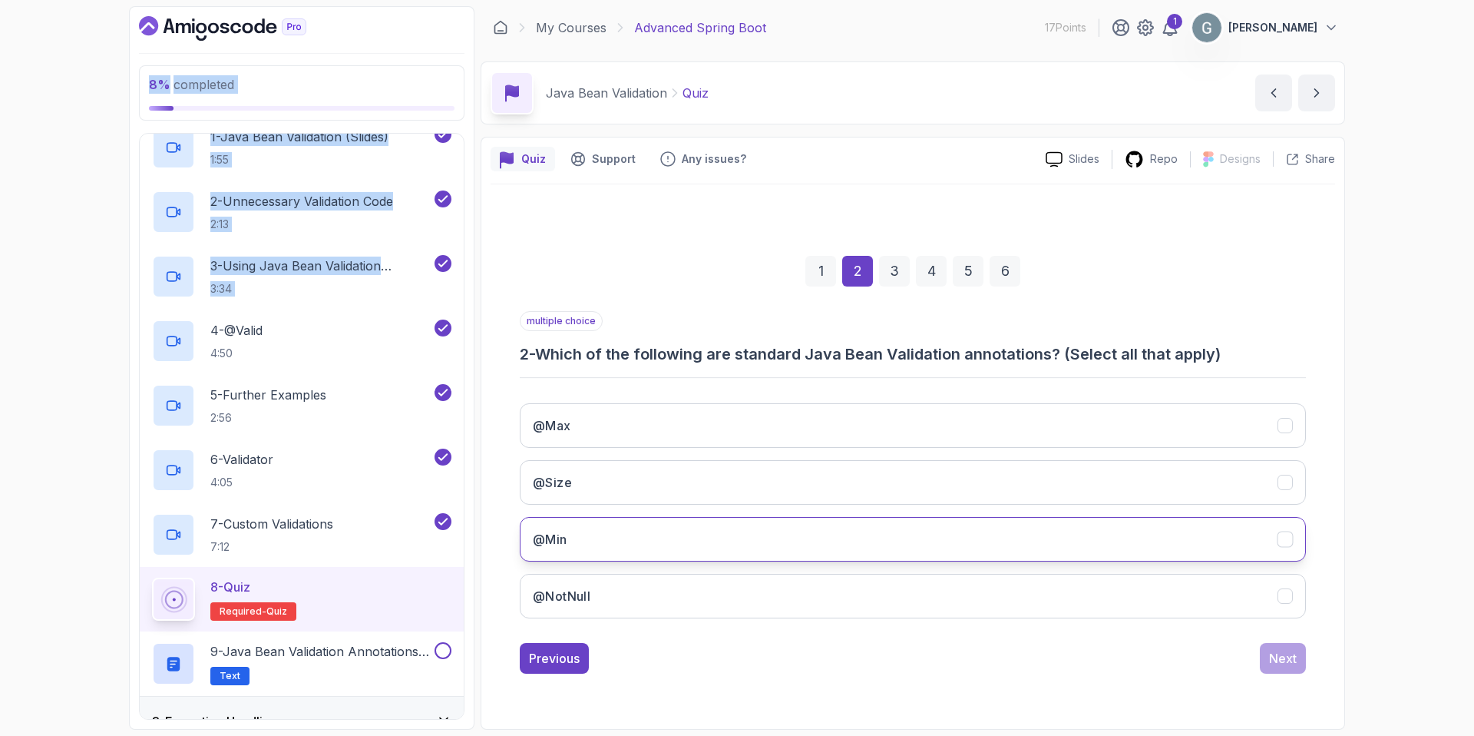
click at [1286, 538] on icon "@Min" at bounding box center [1285, 539] width 8 height 6
click at [1287, 598] on icon "@NotNull" at bounding box center [1286, 595] width 15 height 15
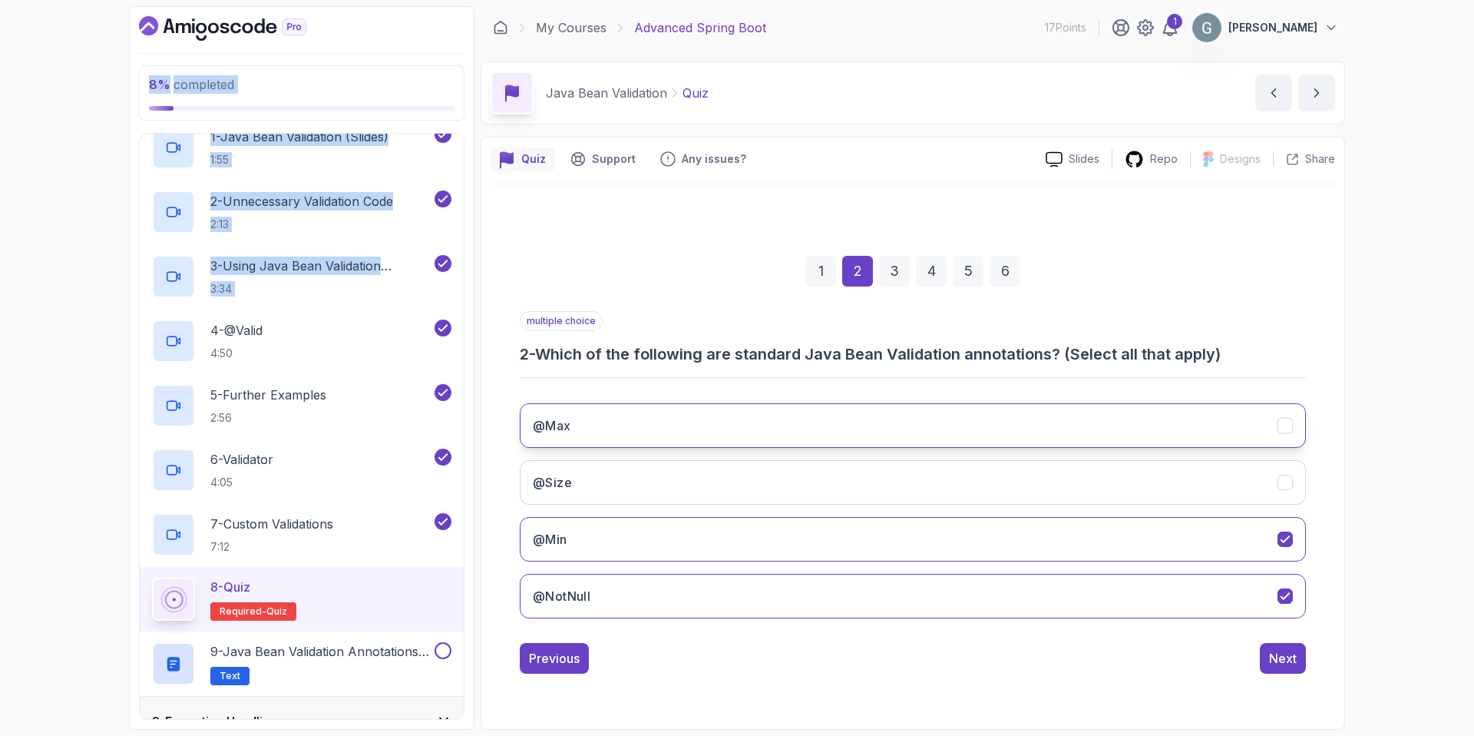
click at [1282, 422] on icon "@Max" at bounding box center [1286, 425] width 15 height 15
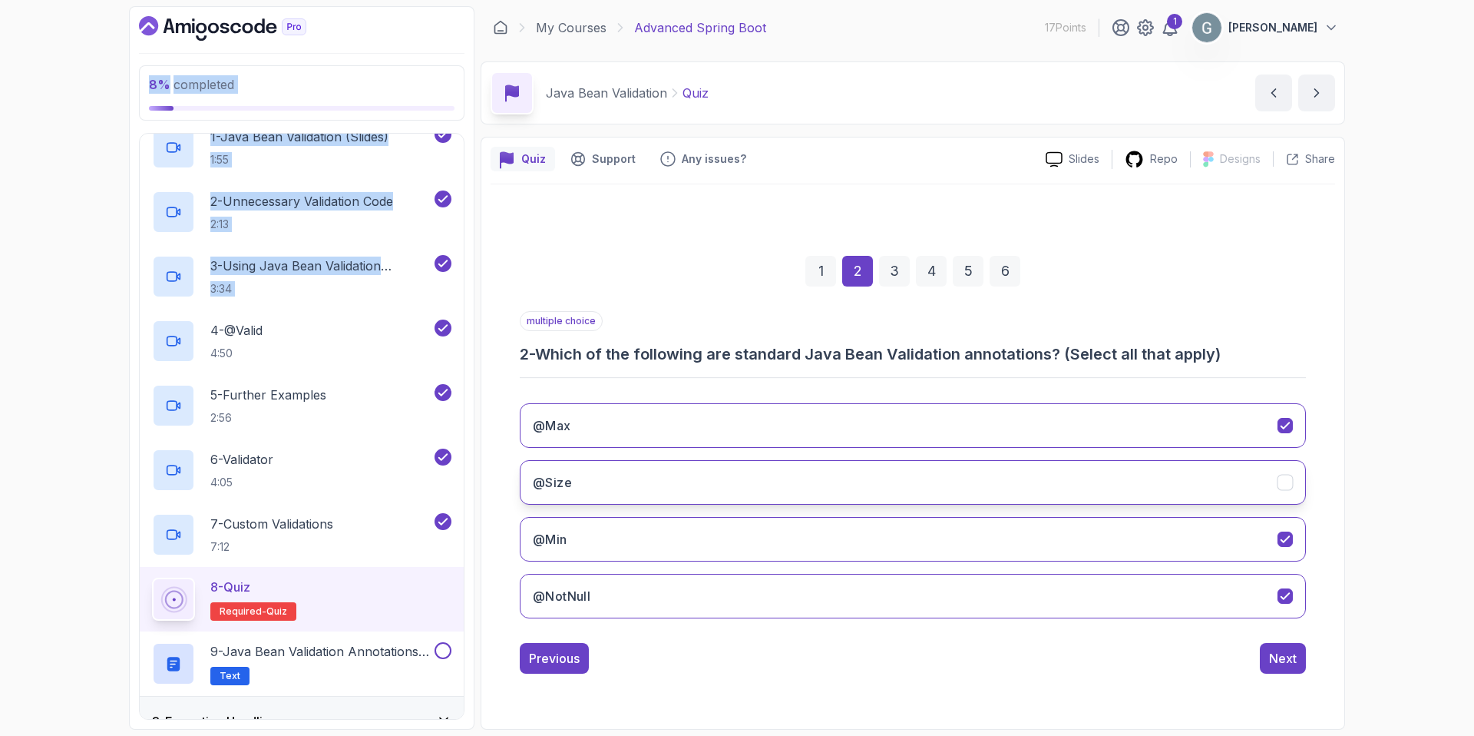
click at [1285, 485] on icon "@Size" at bounding box center [1286, 482] width 15 height 15
click at [1275, 658] on div "Next" at bounding box center [1283, 658] width 28 height 18
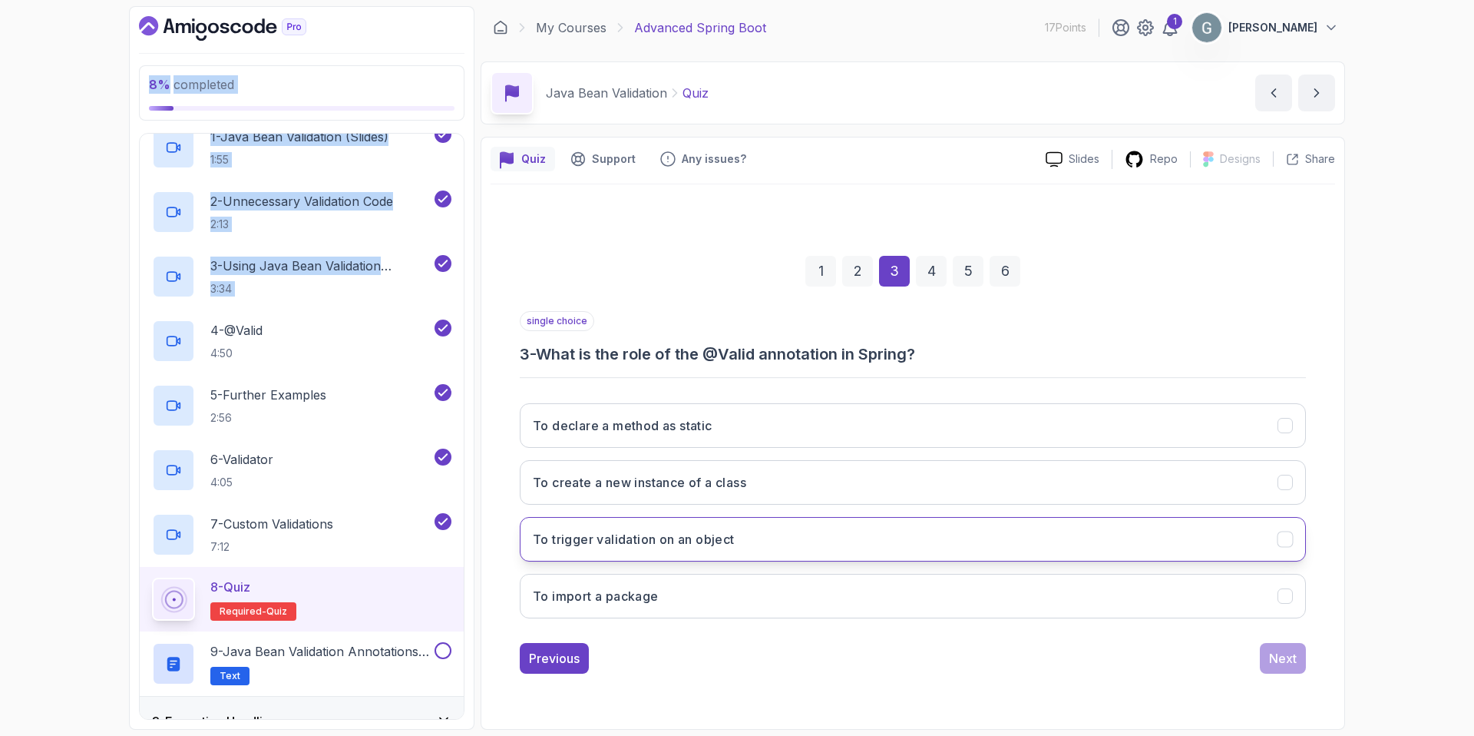
click at [1283, 537] on icon "To trigger validation on an object" at bounding box center [1286, 538] width 15 height 15
click at [1297, 663] on button "Next" at bounding box center [1283, 658] width 46 height 31
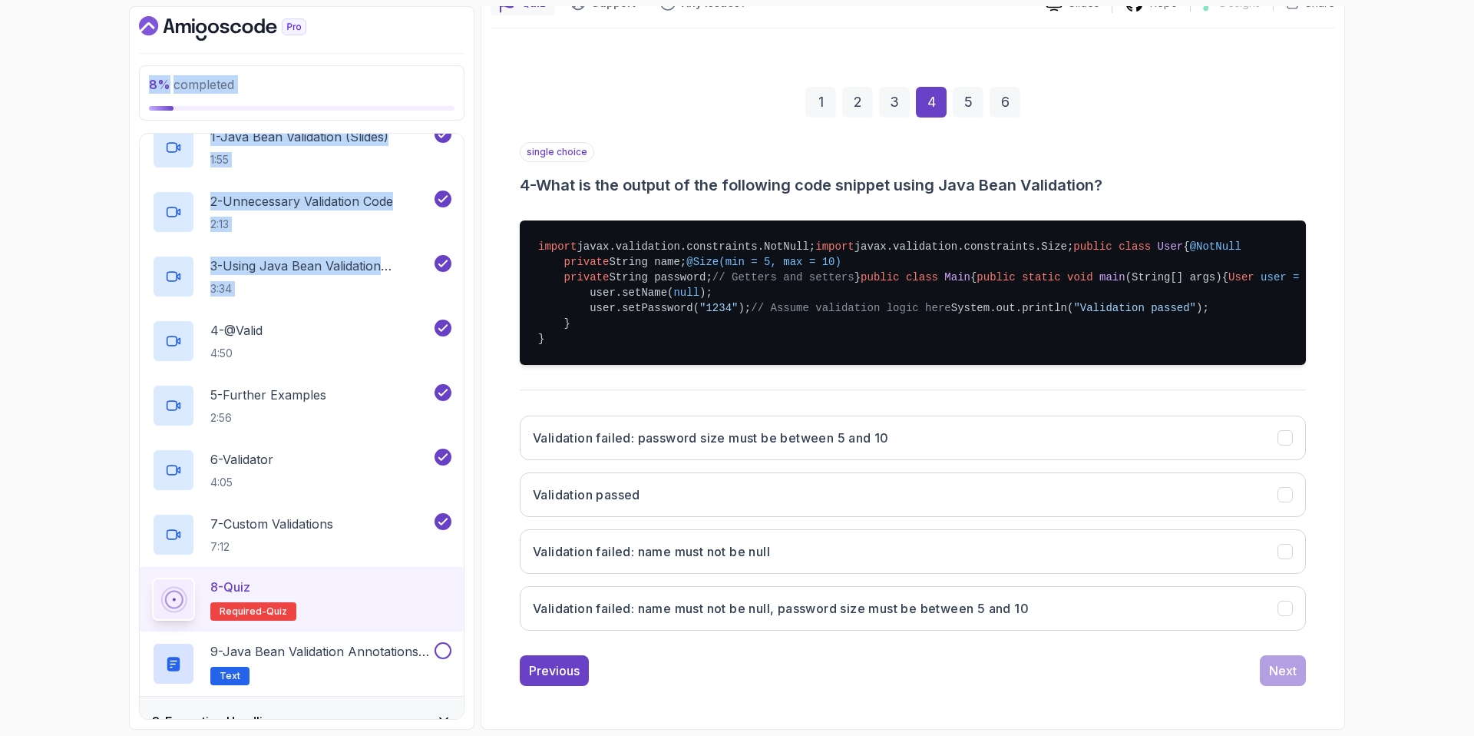
scroll to position [313, 0]
click at [1284, 445] on icon "Validation failed: password size must be between 5 and 10" at bounding box center [1286, 438] width 15 height 15
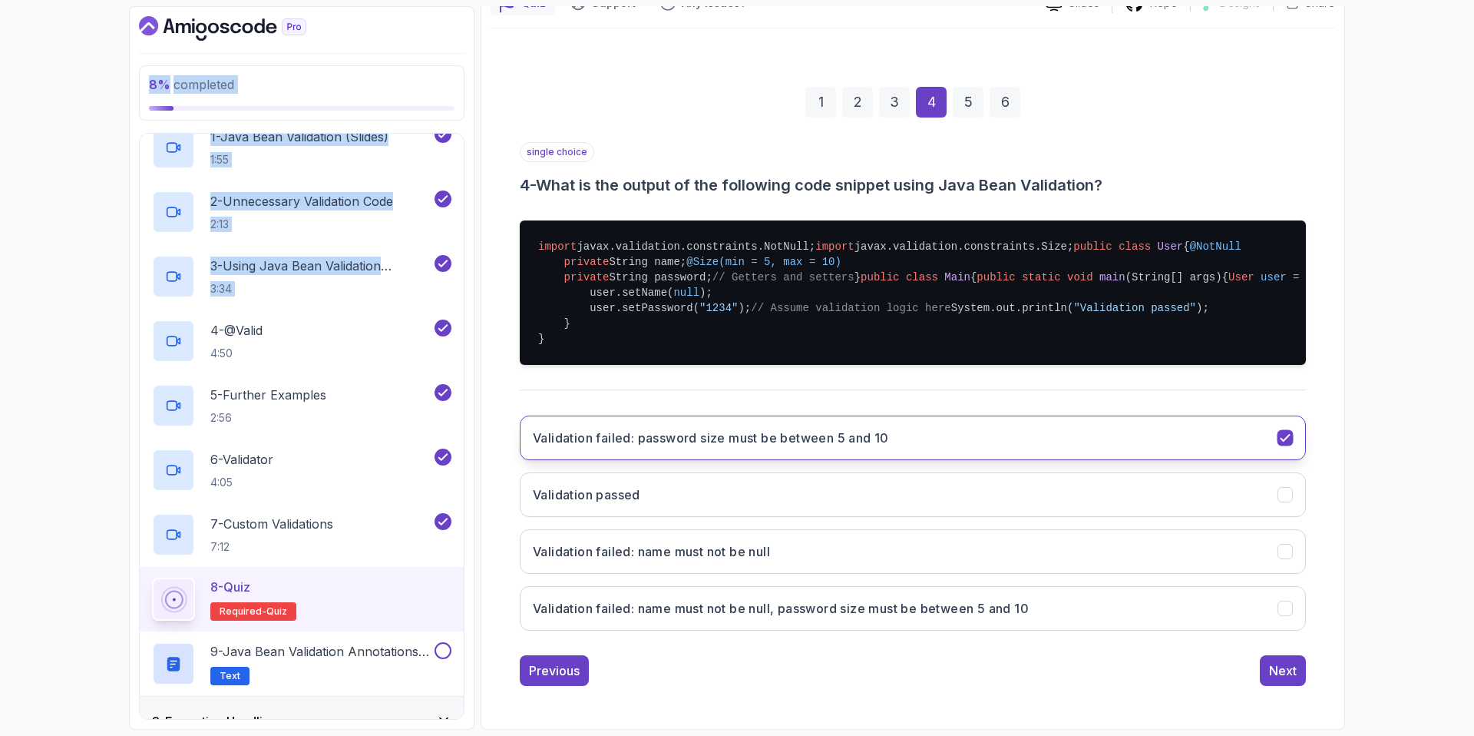
click at [1282, 445] on icon "Validation failed: password size must be between 5 and 10" at bounding box center [1286, 438] width 15 height 15
click at [1288, 445] on icon "Validation failed: password size must be between 5 and 10" at bounding box center [1286, 438] width 15 height 15
click at [1280, 445] on icon "Validation failed: password size must be between 5 and 10" at bounding box center [1286, 438] width 15 height 15
click at [1283, 445] on icon "Validation failed: password size must be between 5 and 10" at bounding box center [1286, 438] width 15 height 15
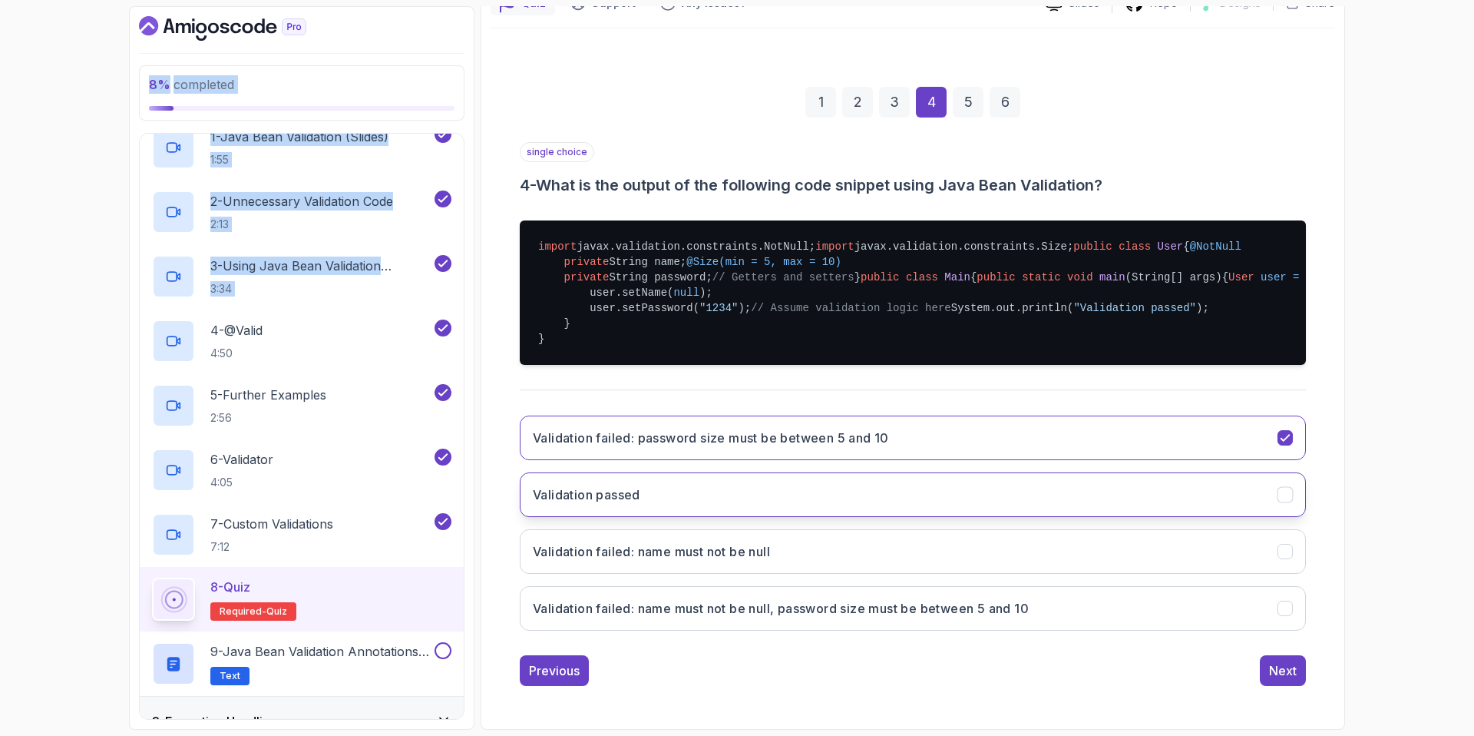
click at [1282, 502] on icon "Validation passed" at bounding box center [1286, 495] width 15 height 15
click at [1282, 680] on div "Next" at bounding box center [1283, 670] width 28 height 18
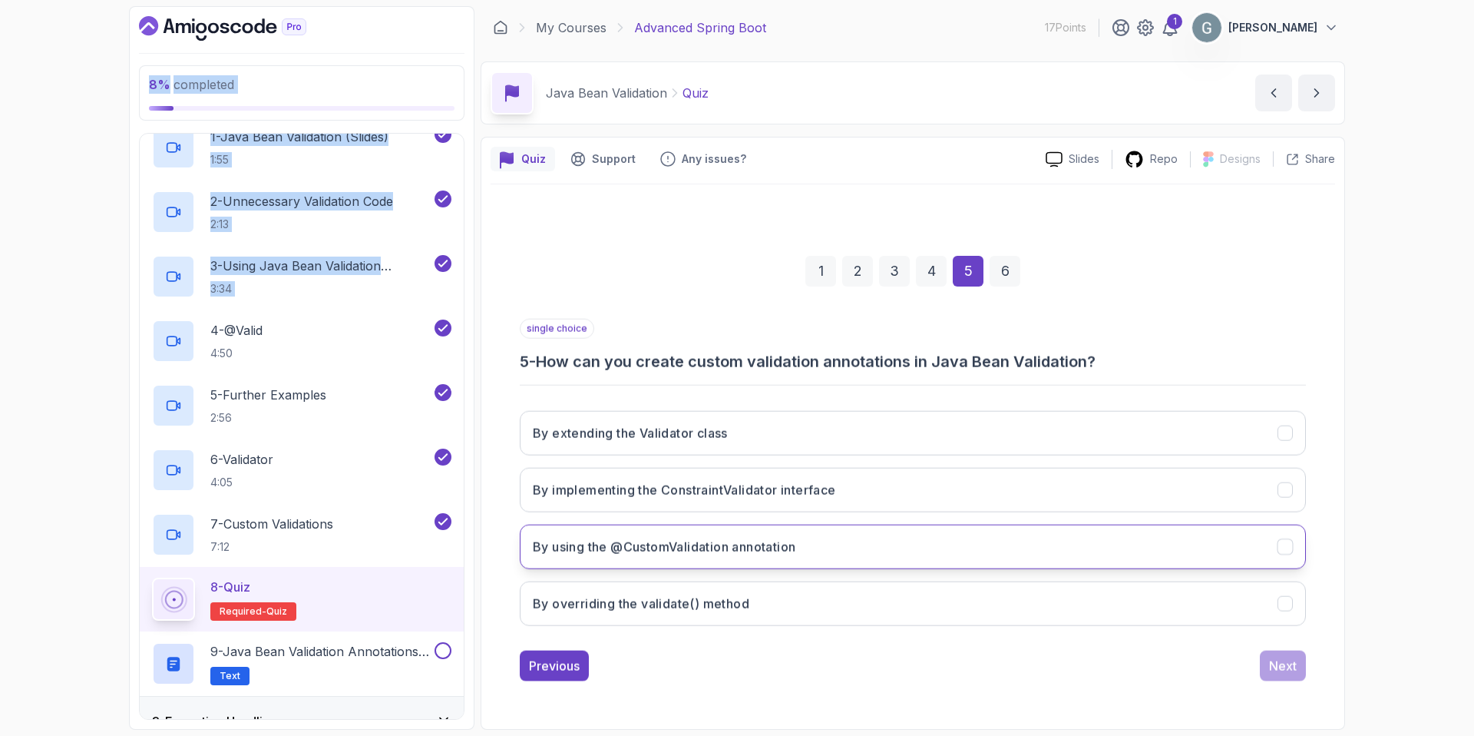
scroll to position [0, 0]
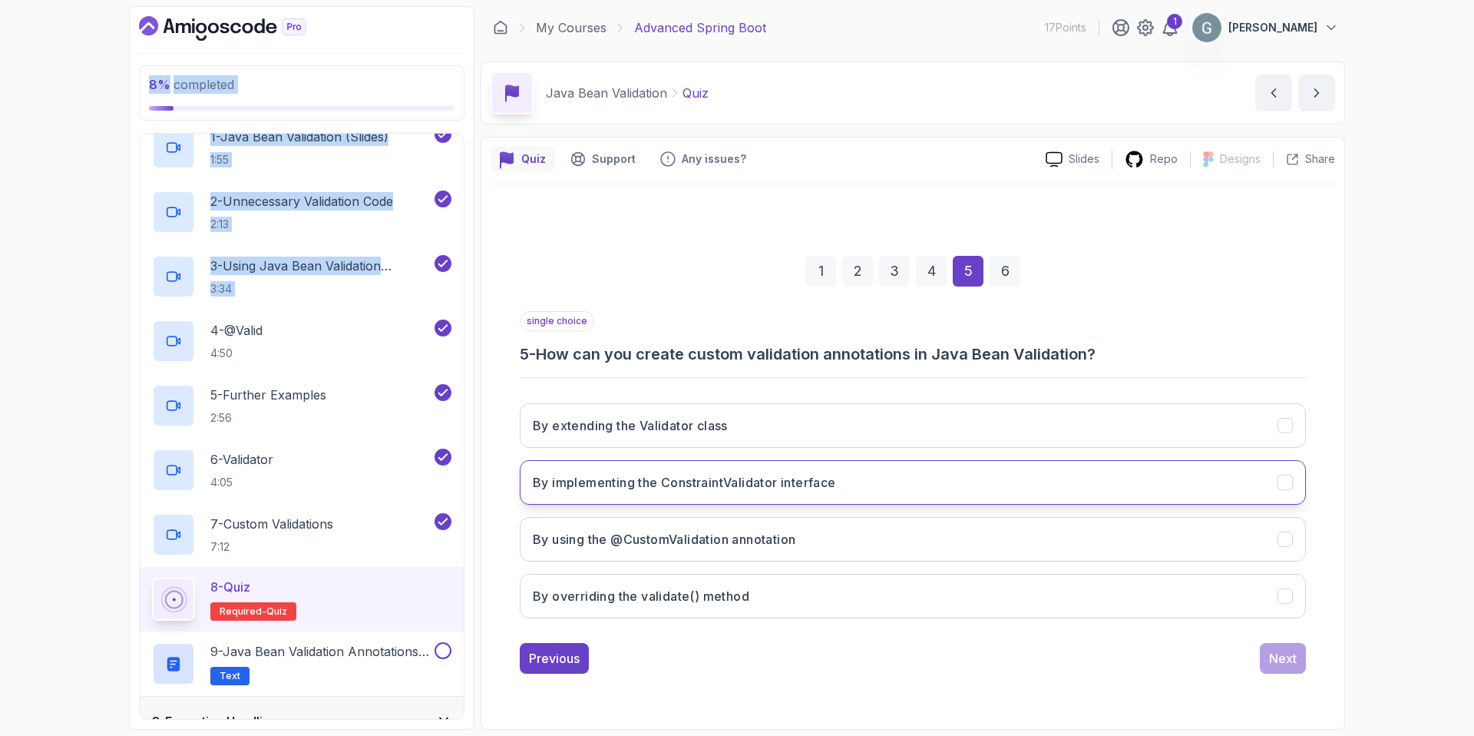
click at [1284, 481] on icon "By implementing the ConstraintValidator interface" at bounding box center [1286, 482] width 15 height 15
click at [1288, 656] on div "Next" at bounding box center [1283, 658] width 28 height 18
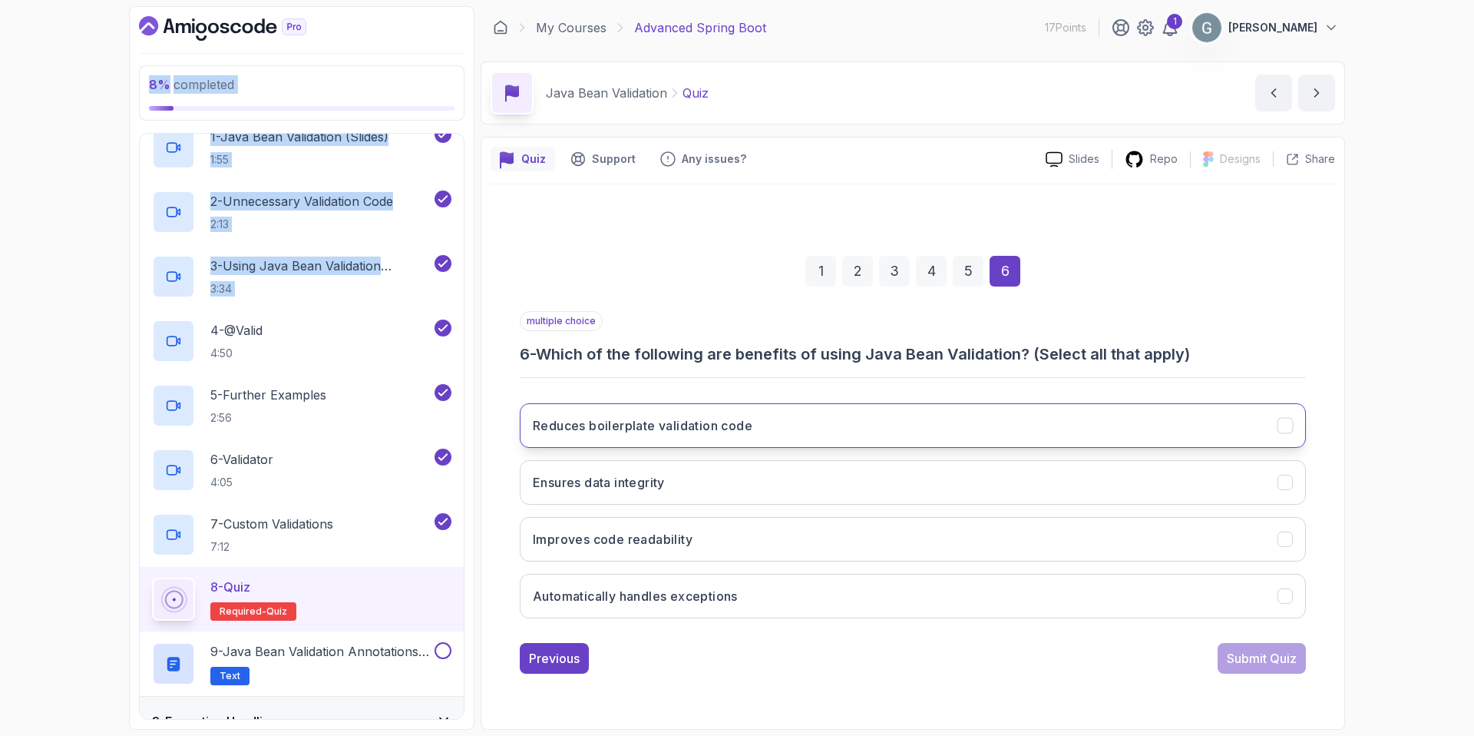
click at [1282, 427] on icon "Reduces boilerplate validation code" at bounding box center [1285, 425] width 8 height 6
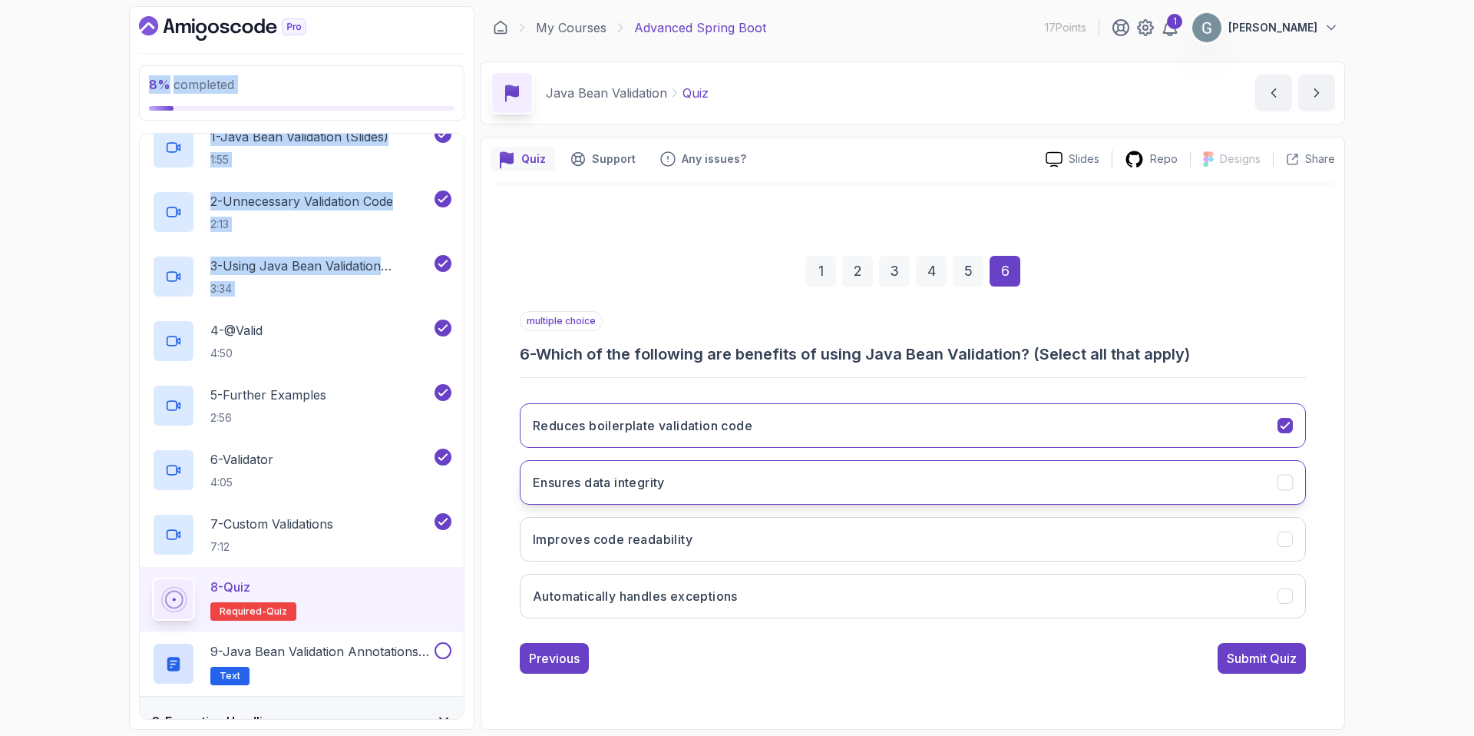
click at [1285, 480] on icon "Ensures data integrity" at bounding box center [1286, 482] width 15 height 15
click at [1287, 539] on icon "Improves code readability" at bounding box center [1286, 538] width 15 height 15
click at [1283, 478] on icon "Ensures data integrity" at bounding box center [1286, 482] width 15 height 15
click at [1256, 659] on div "Submit Quiz" at bounding box center [1262, 658] width 70 height 18
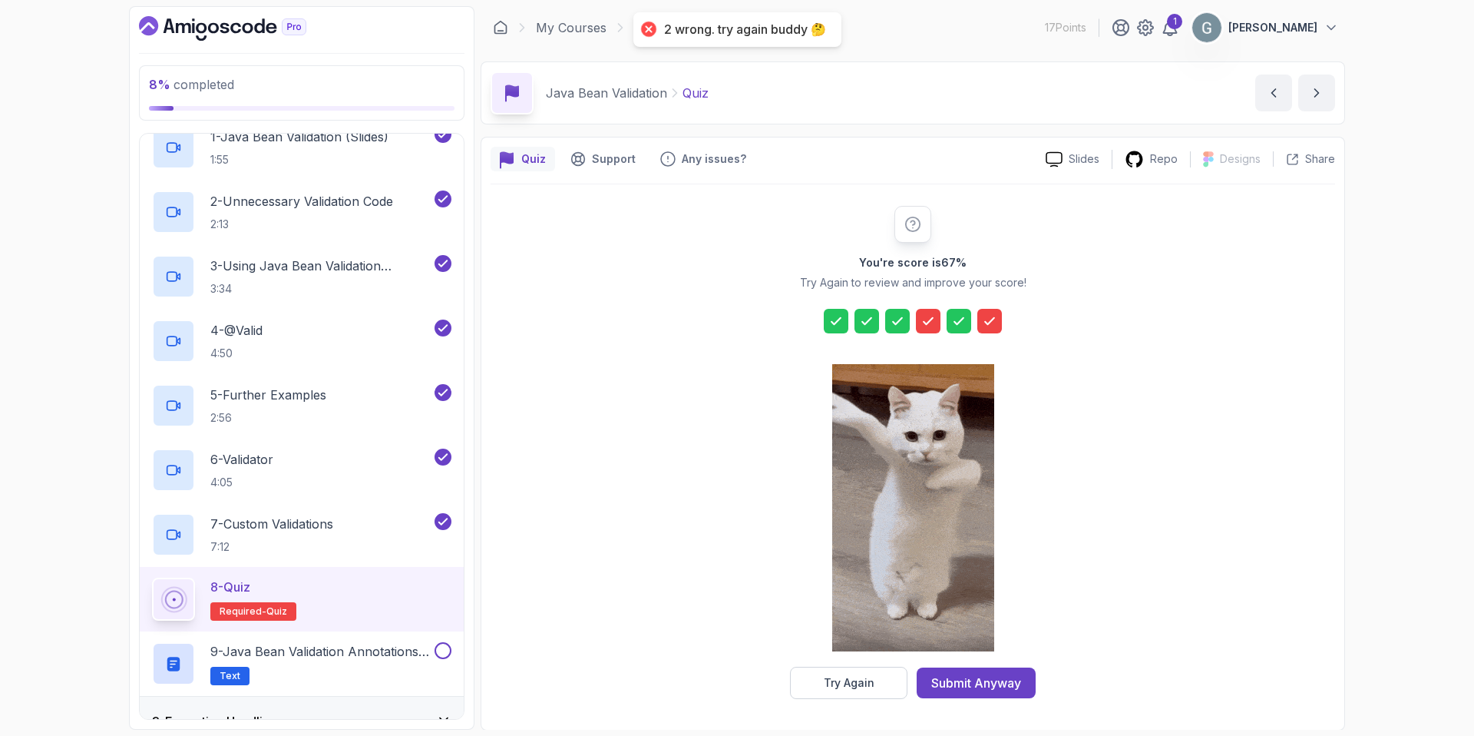
click at [990, 319] on icon at bounding box center [989, 320] width 15 height 15
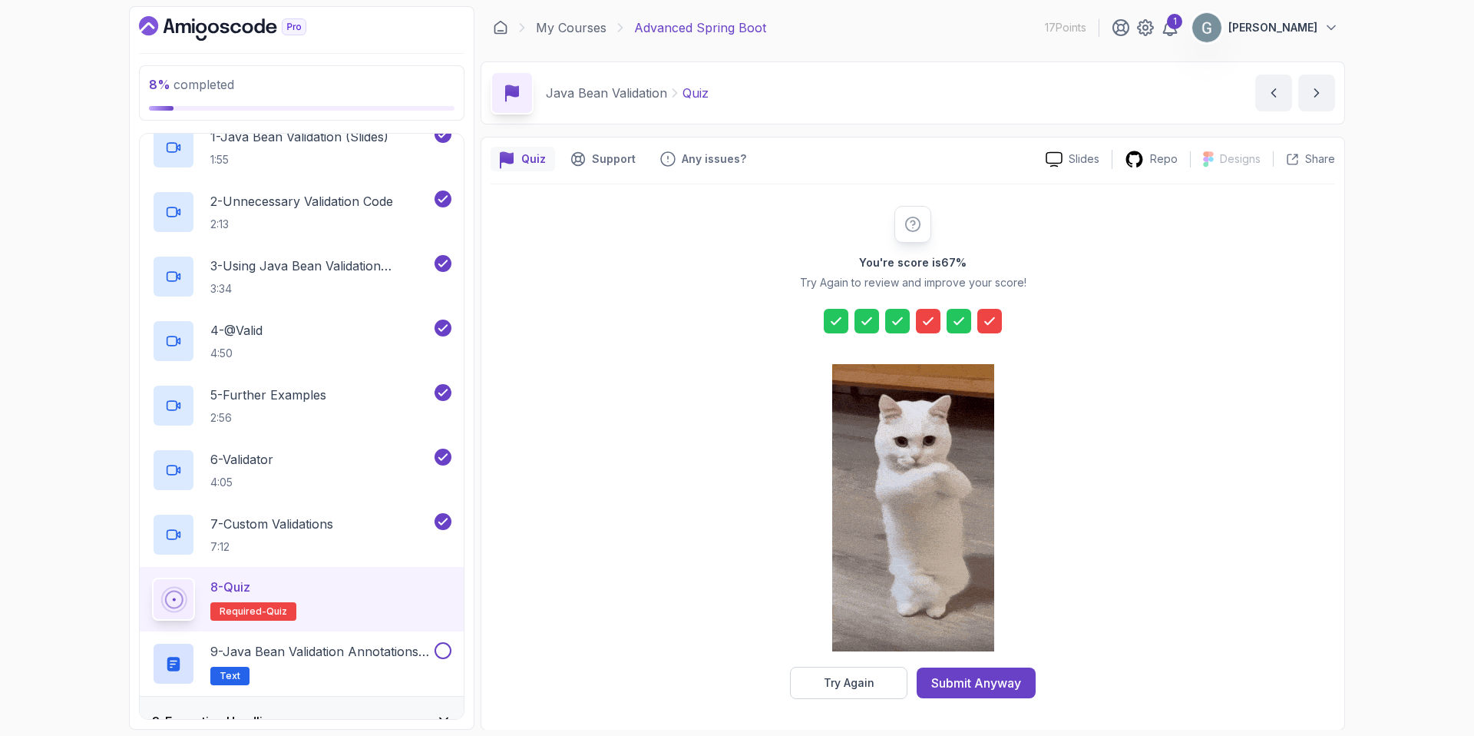
click at [996, 320] on icon at bounding box center [989, 320] width 15 height 15
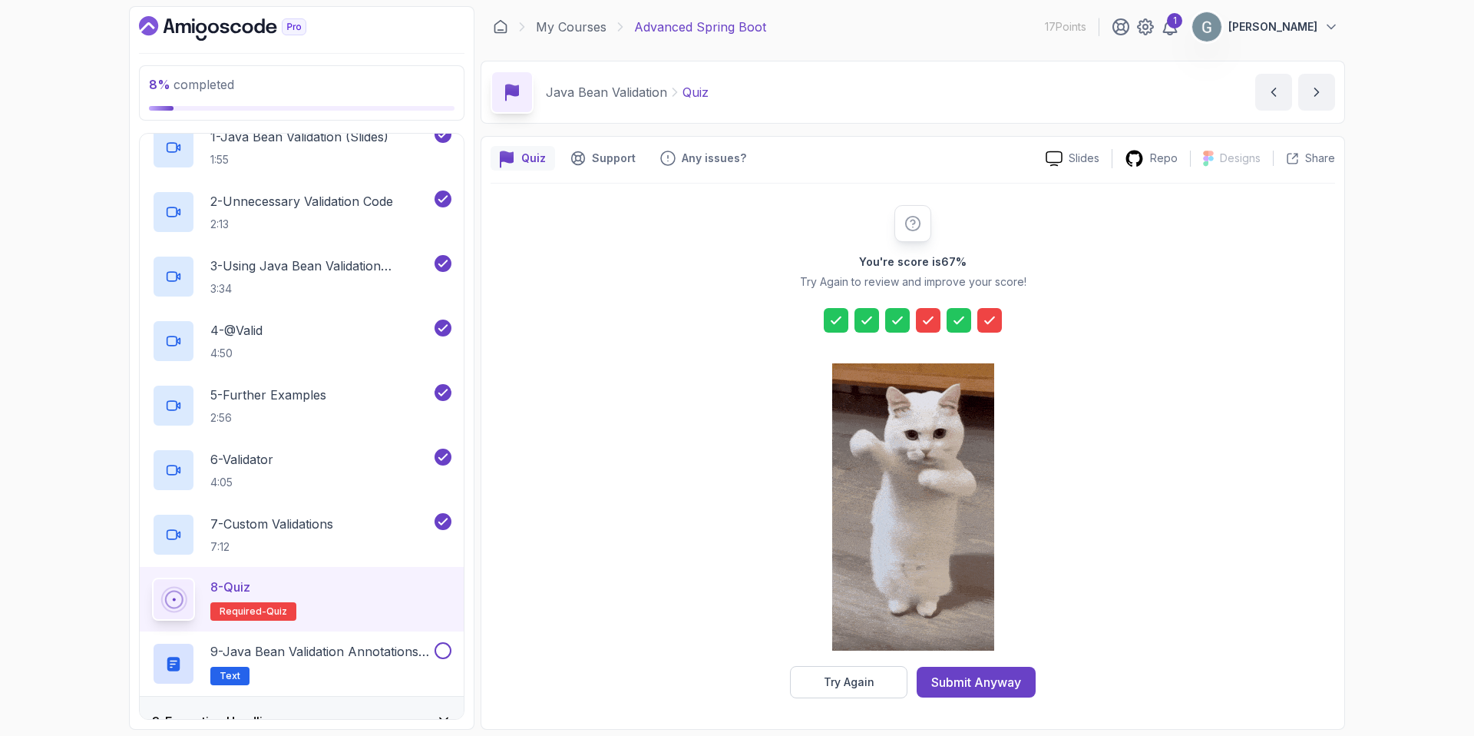
click at [932, 320] on icon at bounding box center [928, 320] width 15 height 15
click at [854, 688] on div "Try Again" at bounding box center [849, 681] width 51 height 15
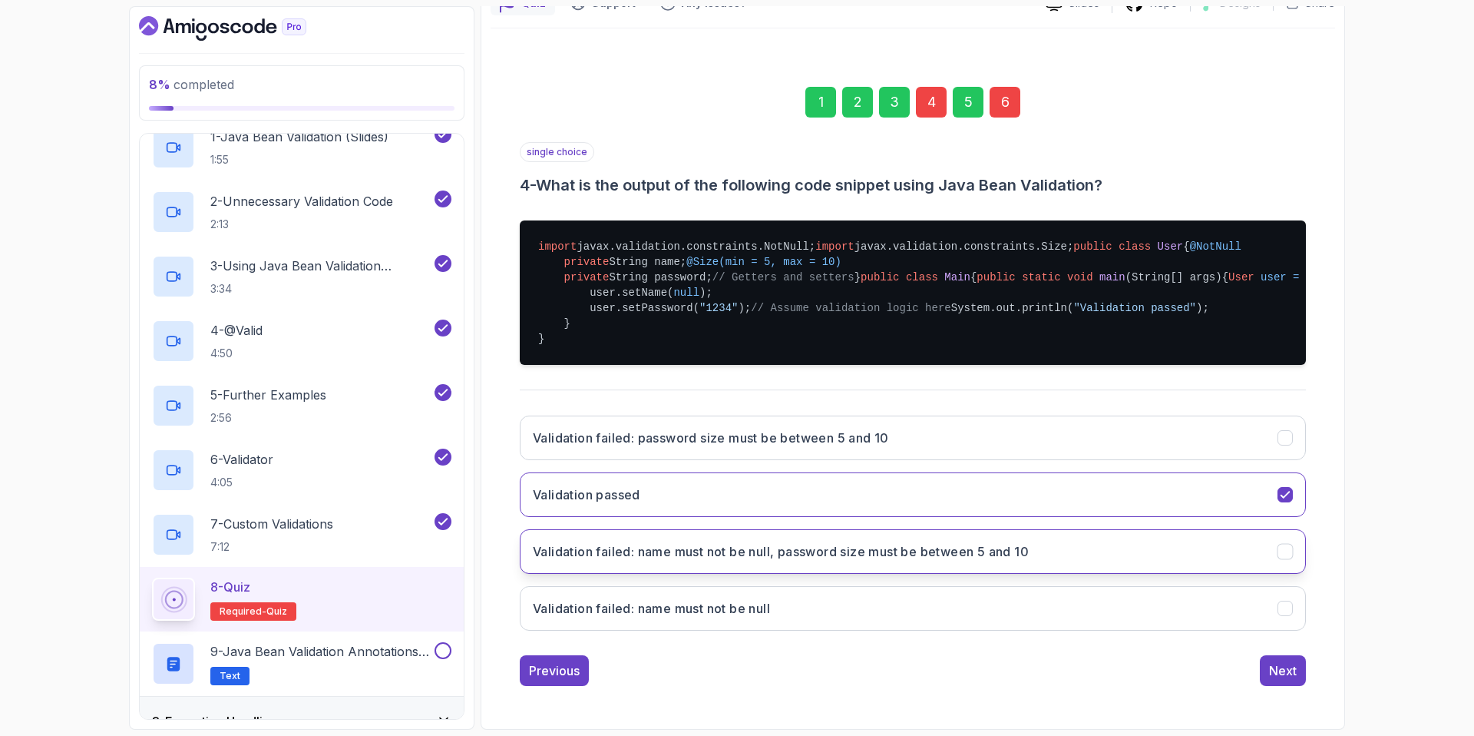
scroll to position [362, 0]
click at [1288, 559] on icon "Validation failed: name must not be null, password size must be between 5 and 10" at bounding box center [1286, 551] width 15 height 15
click at [1281, 680] on div "Next" at bounding box center [1283, 670] width 28 height 18
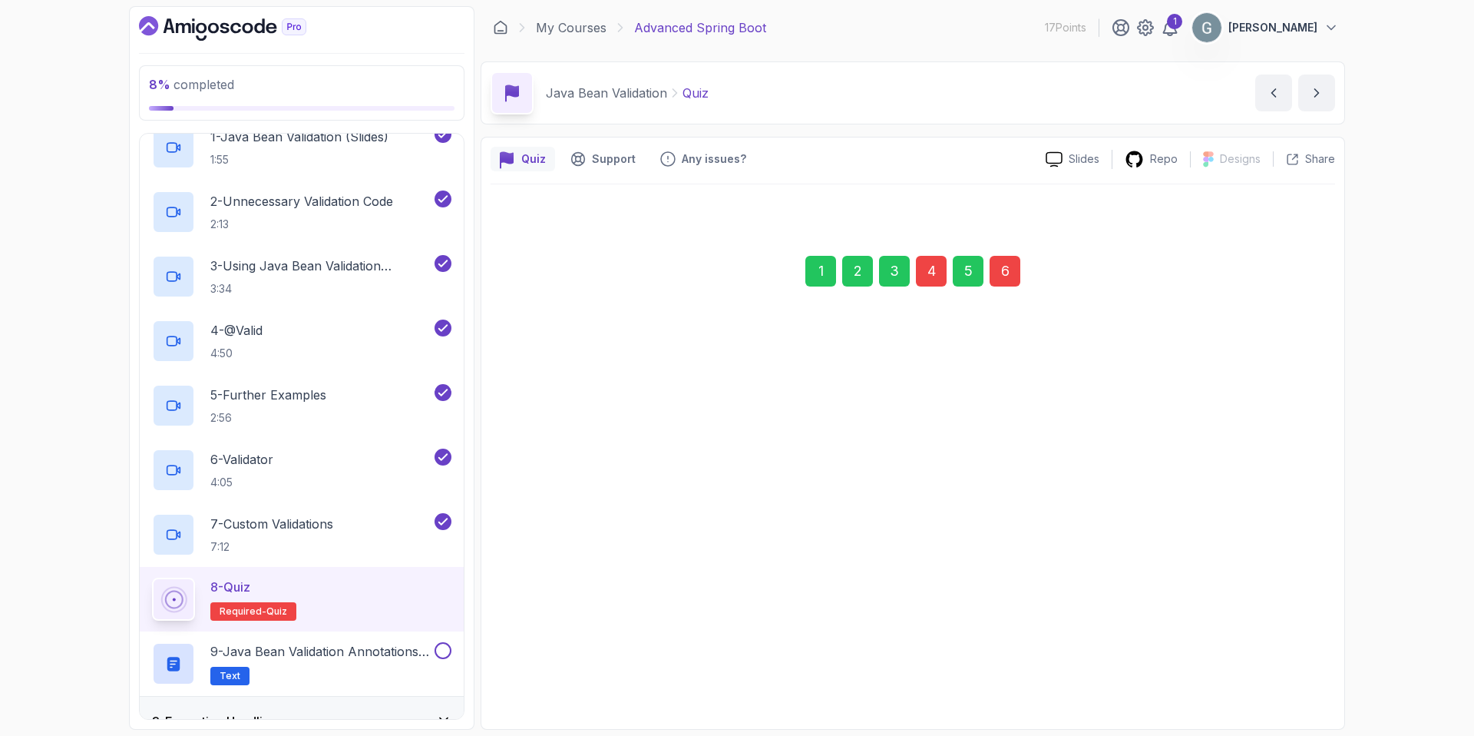
scroll to position [0, 0]
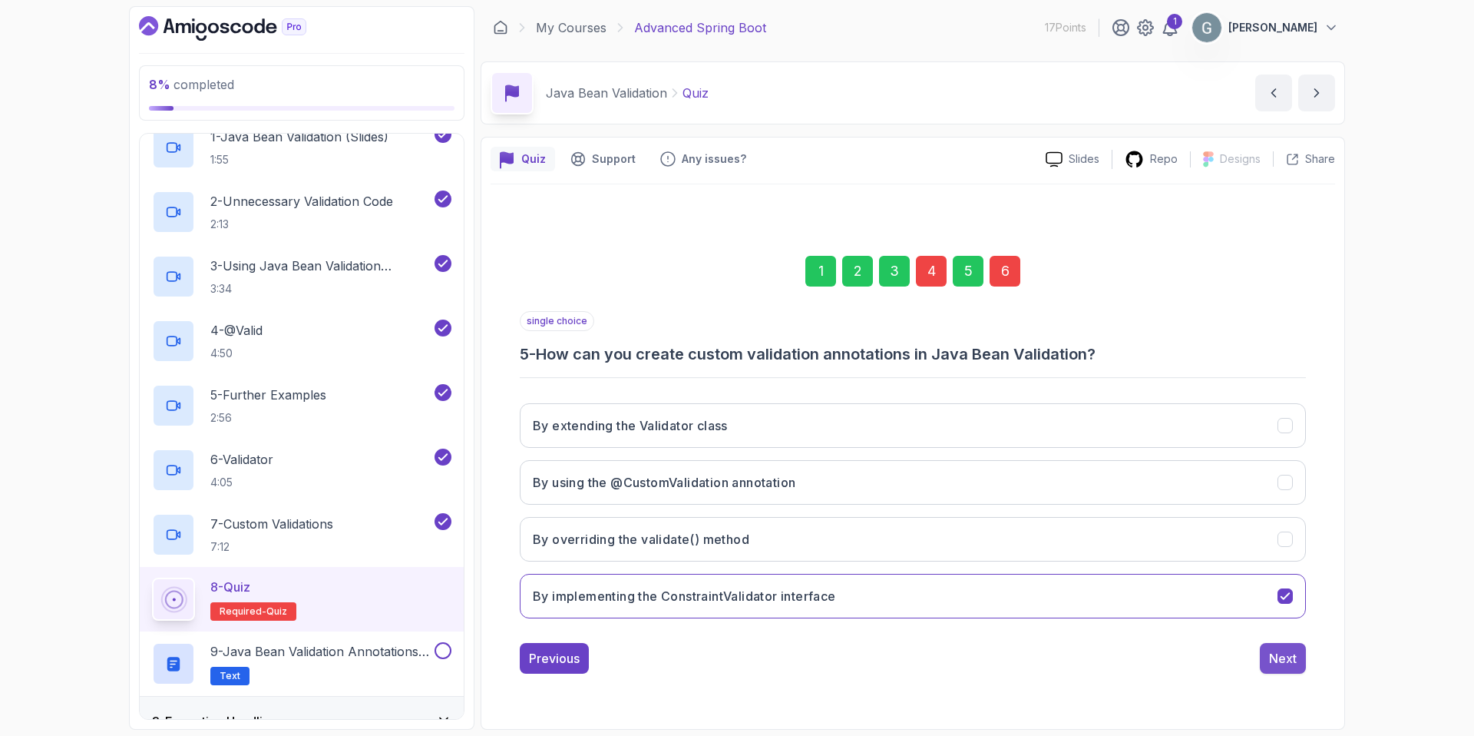
click at [1287, 654] on div "Next" at bounding box center [1283, 658] width 28 height 18
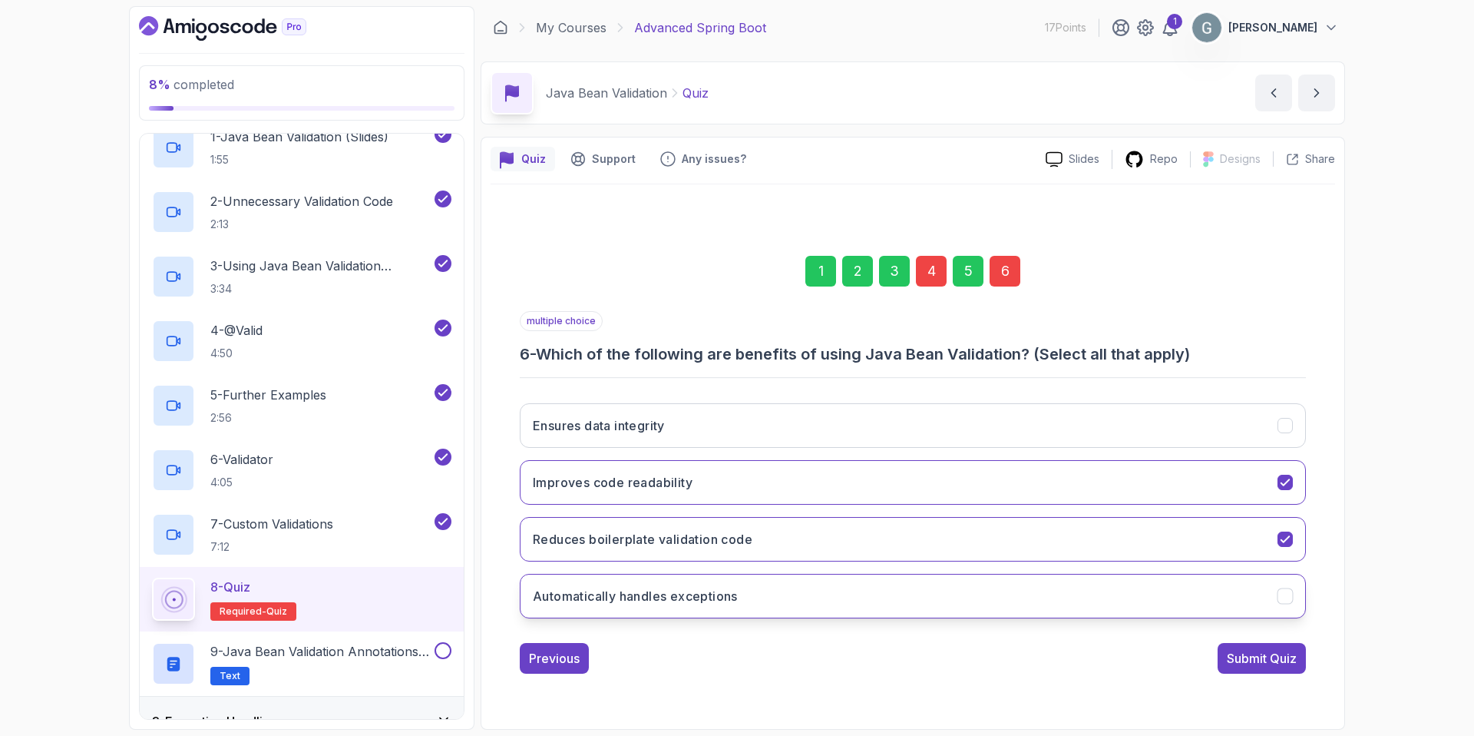
click at [1265, 605] on button "Automatically handles exceptions" at bounding box center [913, 596] width 786 height 45
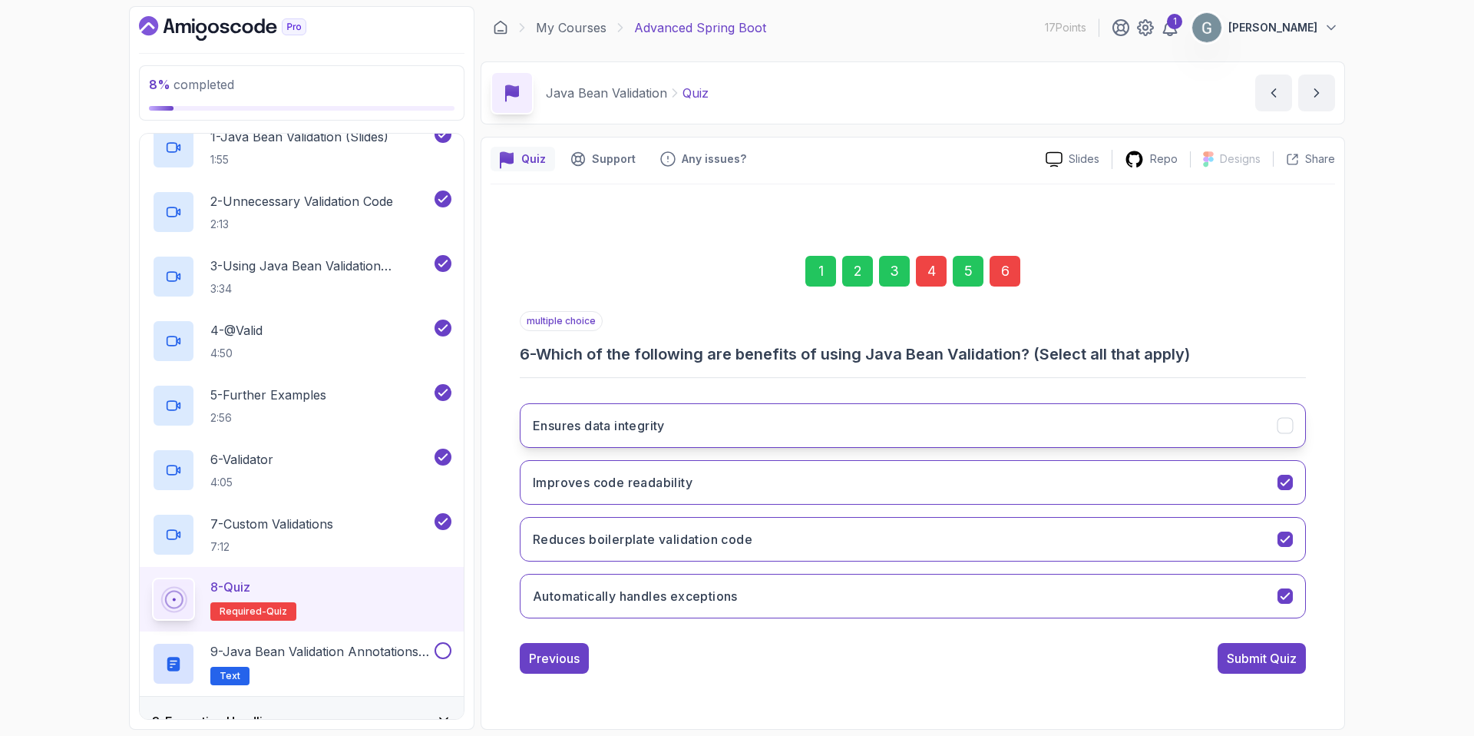
click at [1290, 431] on icon "Ensures data integrity" at bounding box center [1286, 425] width 15 height 15
click at [1255, 654] on div "Submit Quiz" at bounding box center [1262, 658] width 70 height 18
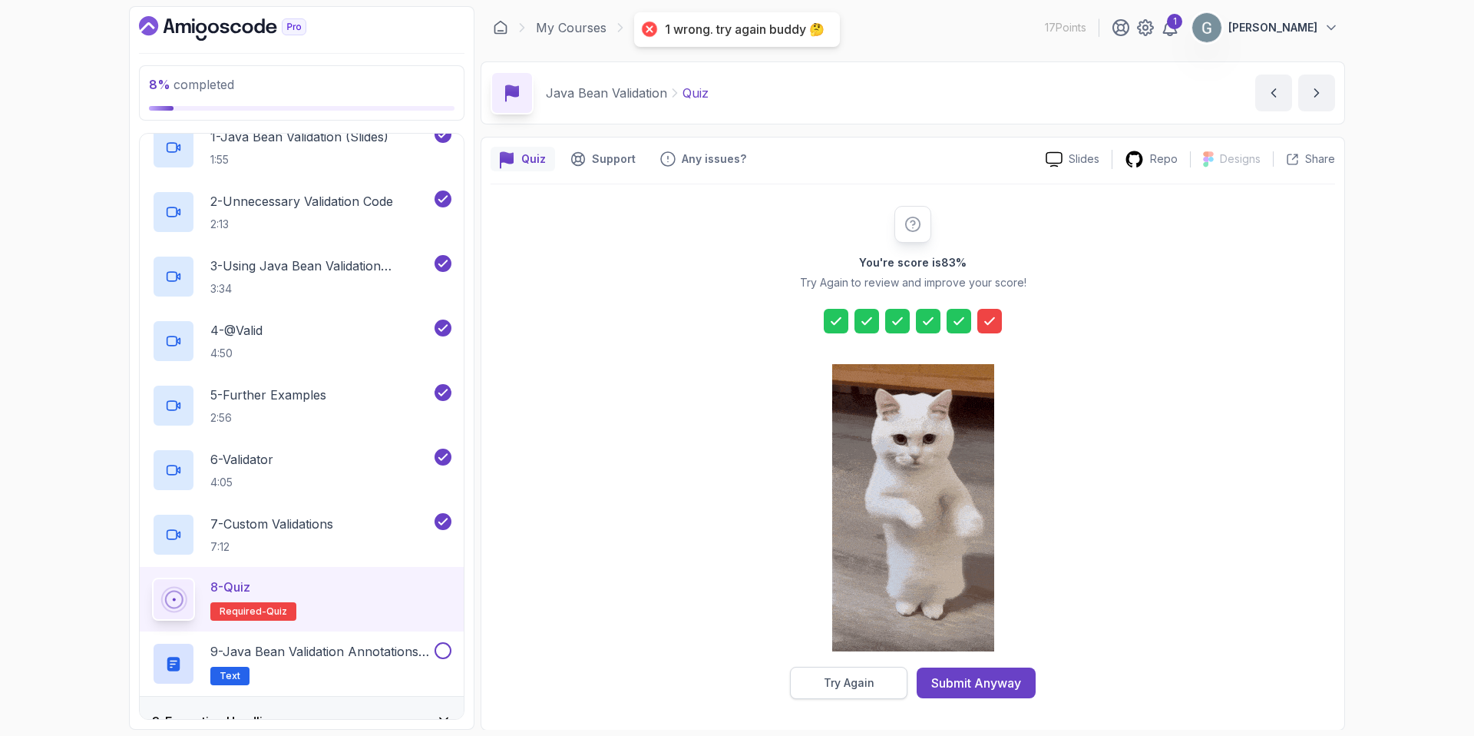
click at [829, 683] on div "Try Again" at bounding box center [849, 682] width 51 height 15
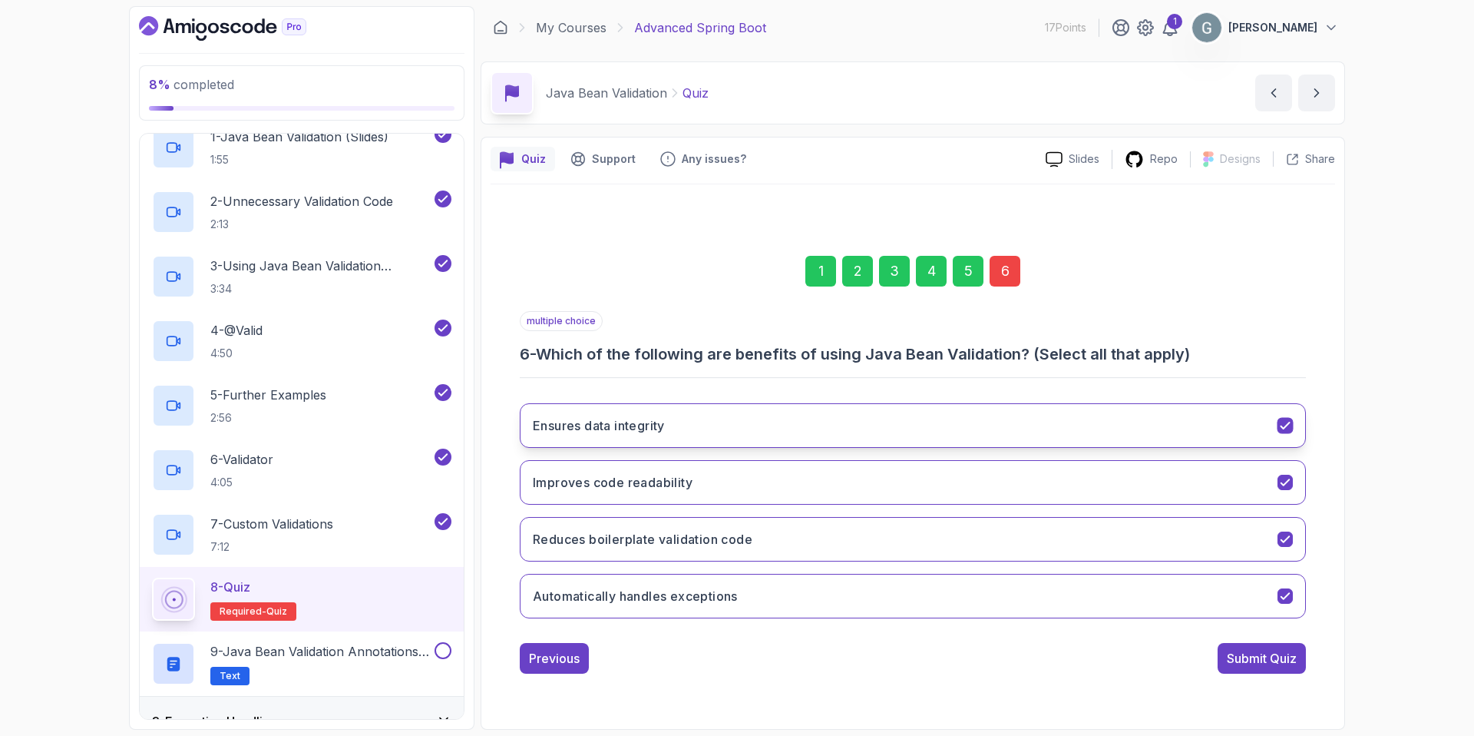
click at [1287, 426] on icon "Ensures data integrity" at bounding box center [1286, 425] width 15 height 15
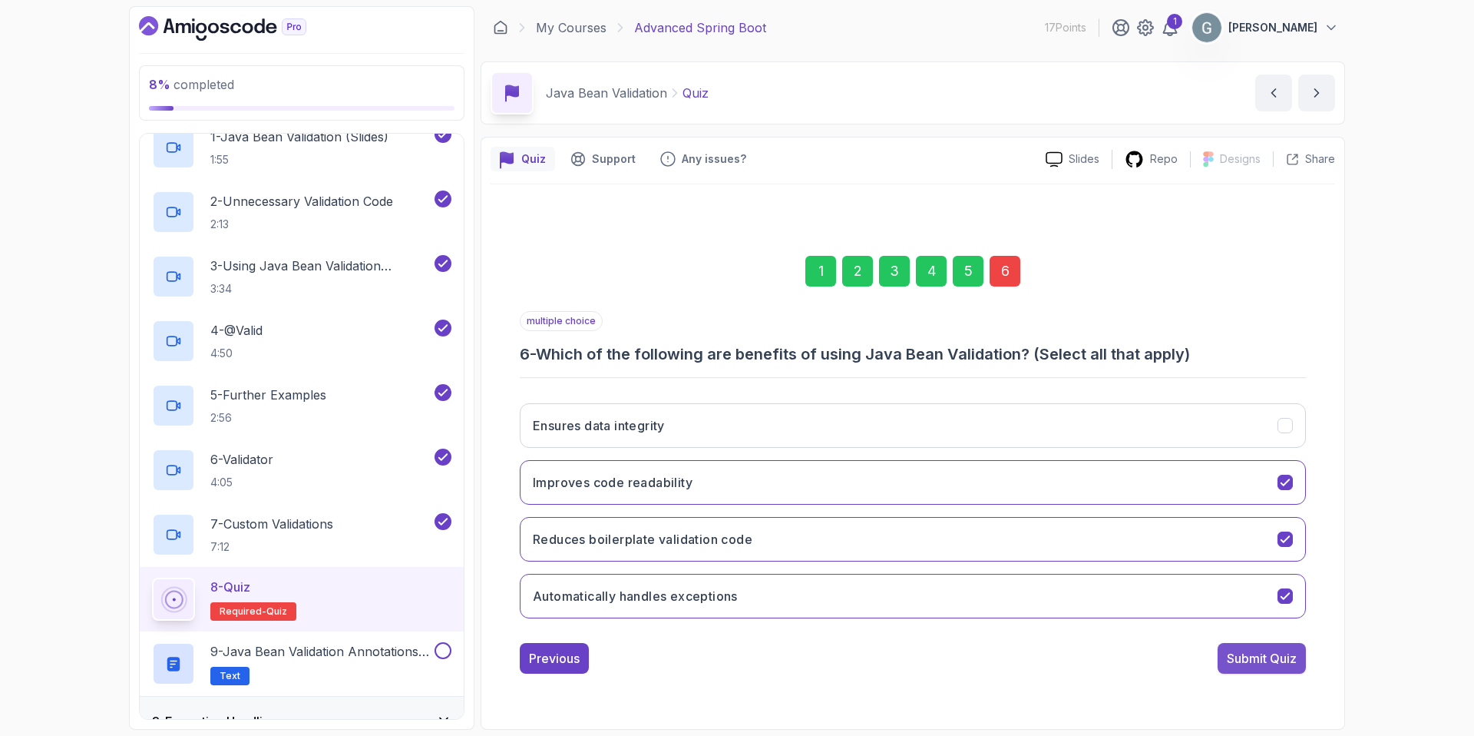
click at [1256, 662] on div "Submit Quiz" at bounding box center [1262, 658] width 70 height 18
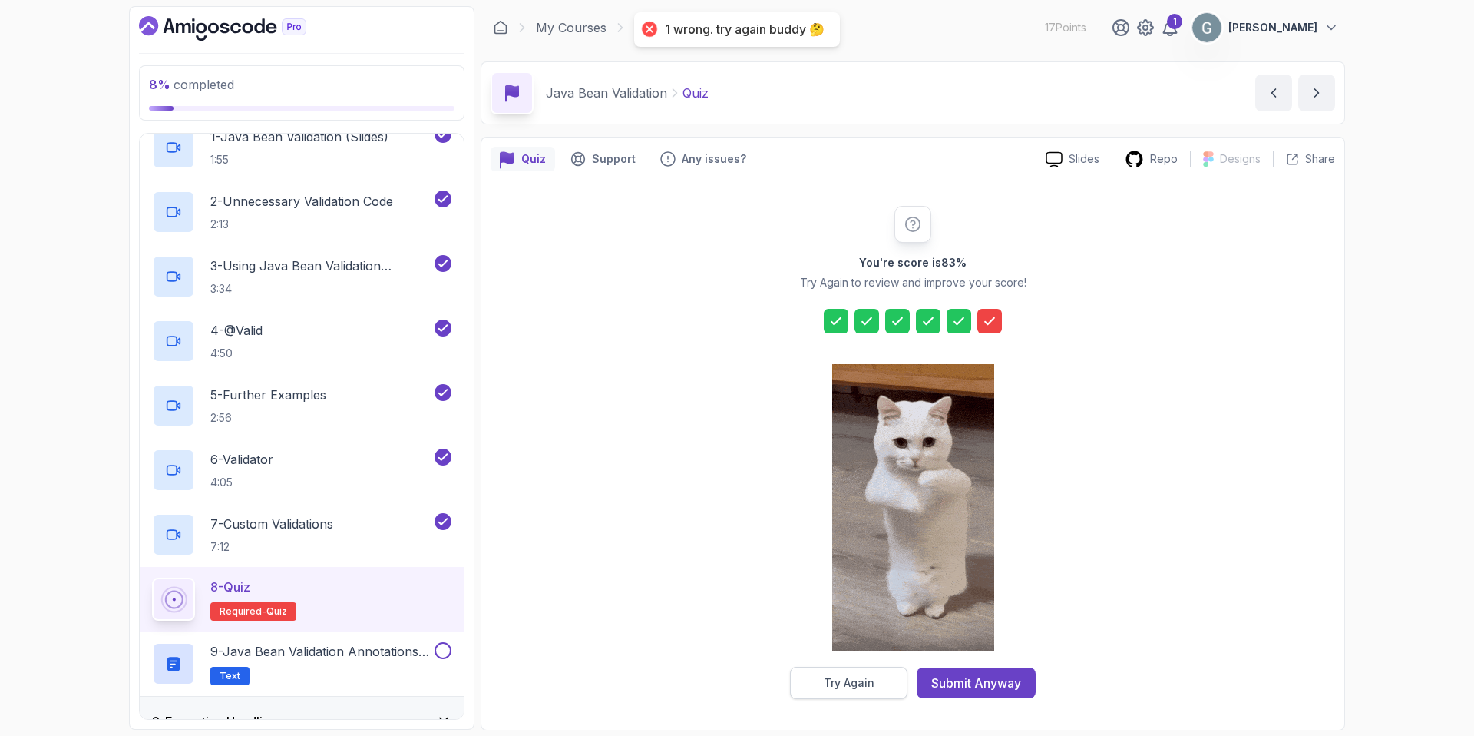
click at [842, 689] on div "Try Again" at bounding box center [849, 682] width 51 height 15
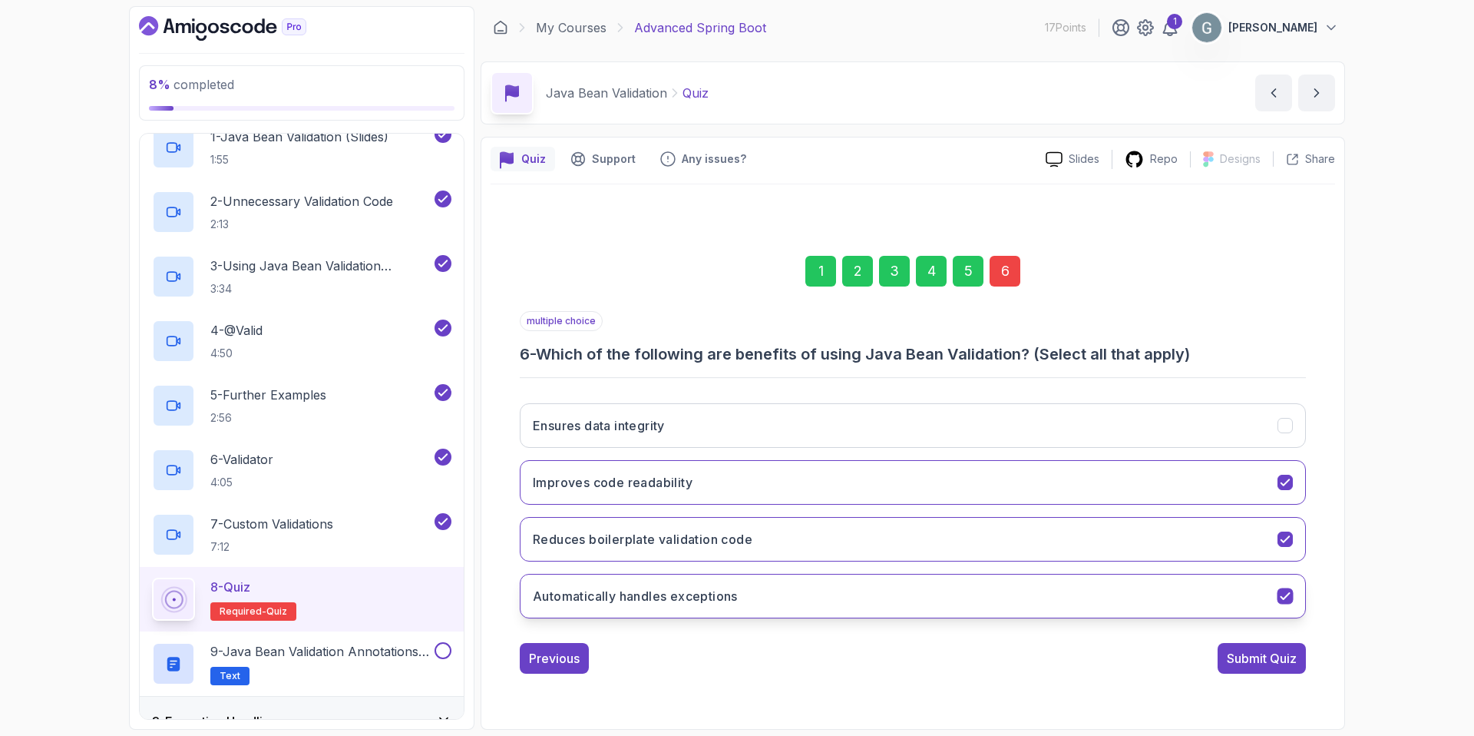
click at [1269, 590] on button "Automatically handles exceptions" at bounding box center [913, 596] width 786 height 45
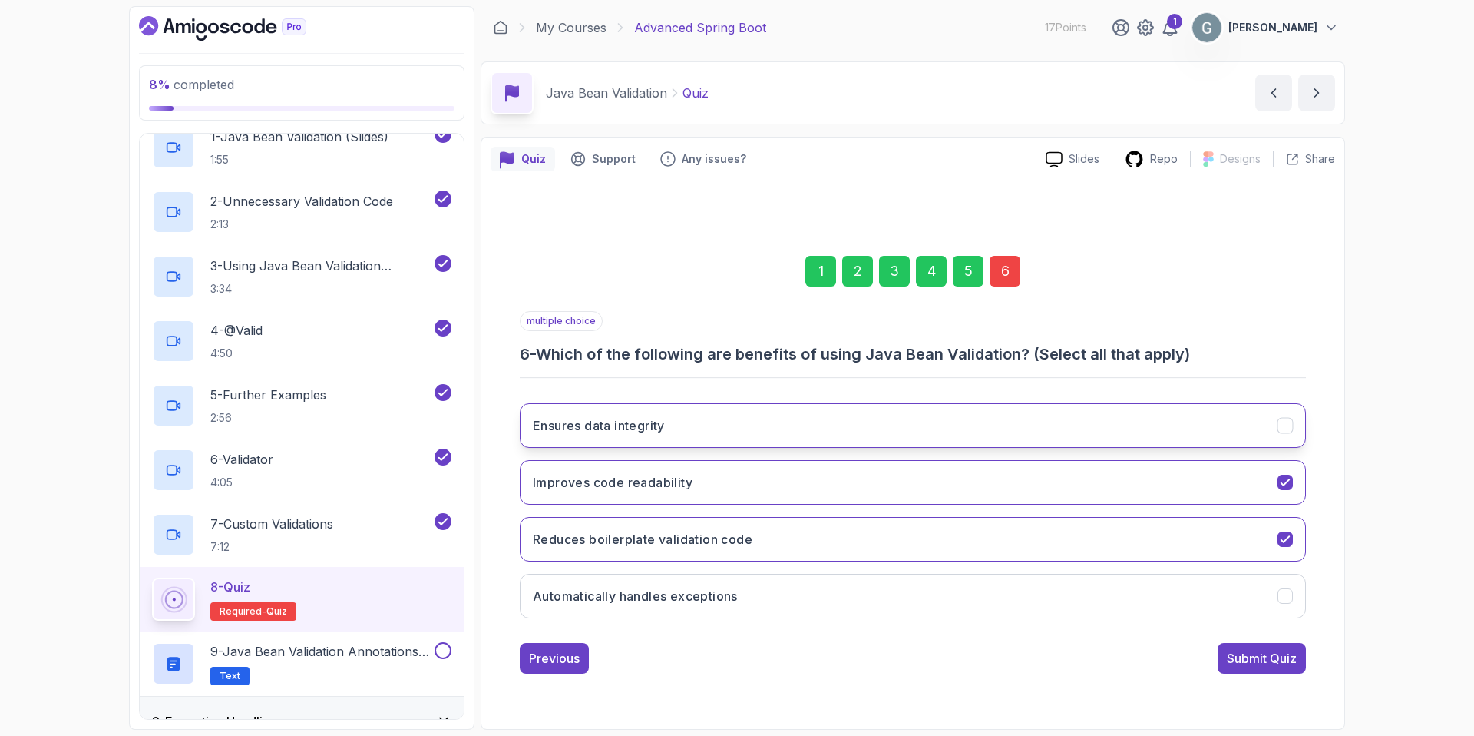
click at [1290, 421] on icon "Ensures data integrity" at bounding box center [1286, 425] width 15 height 15
click at [1234, 660] on div "Submit Quiz" at bounding box center [1262, 658] width 70 height 18
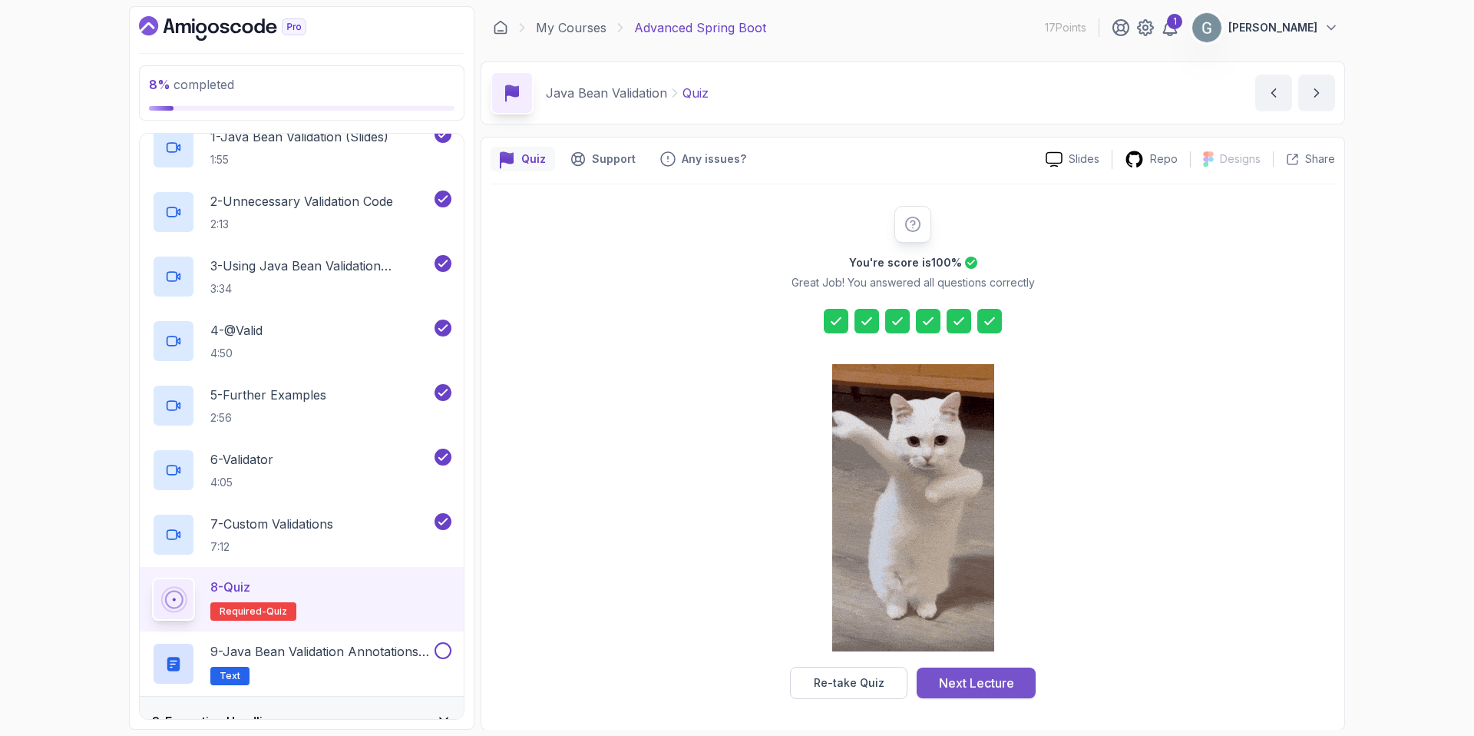
click at [981, 683] on div "Next Lecture" at bounding box center [976, 682] width 75 height 18
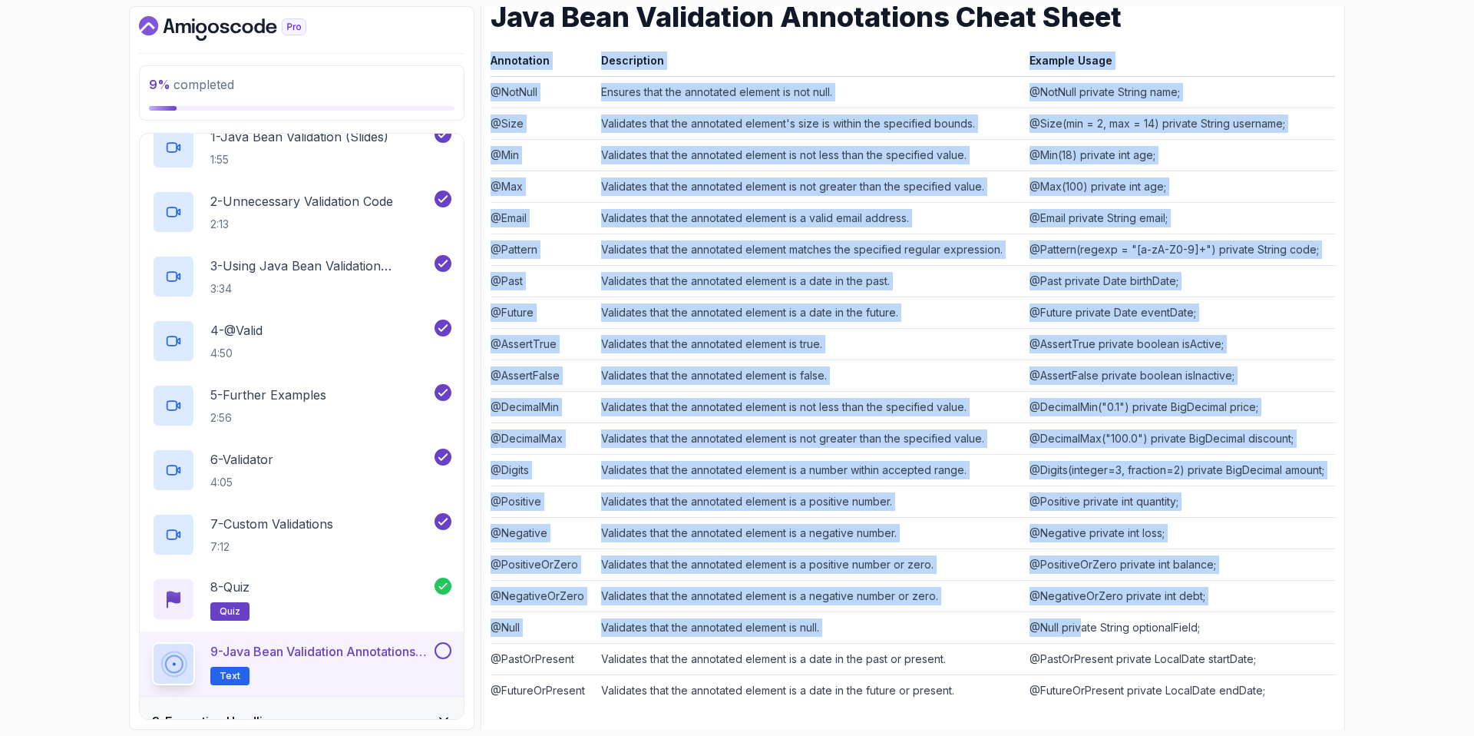
scroll to position [252, 0]
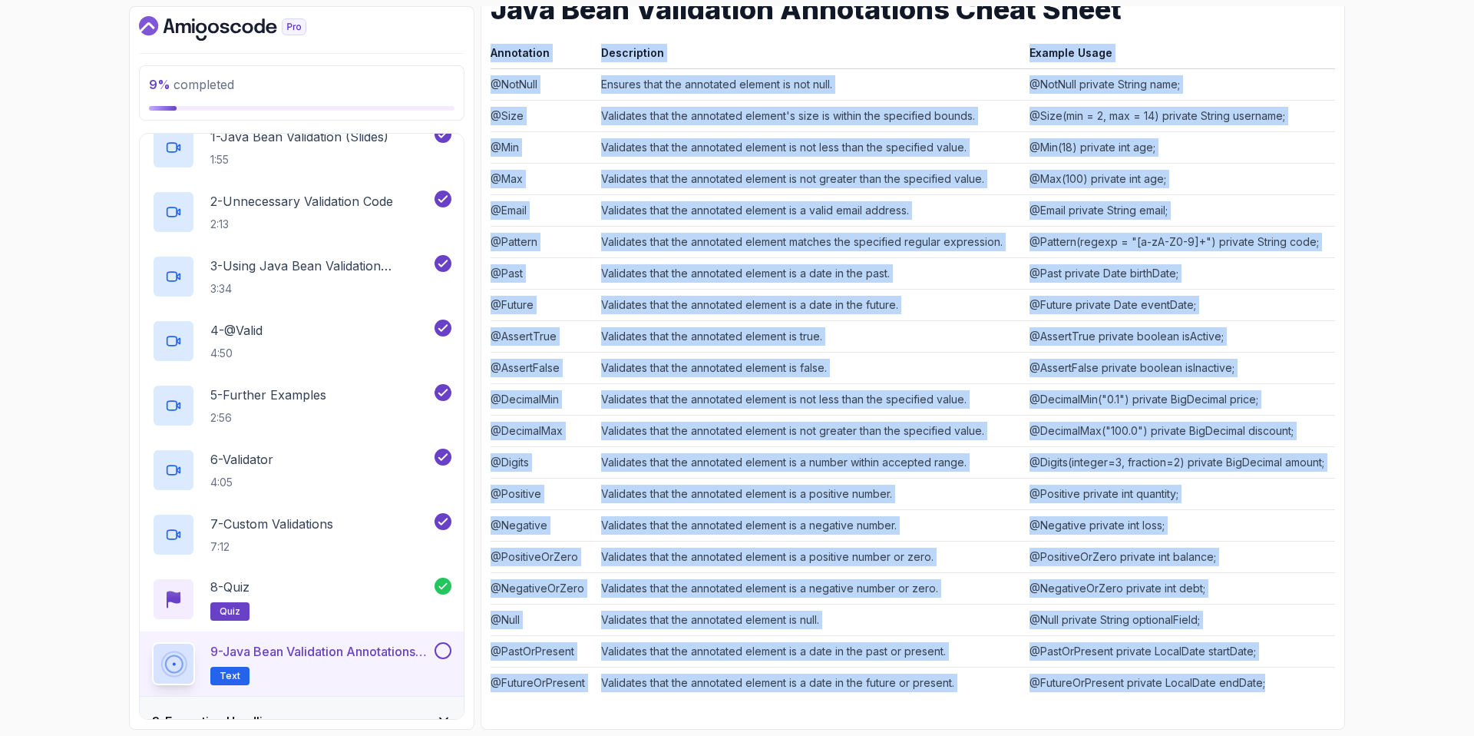
drag, startPoint x: 492, startPoint y: 104, endPoint x: 1281, endPoint y: 688, distance: 981.1
click at [1281, 688] on table "Annotation Description Example Usage @NotNull Ensures that the annotated elemen…" at bounding box center [913, 370] width 845 height 655
copy table "Annotation Description Example Usage @NotNull Ensures that the annotated elemen…"
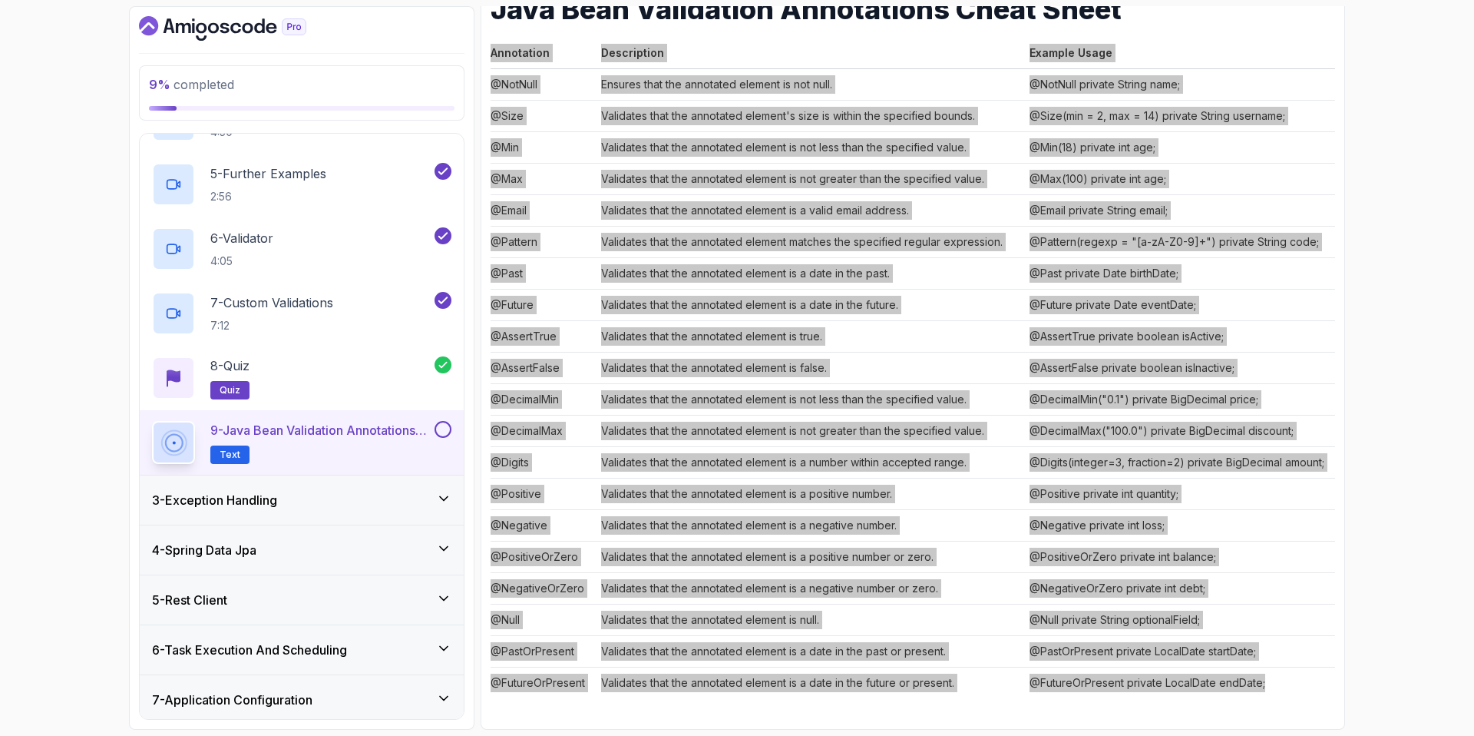
scroll to position [368, 0]
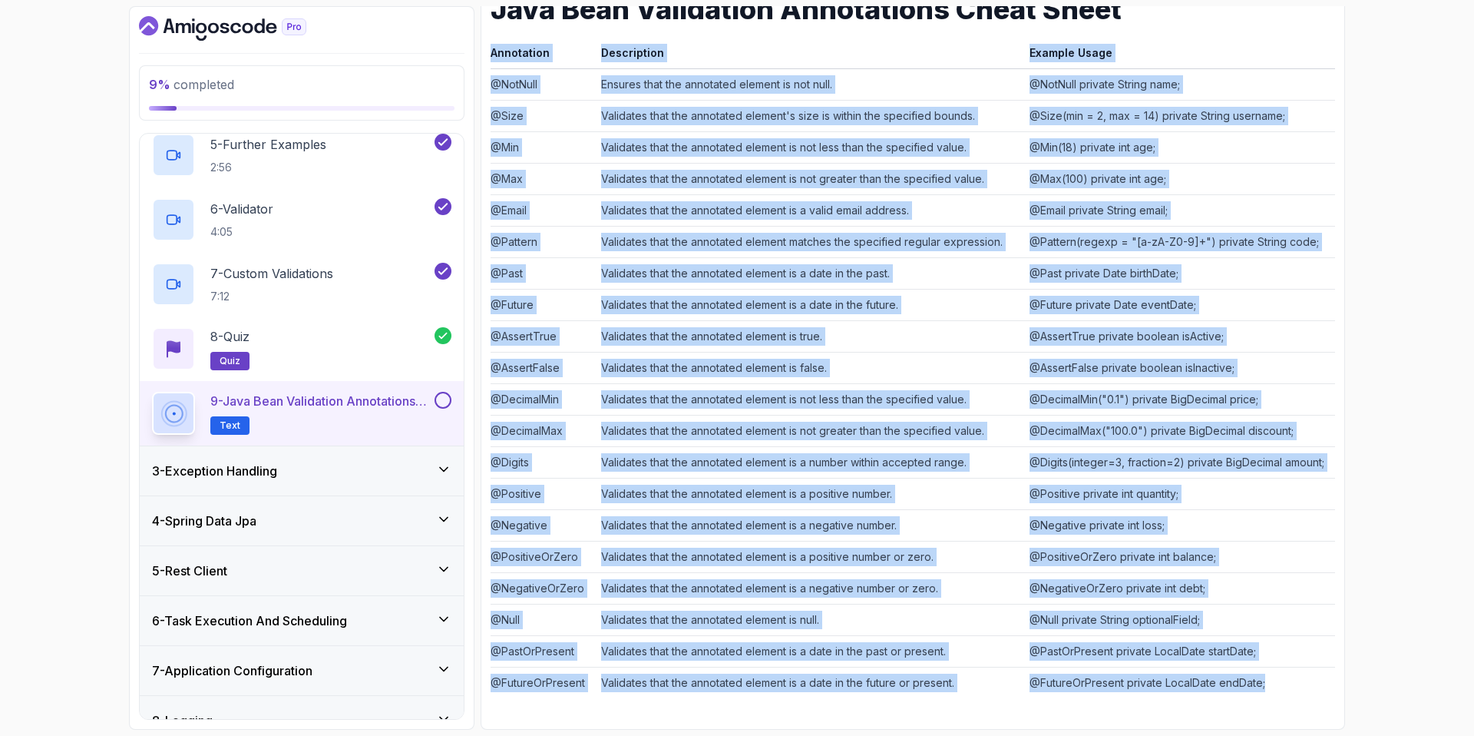
click at [449, 400] on button at bounding box center [443, 400] width 17 height 17
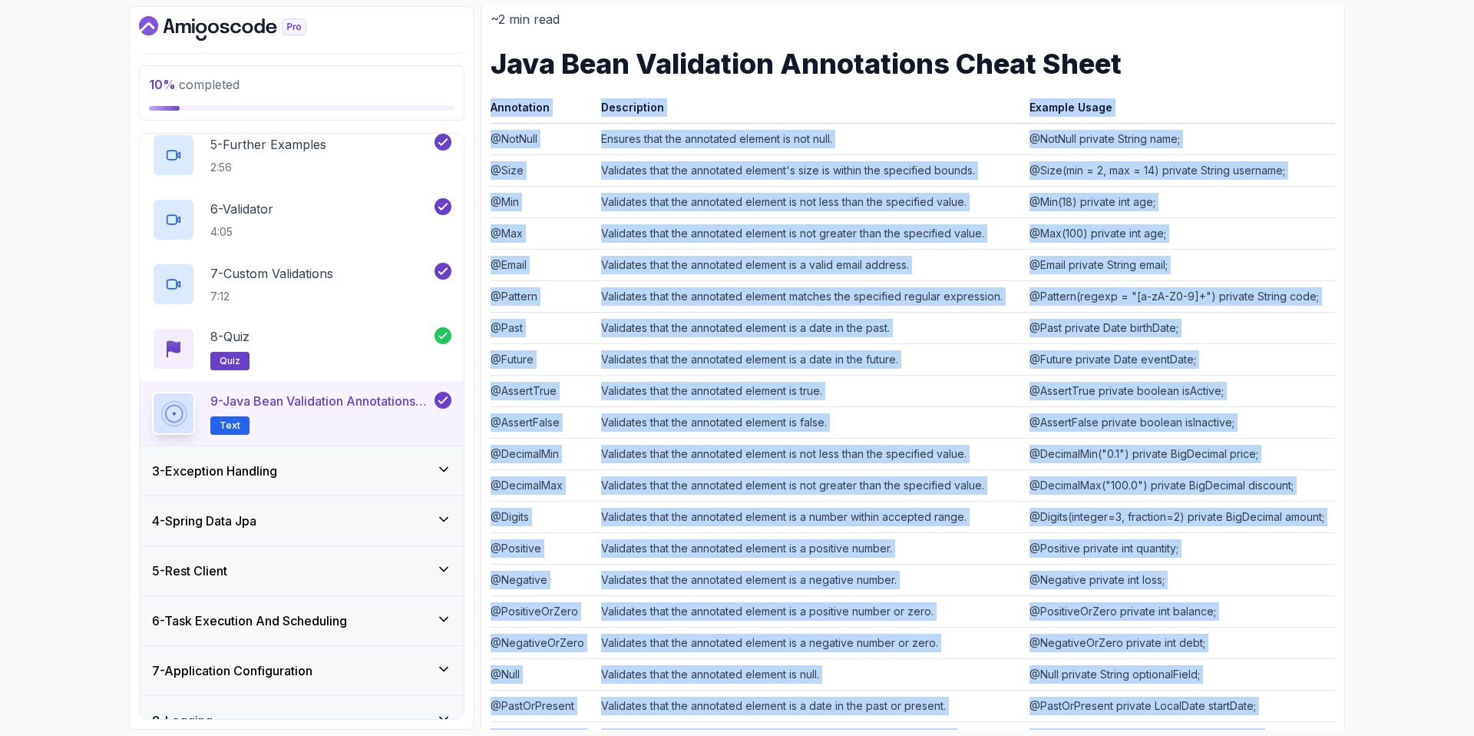
scroll to position [252, 0]
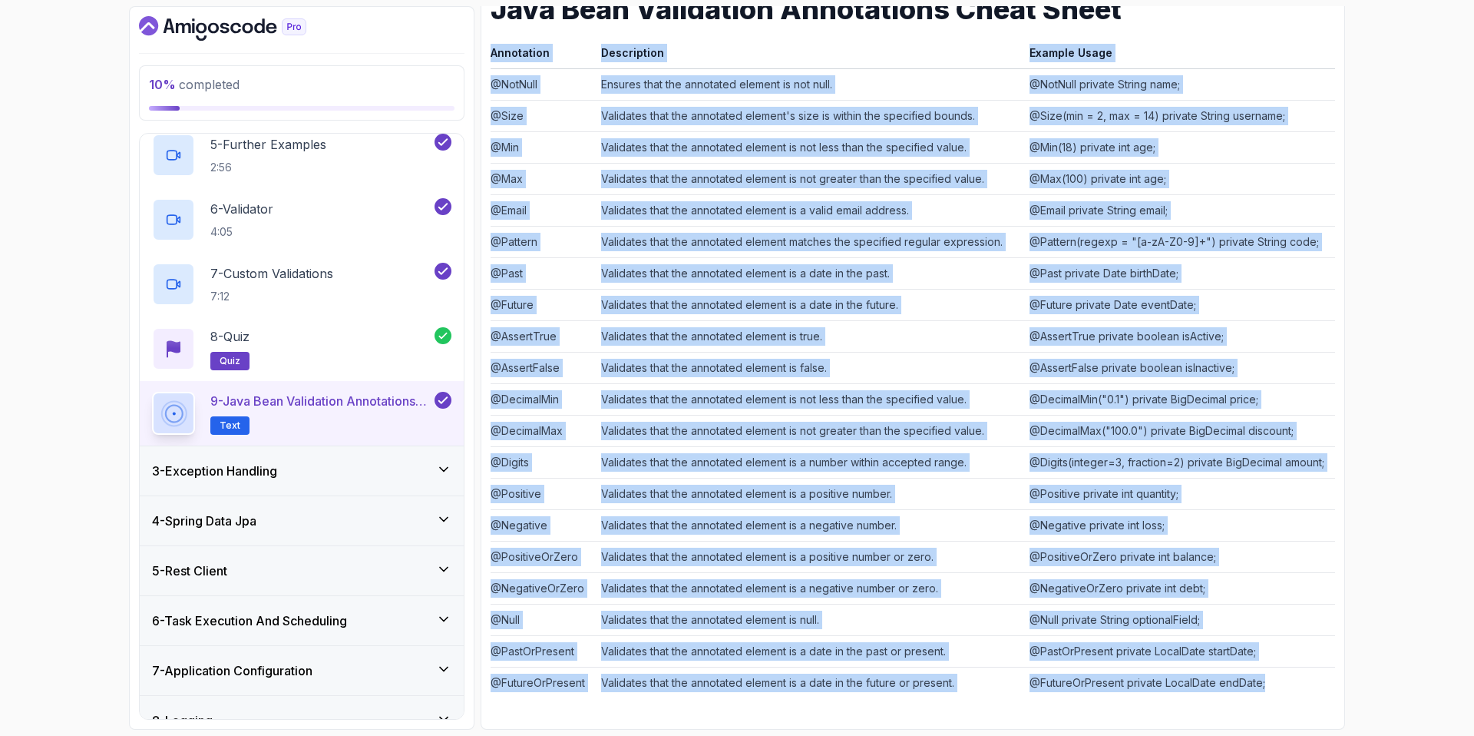
click at [284, 460] on div "3 - Exception Handling" at bounding box center [302, 470] width 324 height 49
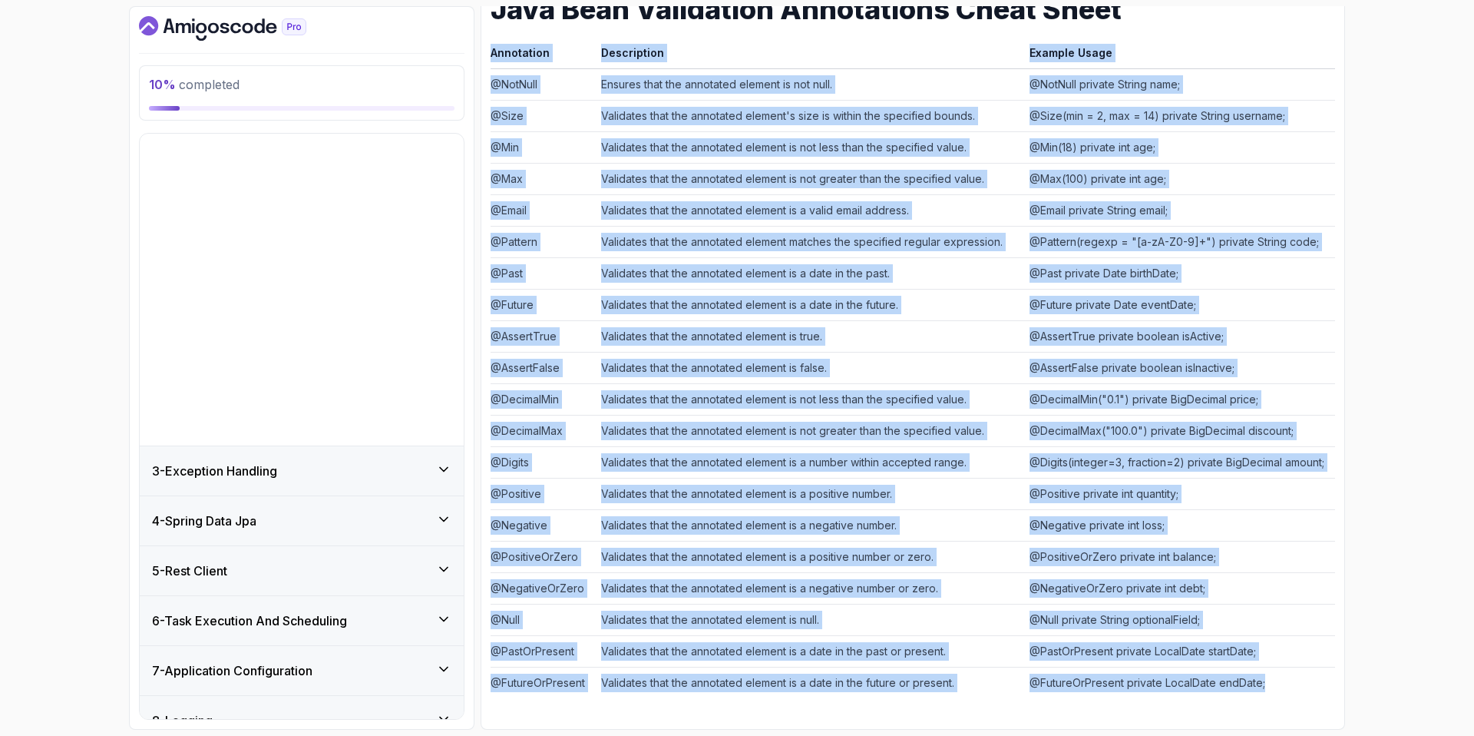
scroll to position [64, 0]
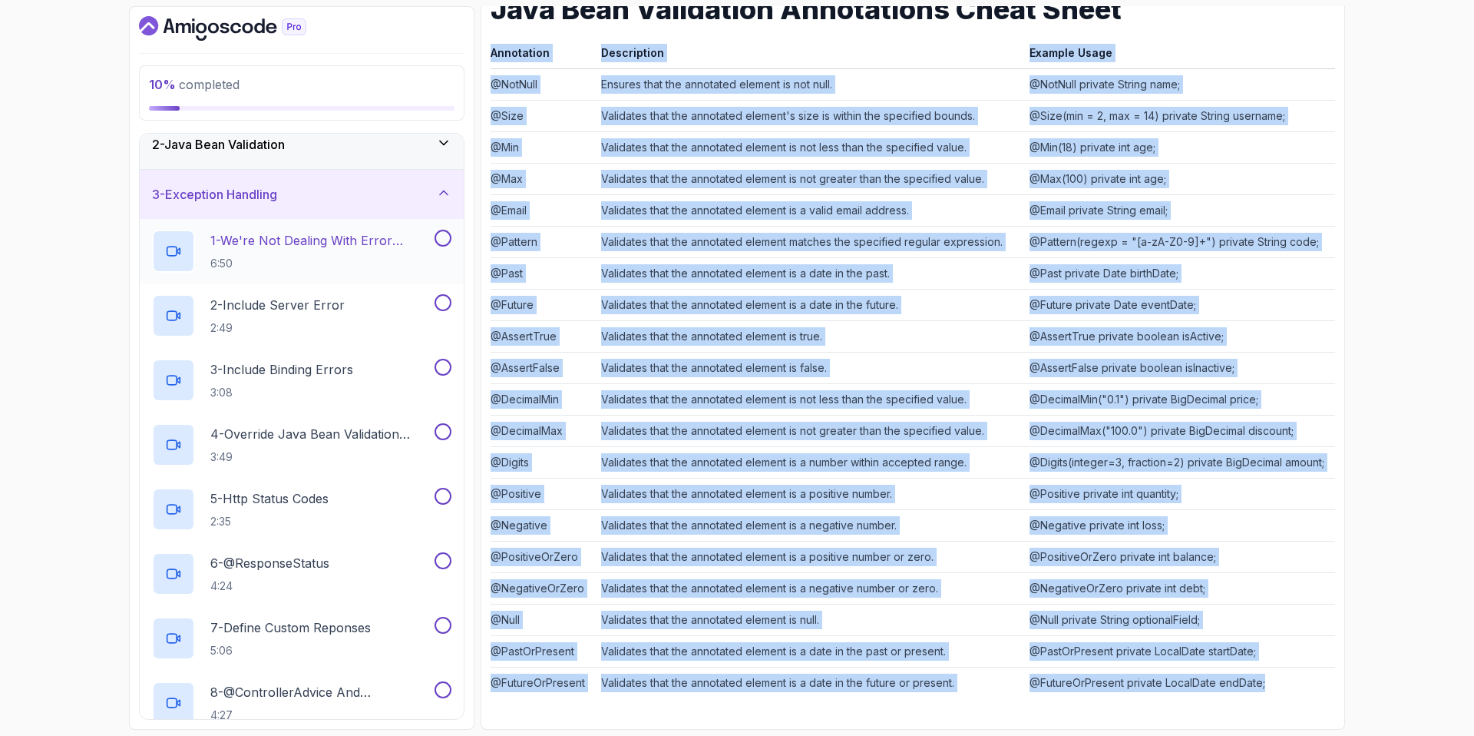
click at [313, 239] on p "1 - We're Not Dealing With Error Properply" at bounding box center [320, 240] width 221 height 18
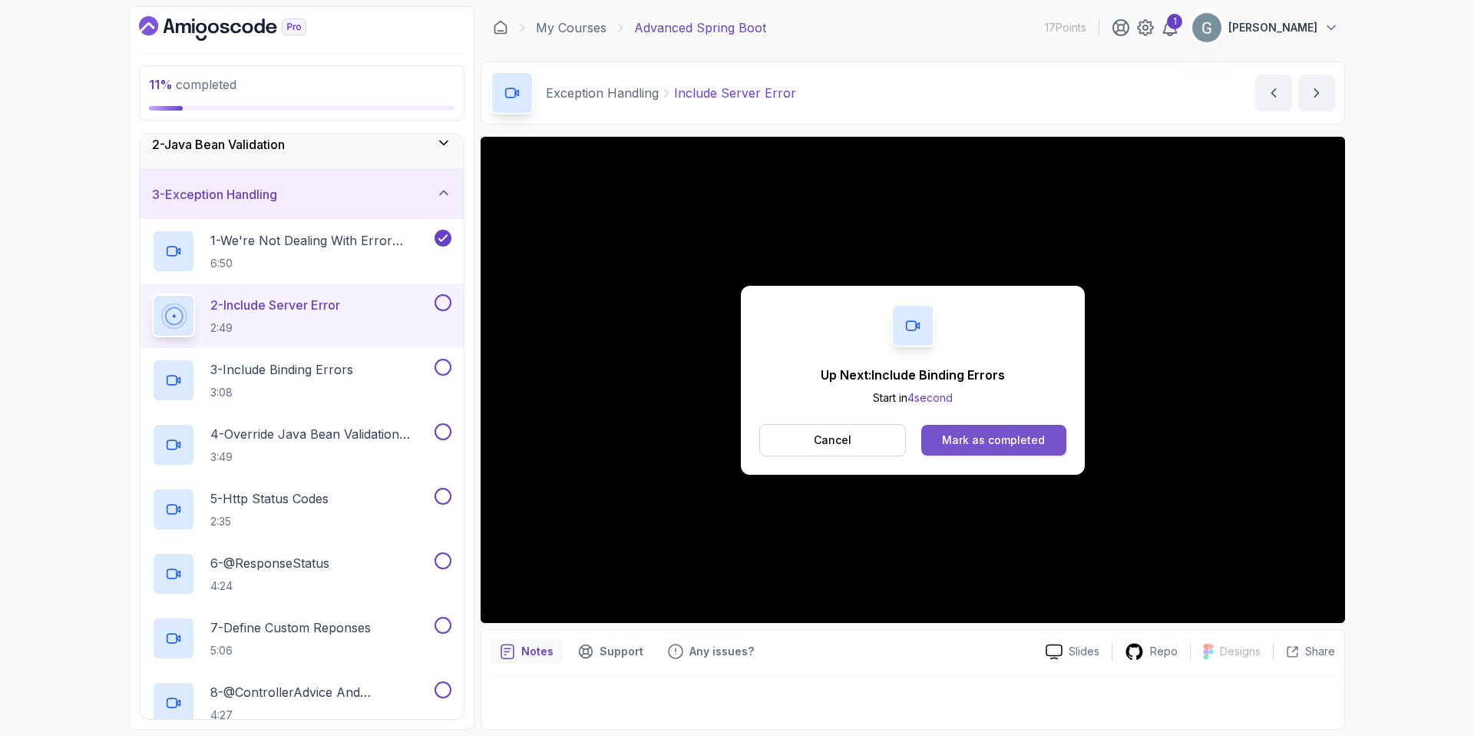
click at [978, 446] on div "Mark as completed" at bounding box center [993, 439] width 103 height 15
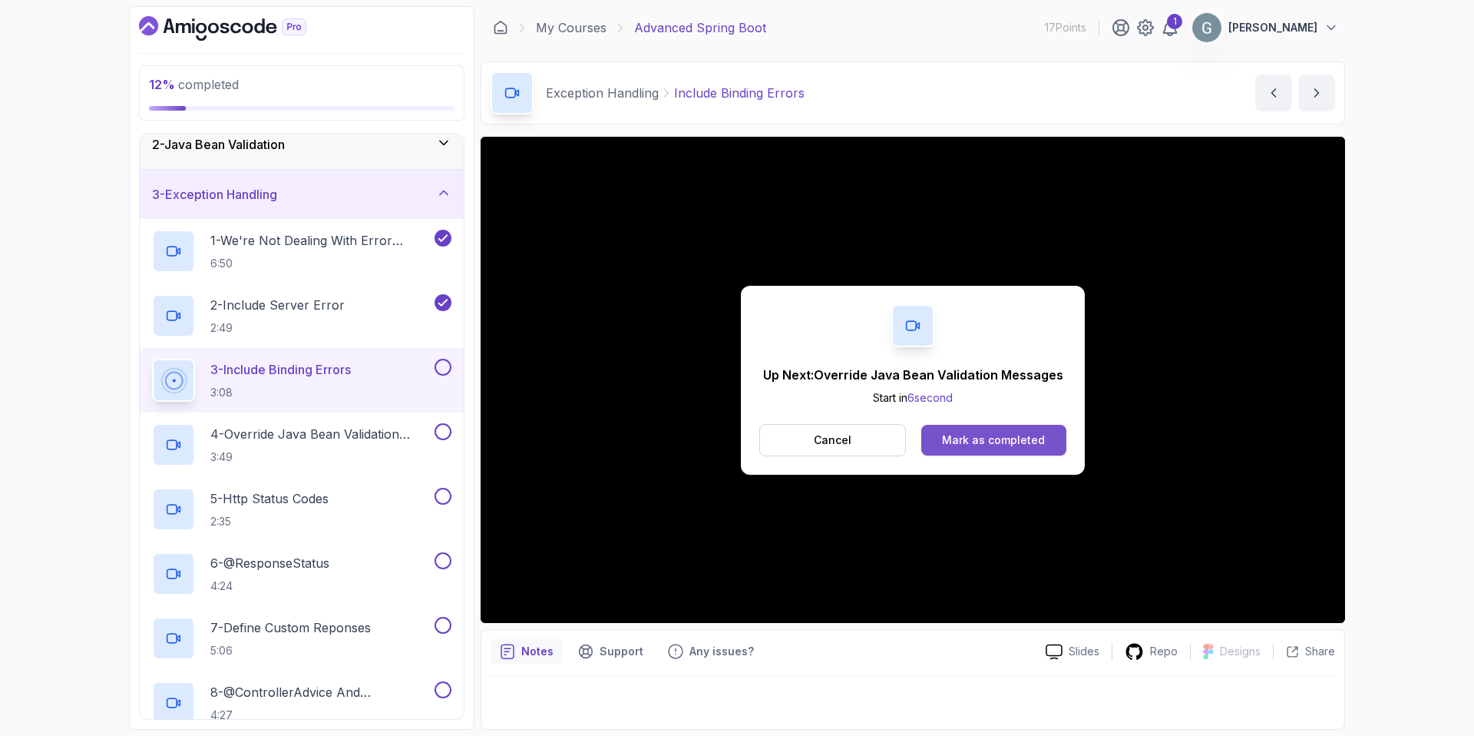
click at [977, 449] on button "Mark as completed" at bounding box center [993, 440] width 145 height 31
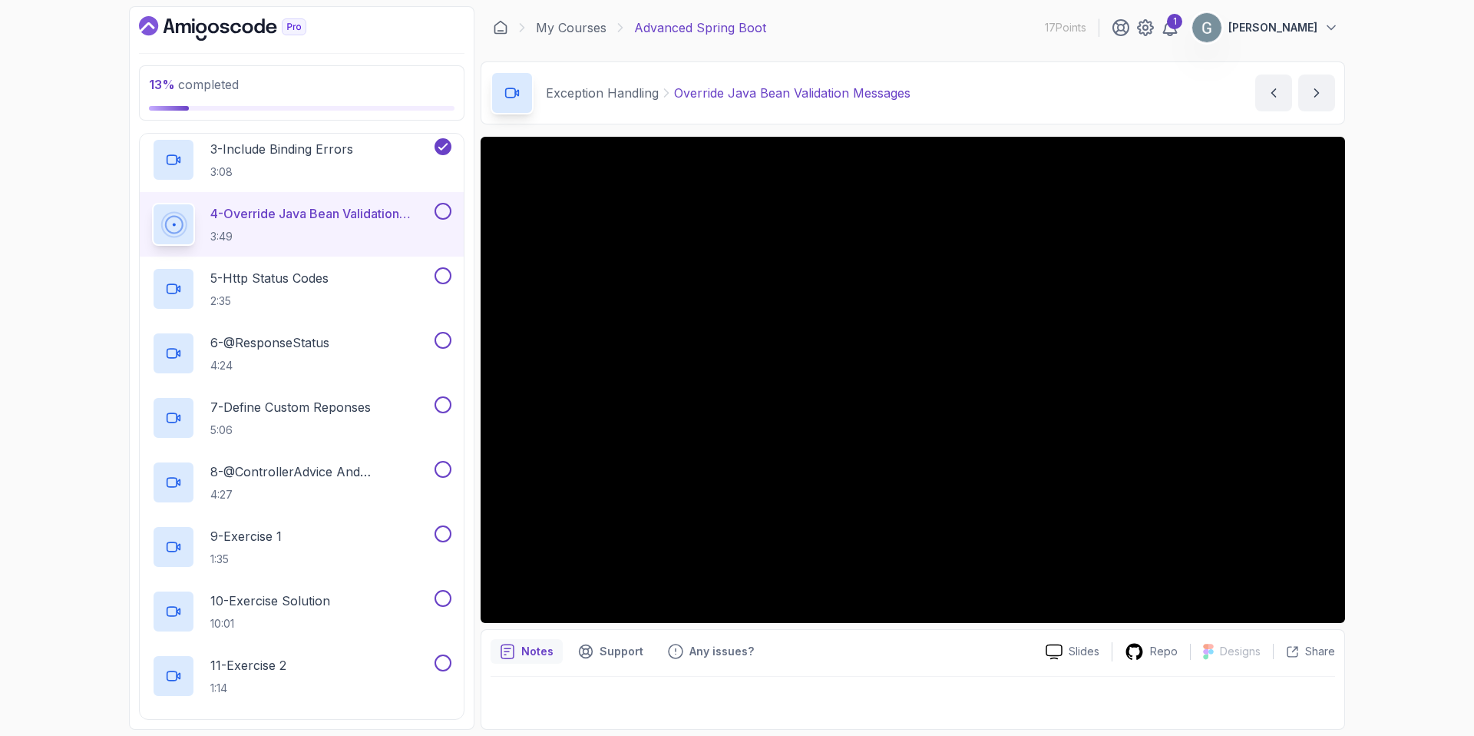
scroll to position [283, 0]
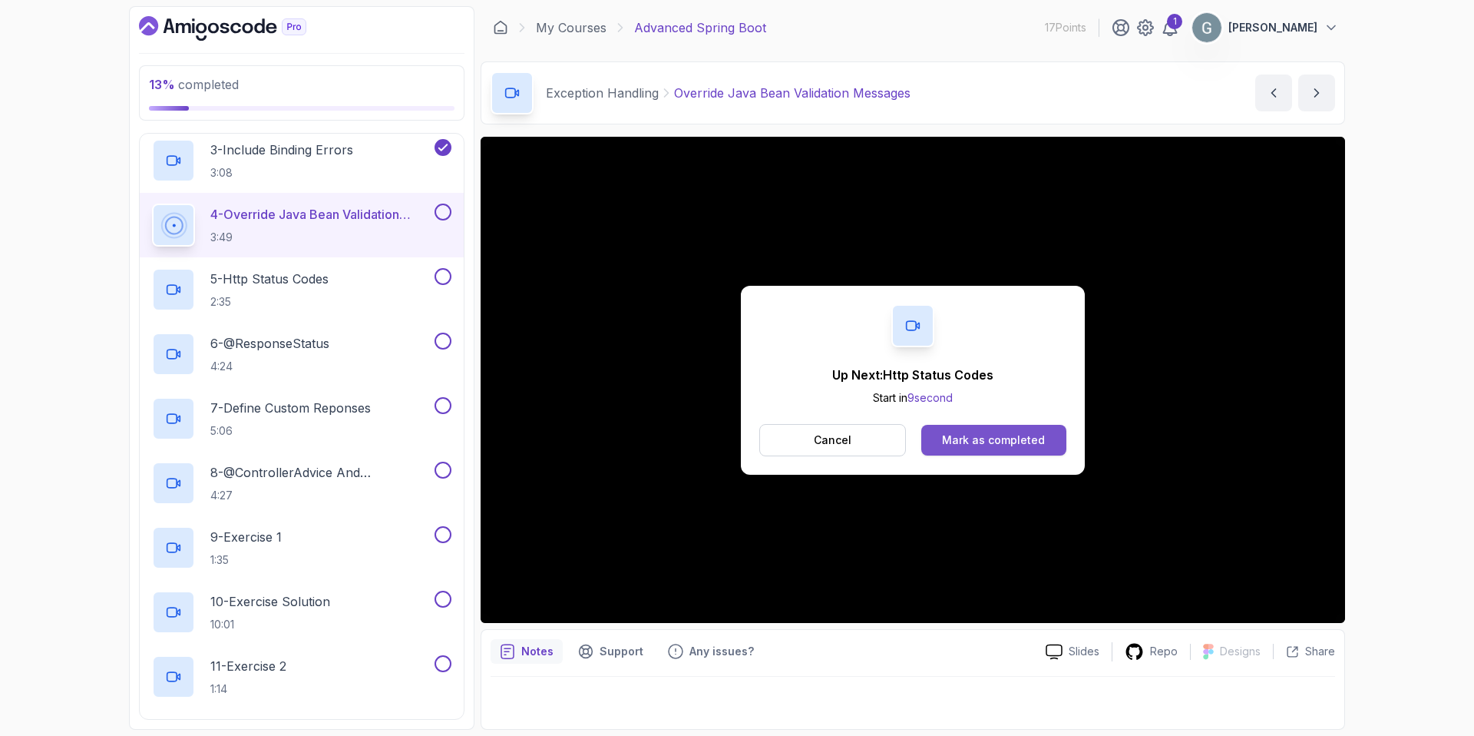
click at [963, 442] on div "Mark as completed" at bounding box center [993, 439] width 103 height 15
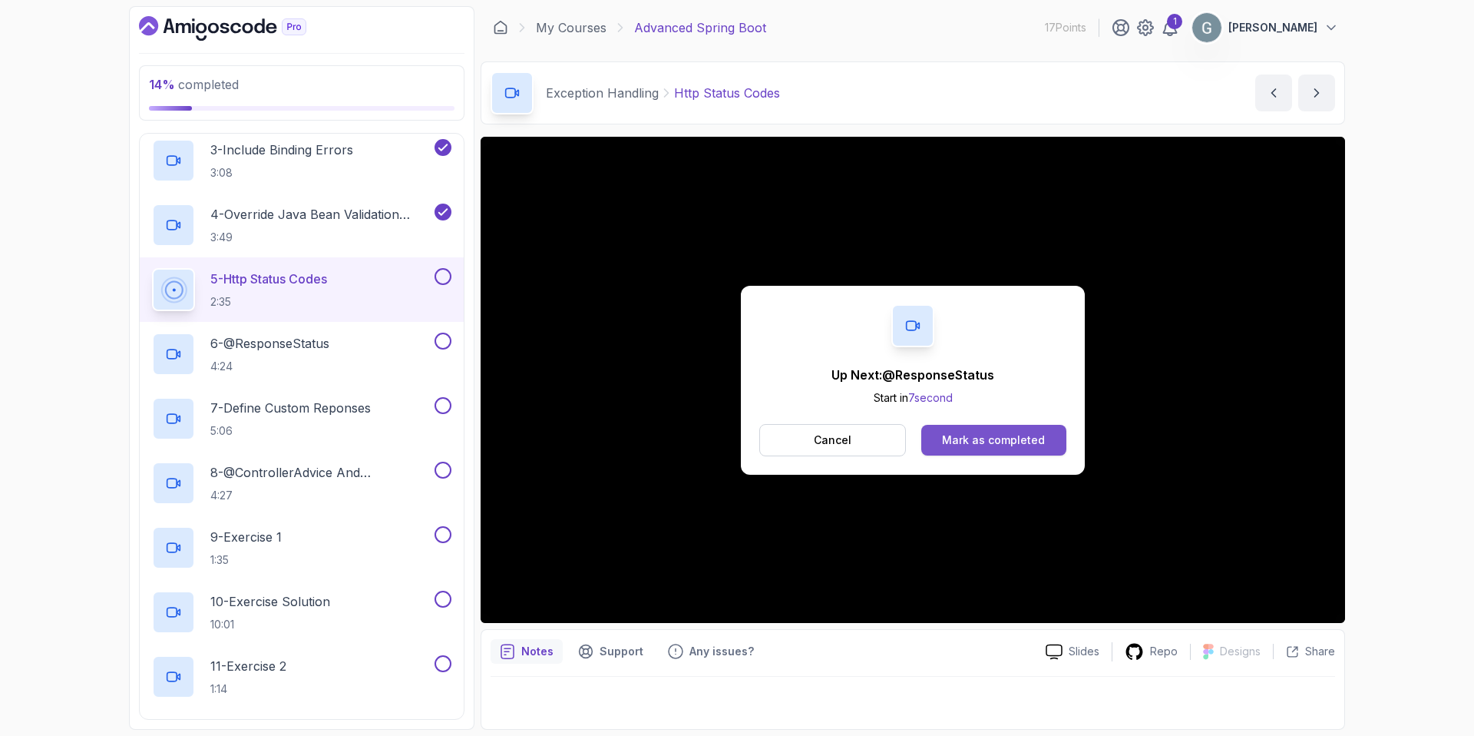
click at [952, 442] on div "Mark as completed" at bounding box center [993, 439] width 103 height 15
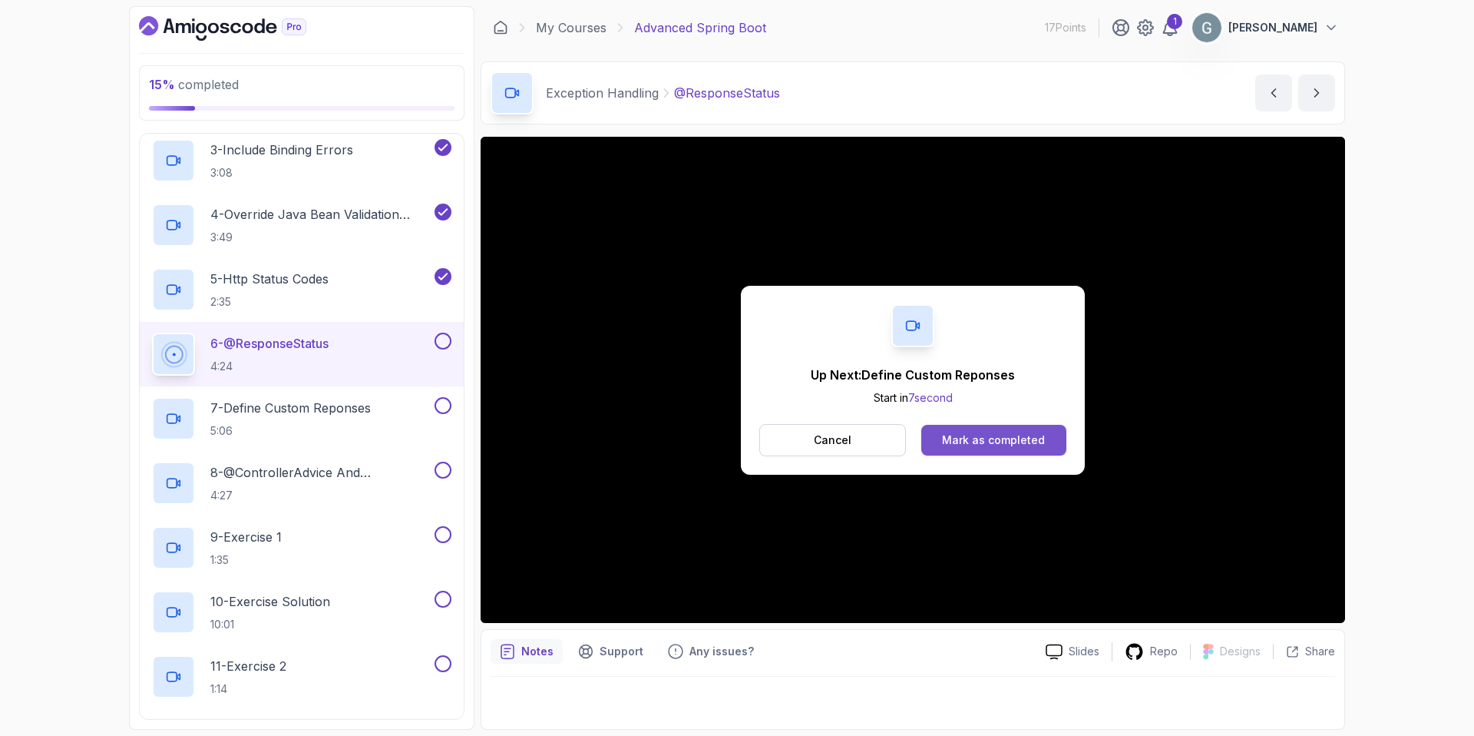
click at [1001, 435] on div "Mark as completed" at bounding box center [993, 439] width 103 height 15
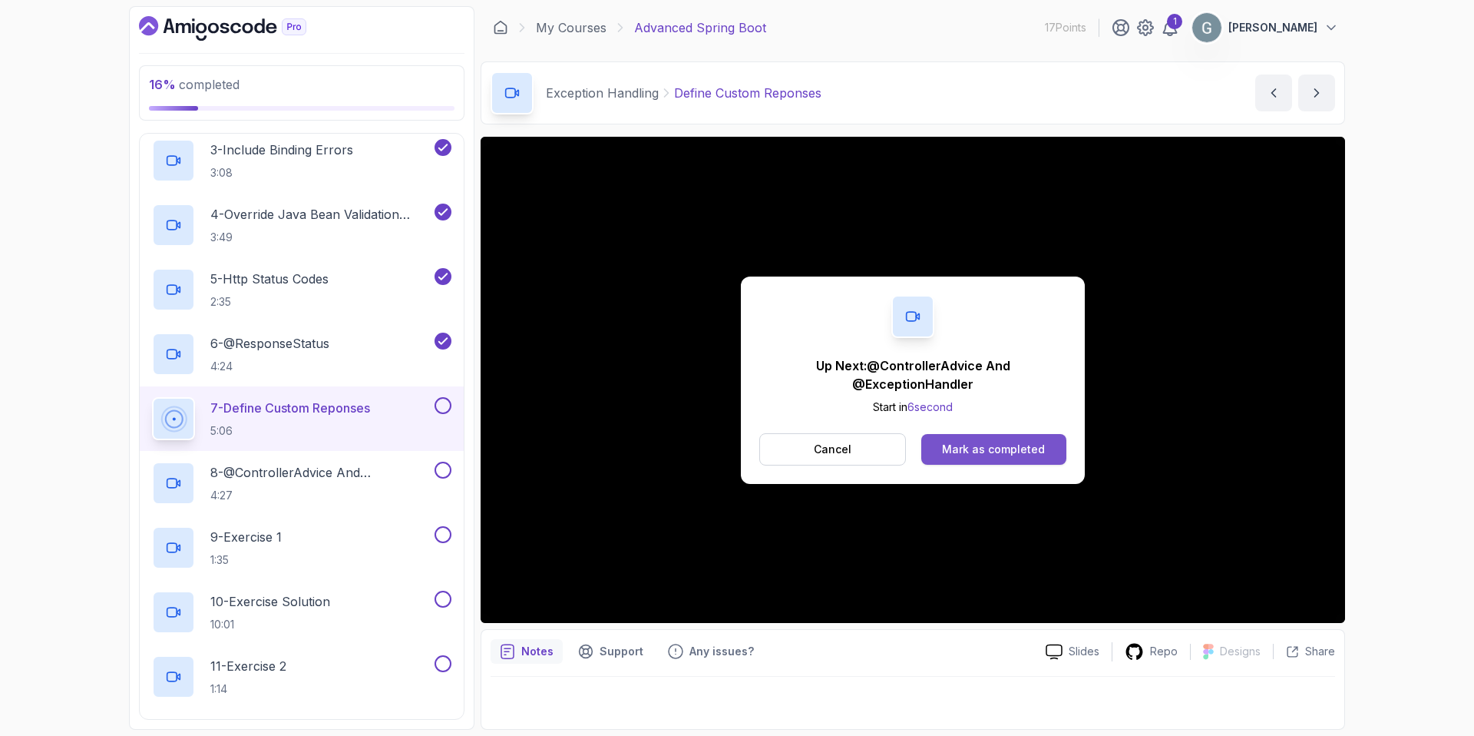
click at [984, 451] on div "Mark as completed" at bounding box center [993, 449] width 103 height 15
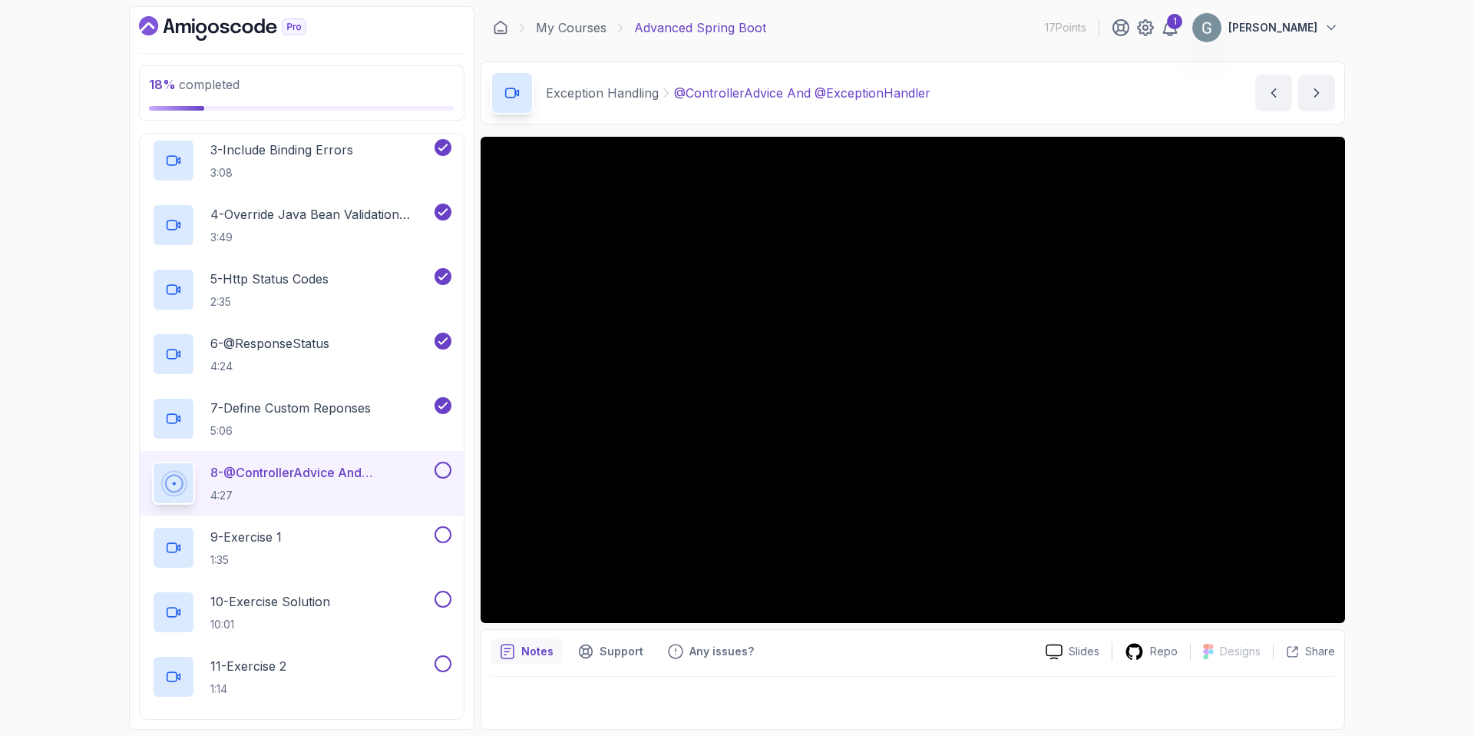
scroll to position [283, 0]
click at [290, 414] on p "7 - Define Custom Reponses" at bounding box center [290, 408] width 160 height 18
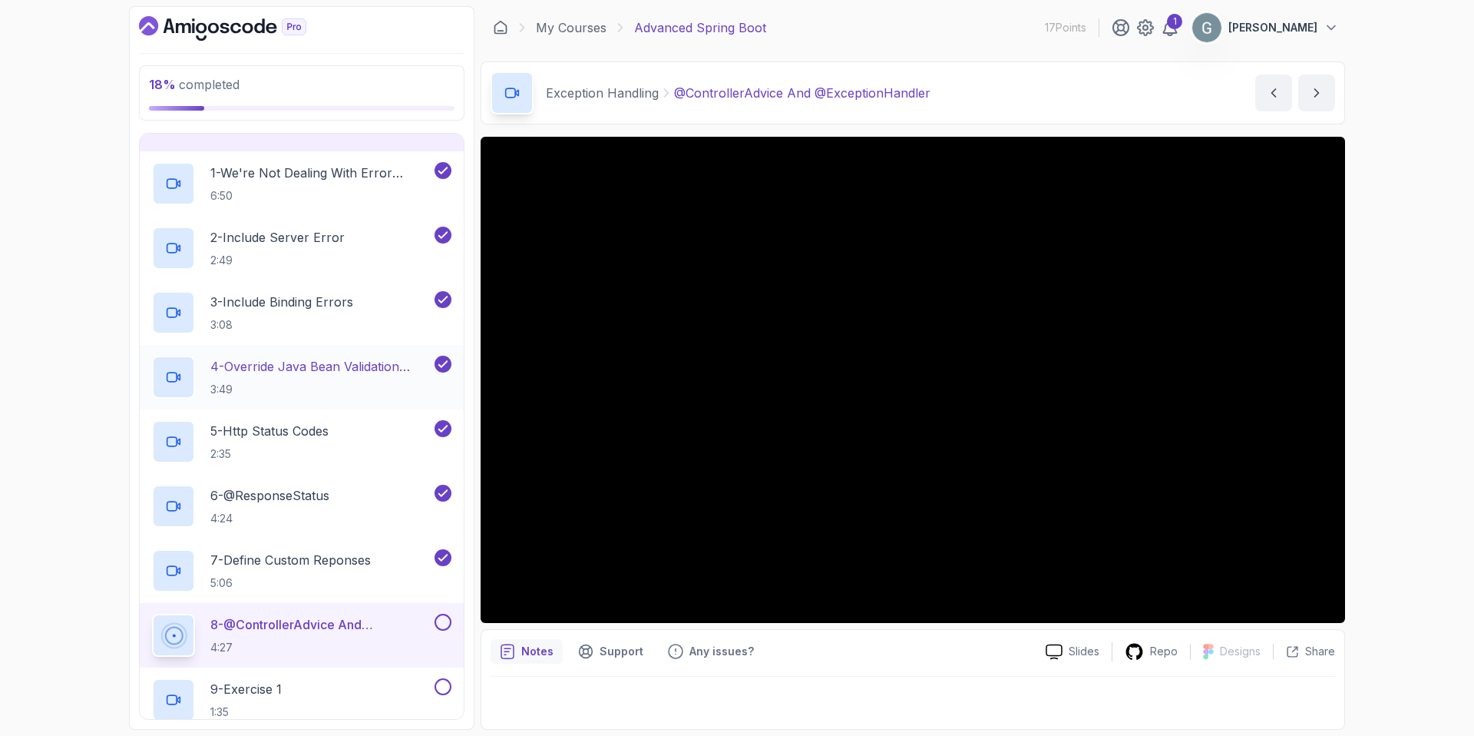
scroll to position [129, 0]
